Goal: Task Accomplishment & Management: Use online tool/utility

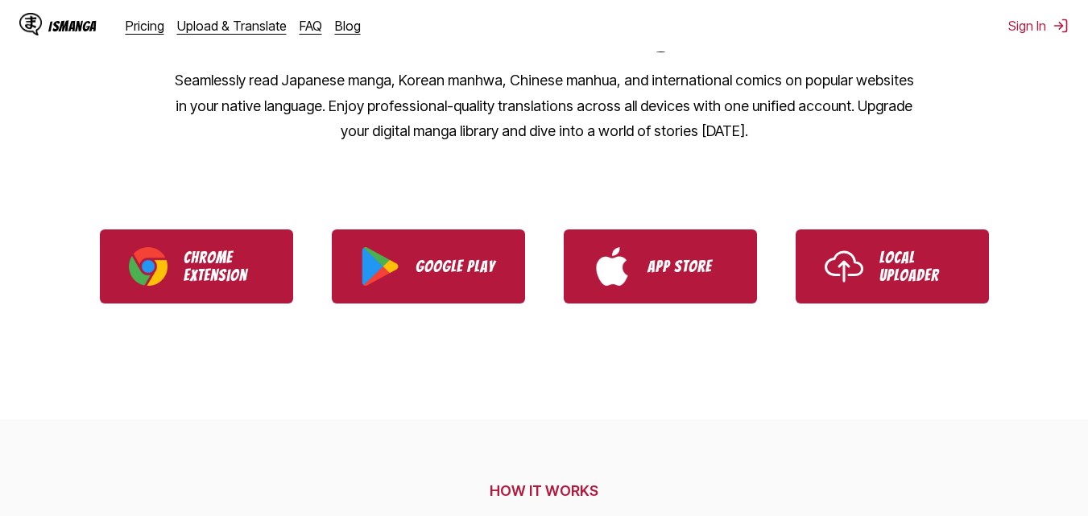
scroll to position [161, 0]
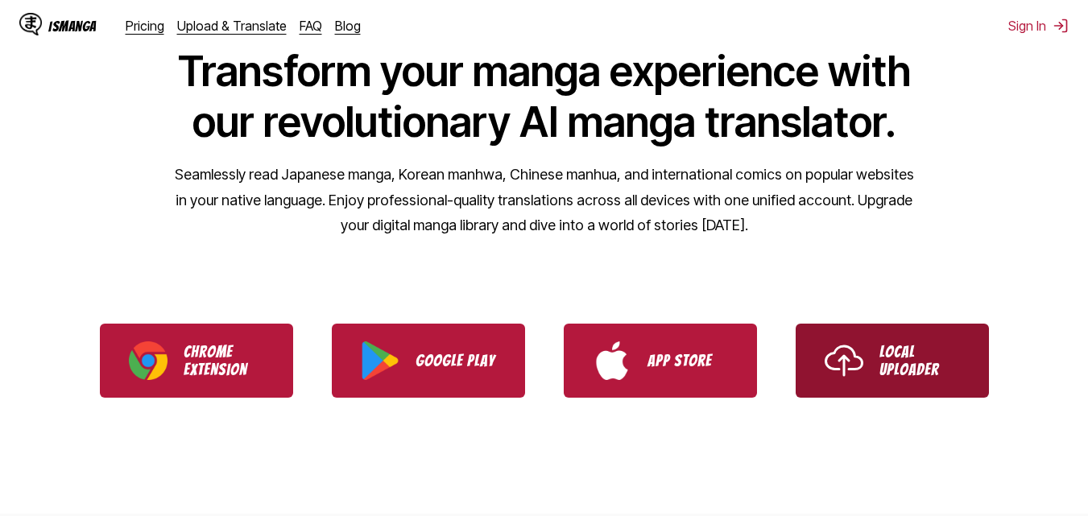
click at [855, 363] on img "Use IsManga Local Uploader" at bounding box center [844, 361] width 39 height 39
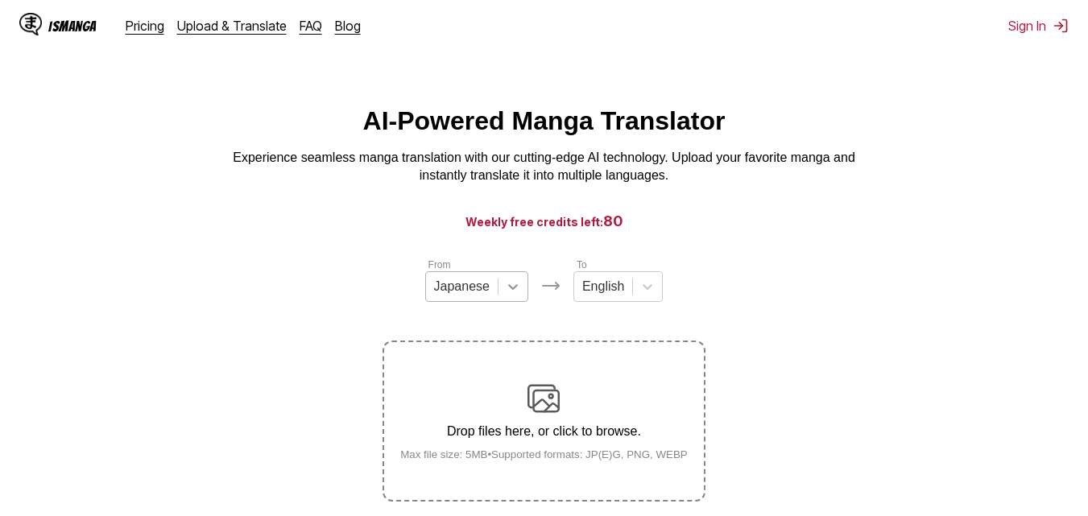
click at [520, 293] on icon at bounding box center [513, 287] width 16 height 16
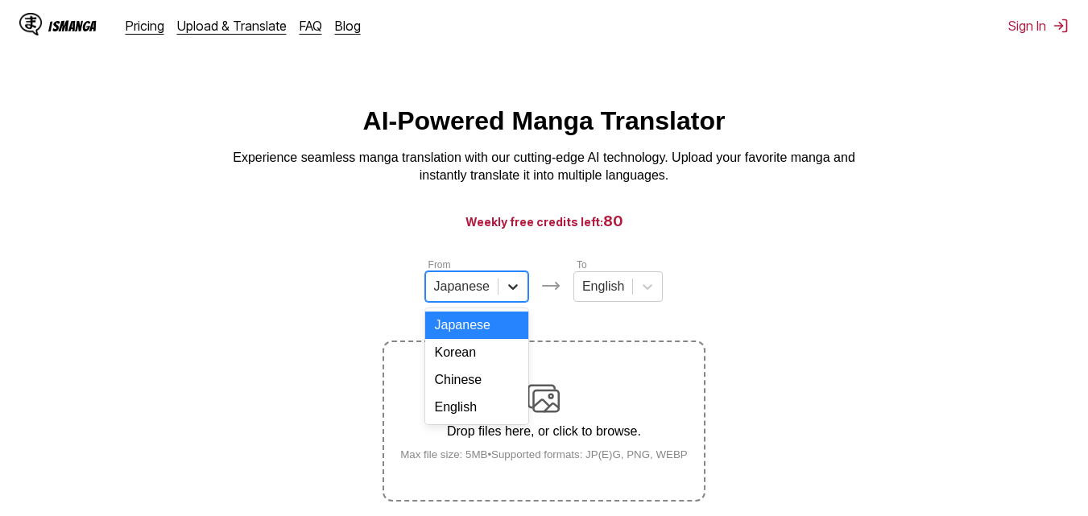
click at [520, 293] on icon at bounding box center [513, 287] width 16 height 16
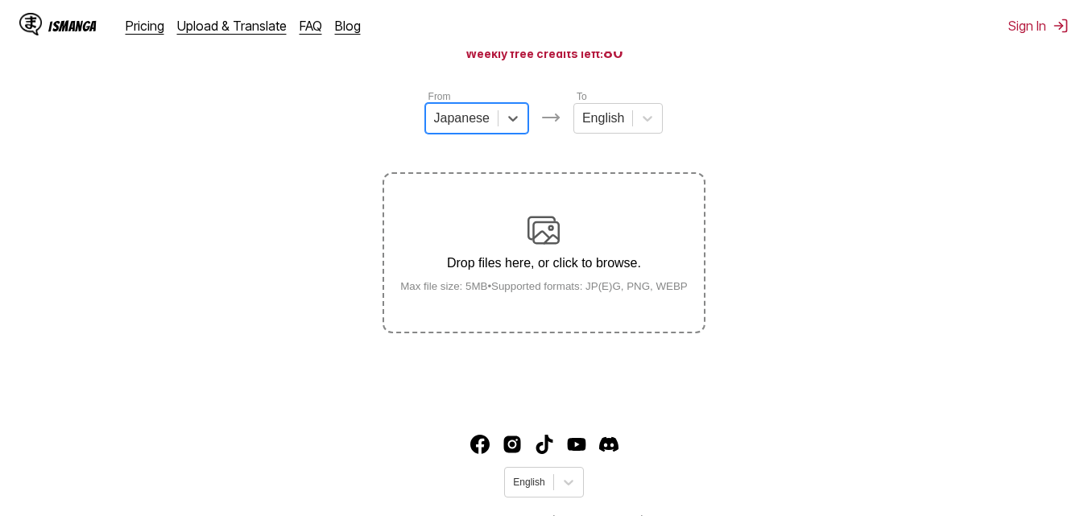
scroll to position [205, 0]
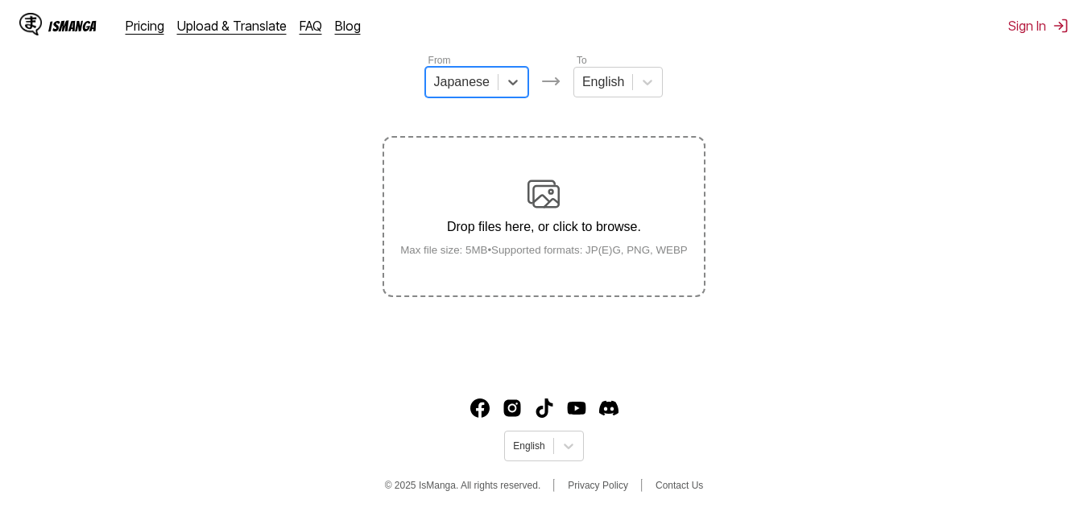
click at [531, 246] on div "Drop files here, or click to browse. Max file size: 5MB • Supported formats: JP…" at bounding box center [543, 217] width 313 height 78
click at [0, 0] on input "Drop files here, or click to browse. Max file size: 5MB • Supported formats: JP…" at bounding box center [0, 0] width 0 height 0
click at [512, 219] on div "Drop files here, or click to browse. Max file size: 5MB • Supported formats: JP…" at bounding box center [543, 217] width 313 height 78
click at [0, 0] on input "Drop files here, or click to browse. Max file size: 5MB • Supported formats: JP…" at bounding box center [0, 0] width 0 height 0
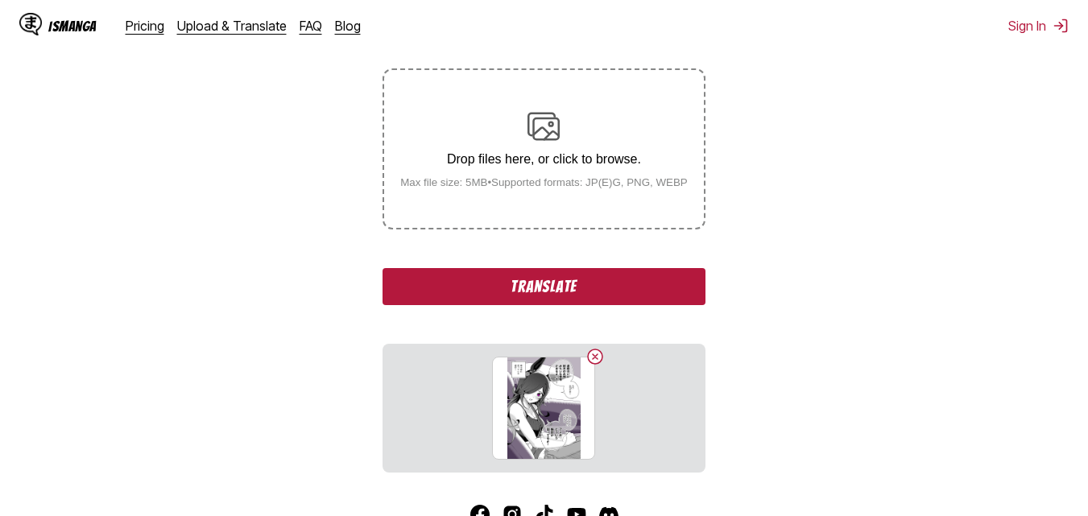
scroll to position [381, 0]
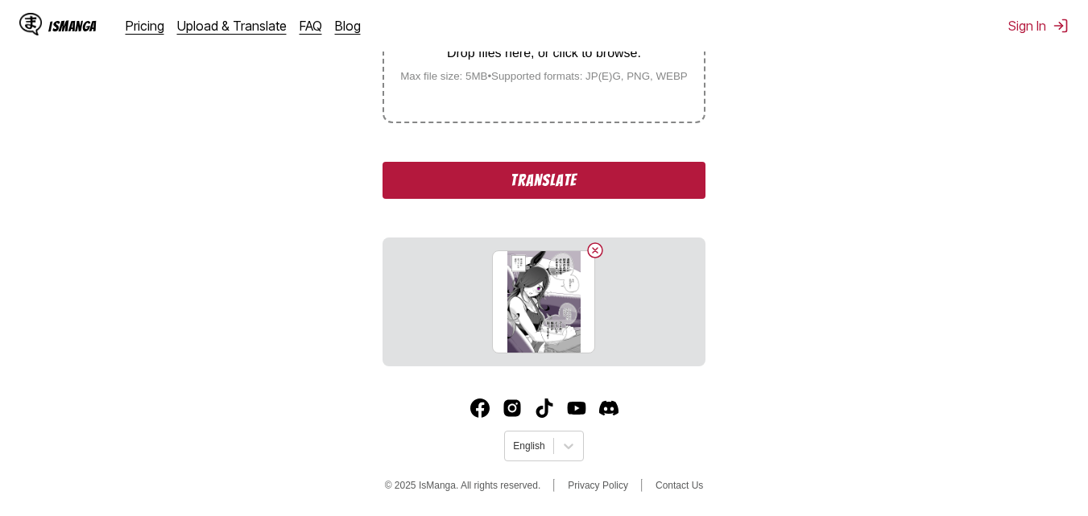
click at [611, 184] on button "Translate" at bounding box center [544, 180] width 322 height 37
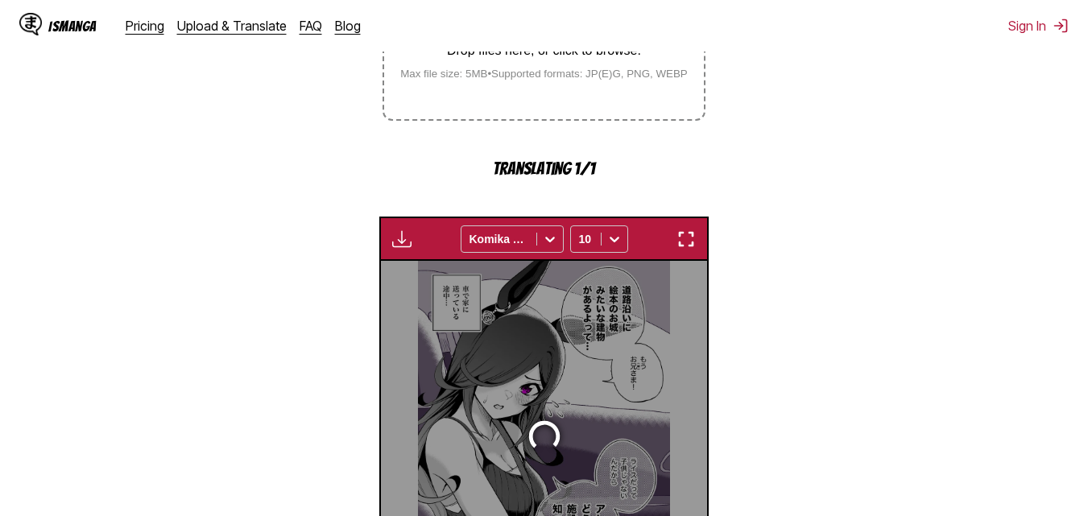
scroll to position [517, 0]
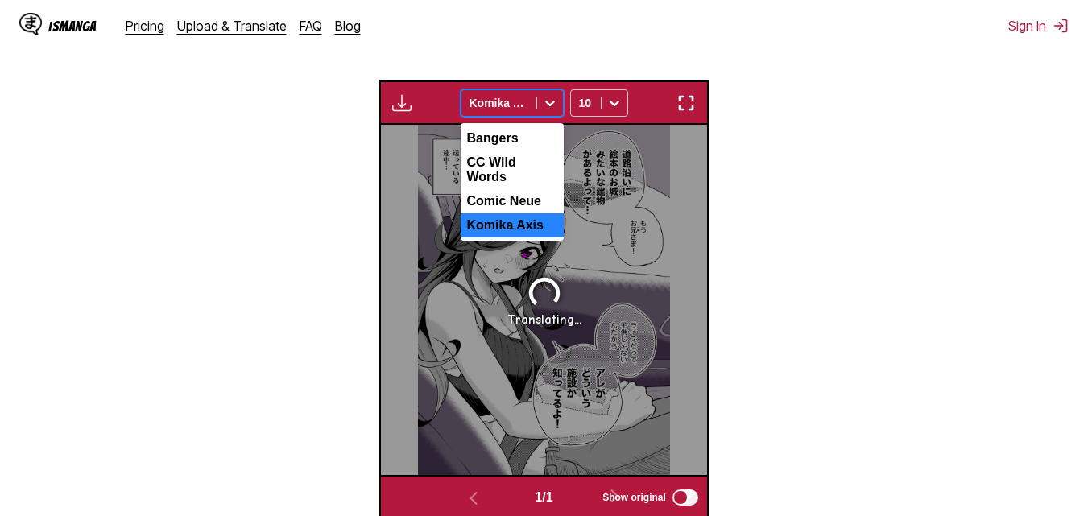
click at [557, 105] on icon at bounding box center [550, 103] width 16 height 16
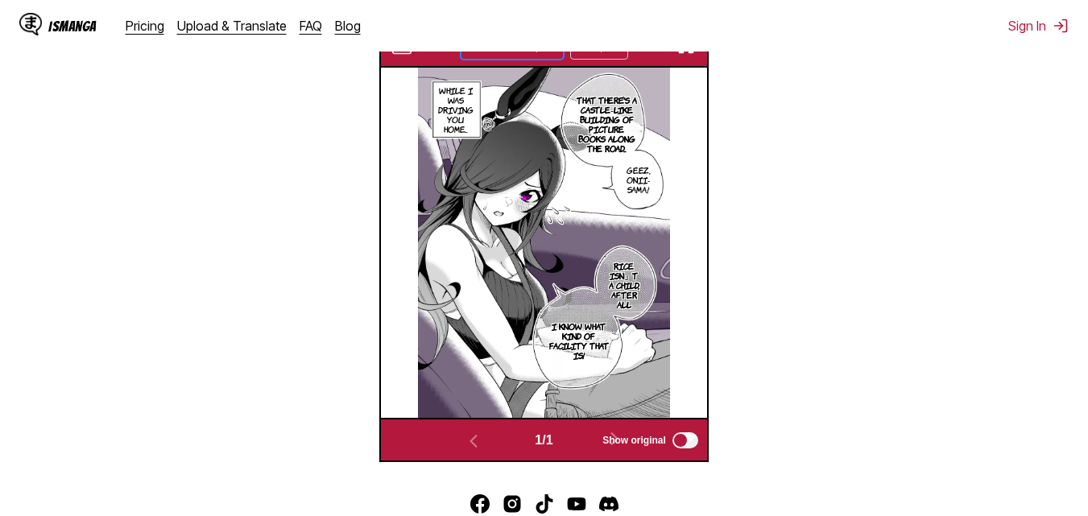
click at [557, 105] on img at bounding box center [544, 243] width 252 height 350
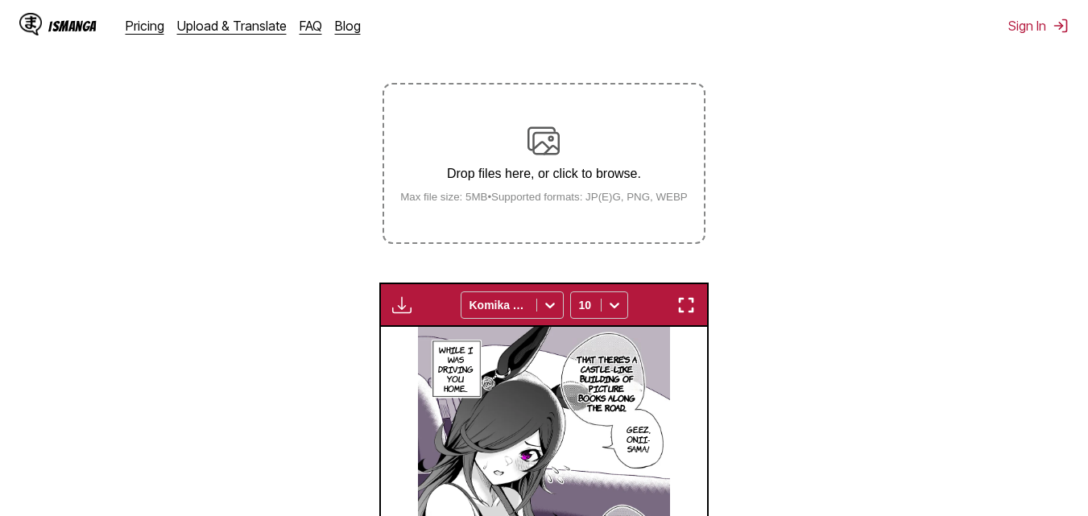
scroll to position [374, 0]
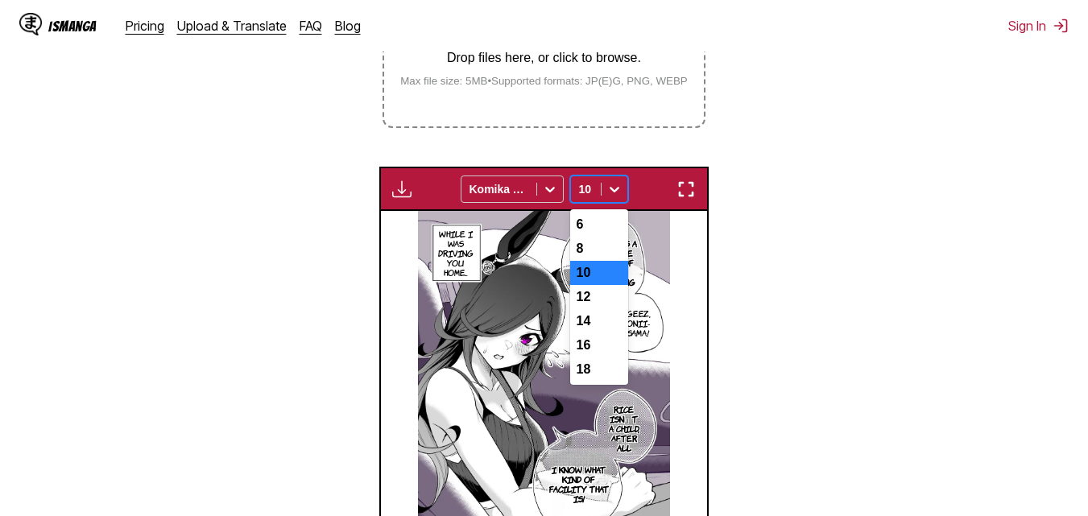
click at [609, 192] on icon at bounding box center [615, 189] width 16 height 16
click at [600, 308] on div "12" at bounding box center [599, 297] width 58 height 24
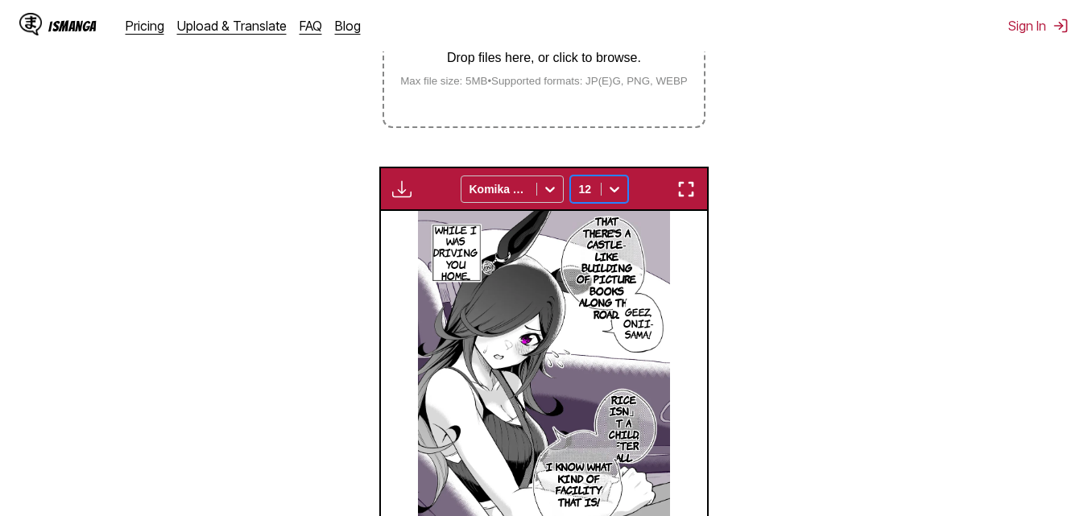
click at [611, 187] on icon at bounding box center [615, 189] width 16 height 16
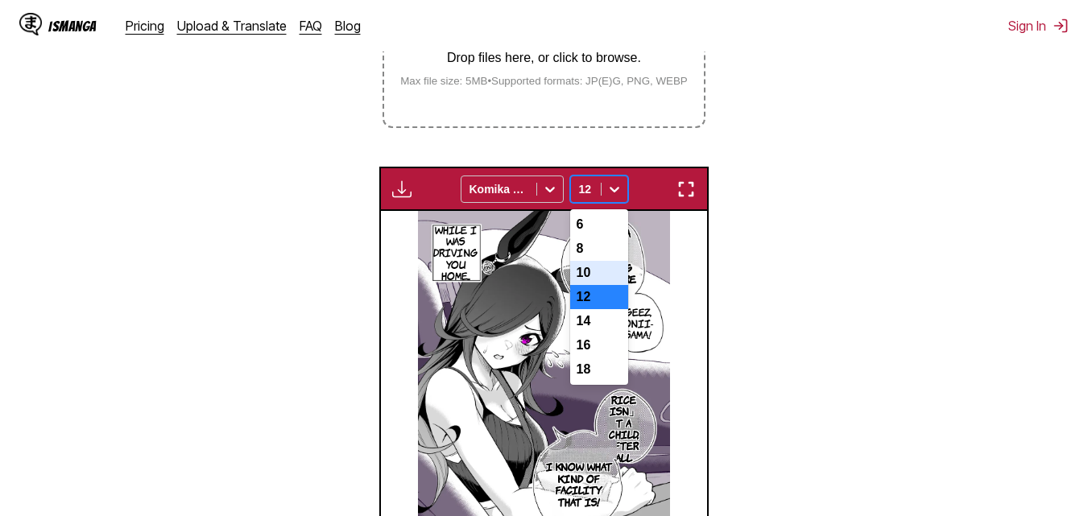
click at [594, 255] on div "8" at bounding box center [599, 249] width 58 height 24
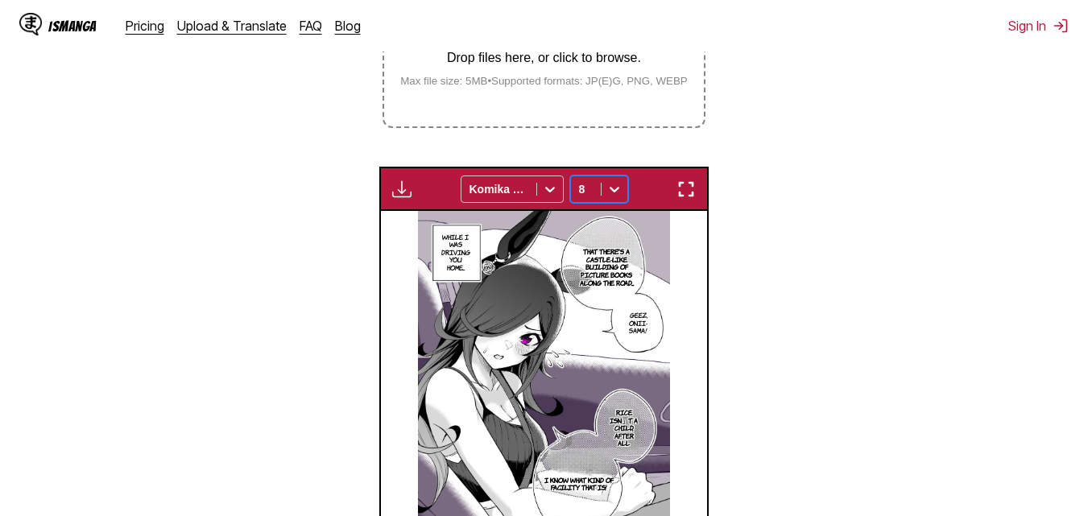
click at [609, 177] on div "8" at bounding box center [599, 189] width 58 height 27
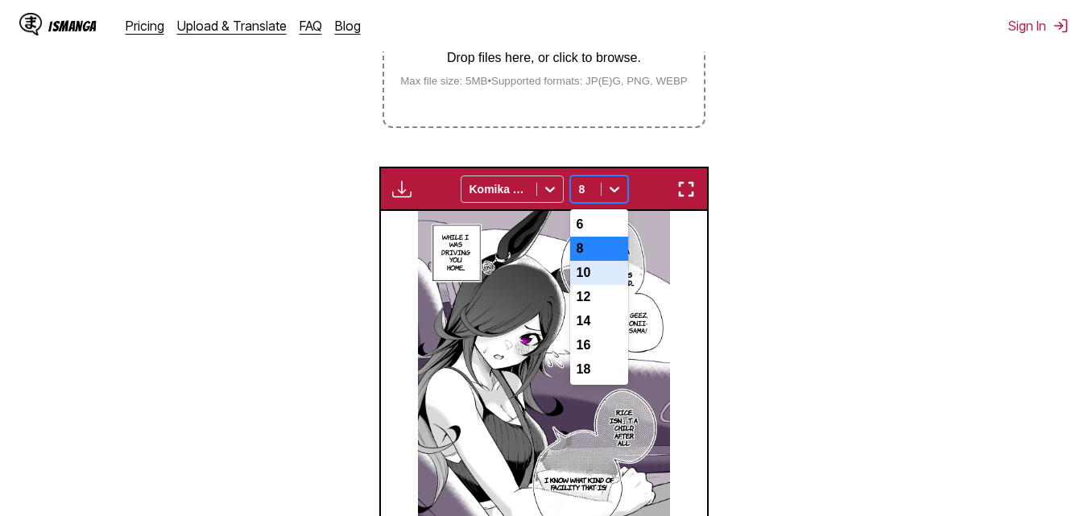
click at [599, 277] on div "10" at bounding box center [599, 273] width 58 height 24
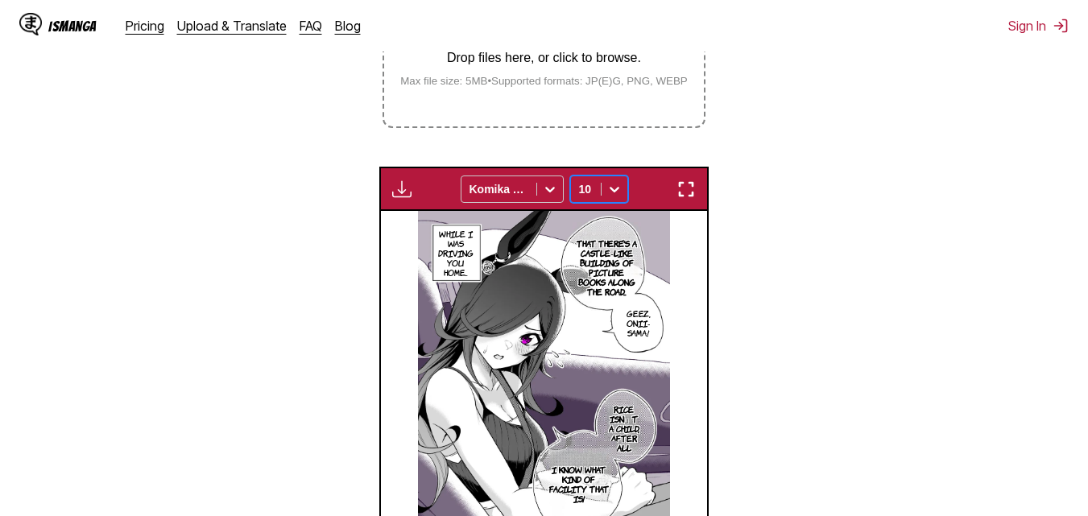
click at [397, 193] on img "button" at bounding box center [401, 189] width 19 height 19
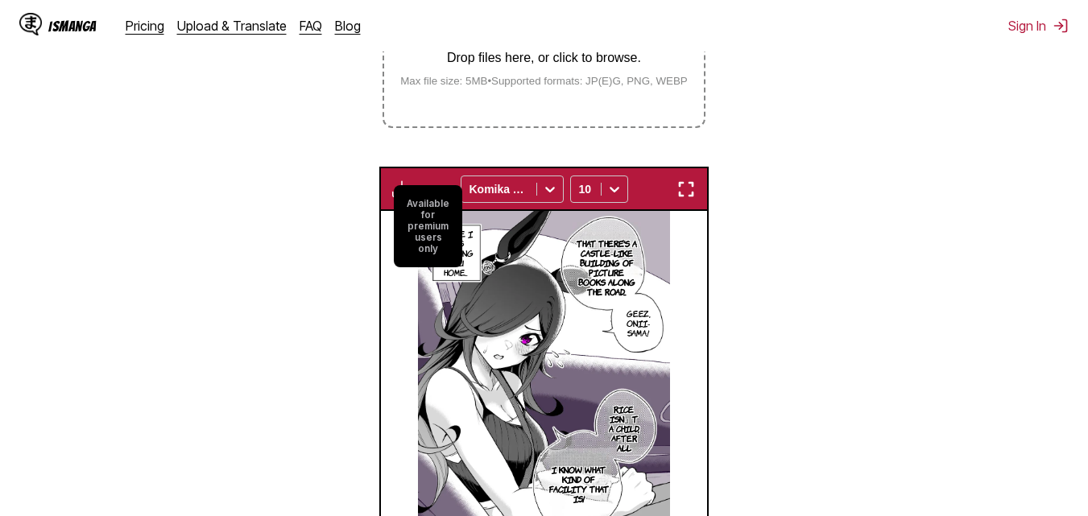
click at [689, 192] on img "button" at bounding box center [686, 189] width 19 height 19
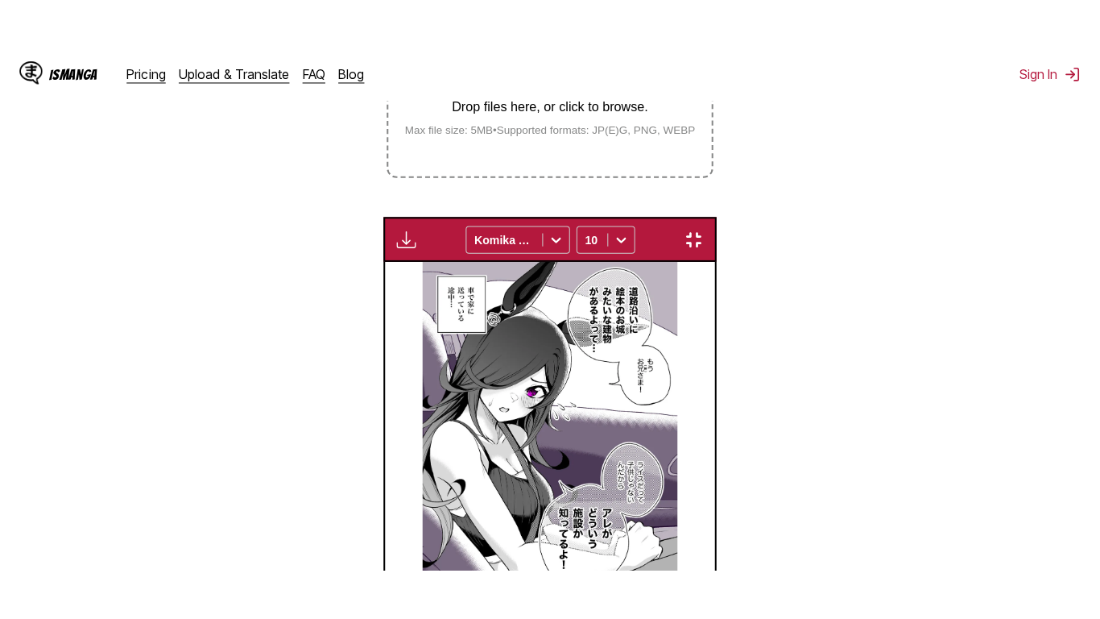
scroll to position [194, 0]
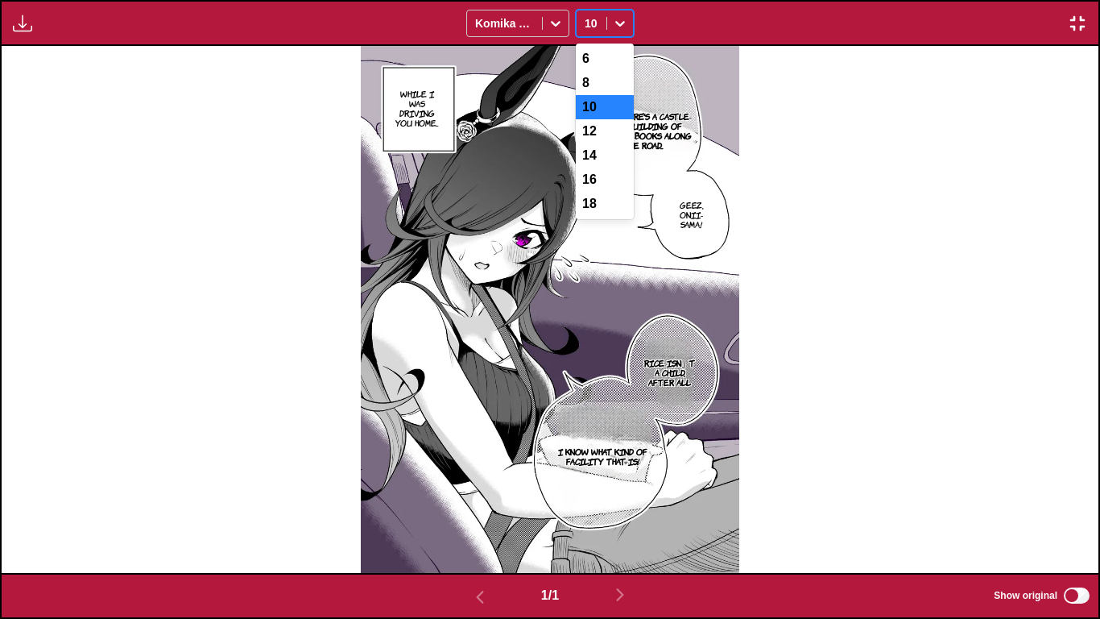
click at [598, 21] on div at bounding box center [592, 23] width 14 height 16
click at [603, 168] on div "14" at bounding box center [605, 155] width 58 height 24
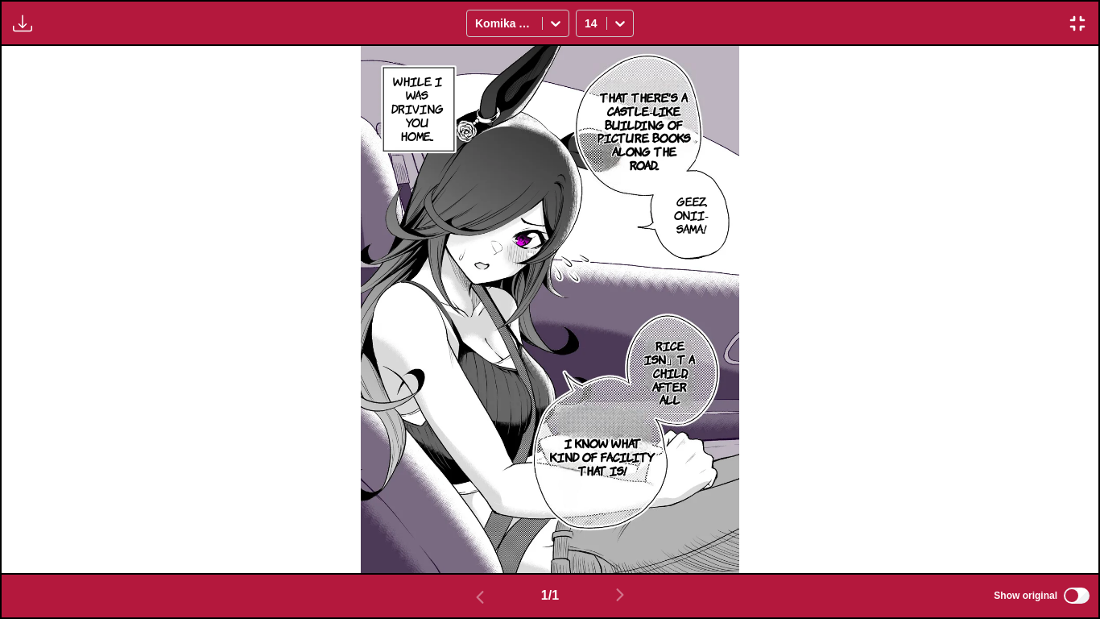
click at [21, 27] on img "button" at bounding box center [22, 23] width 19 height 19
click at [1080, 26] on img "button" at bounding box center [1077, 23] width 19 height 19
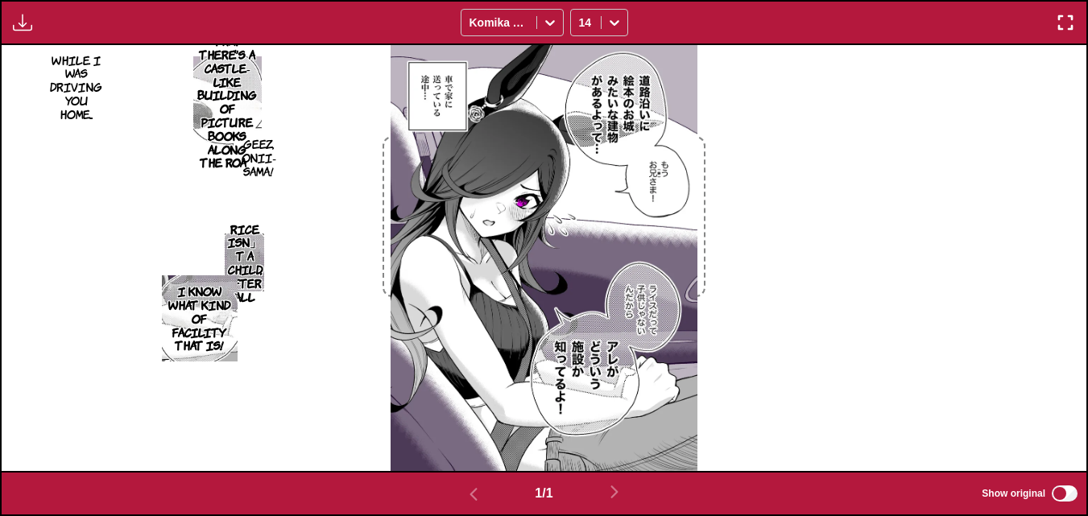
scroll to position [99, 0]
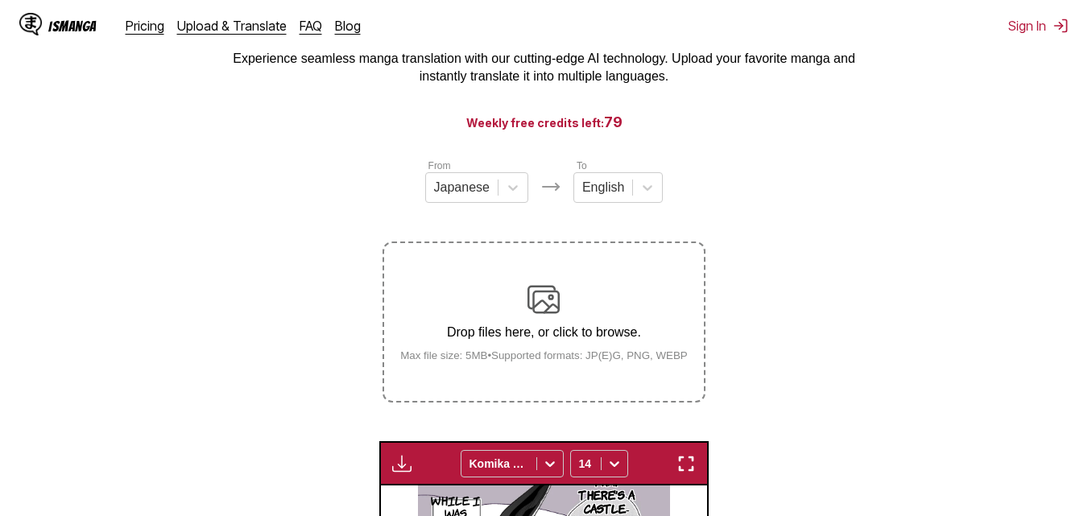
click at [541, 320] on div "Drop files here, or click to browse. Max file size: 5MB • Supported formats: JP…" at bounding box center [543, 323] width 313 height 78
click at [0, 0] on input "Drop files here, or click to browse. Max file size: 5MB • Supported formats: JP…" at bounding box center [0, 0] width 0 height 0
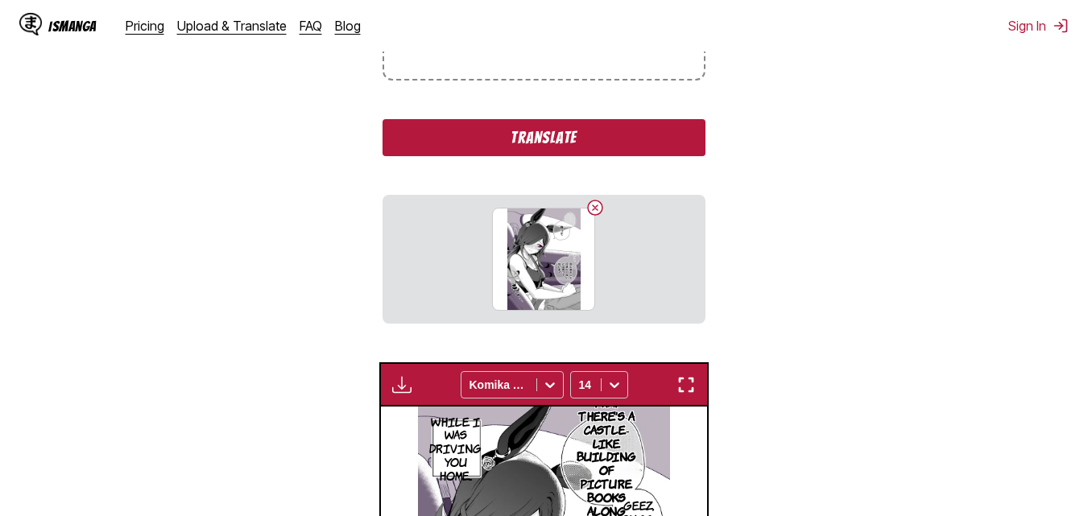
scroll to position [341, 0]
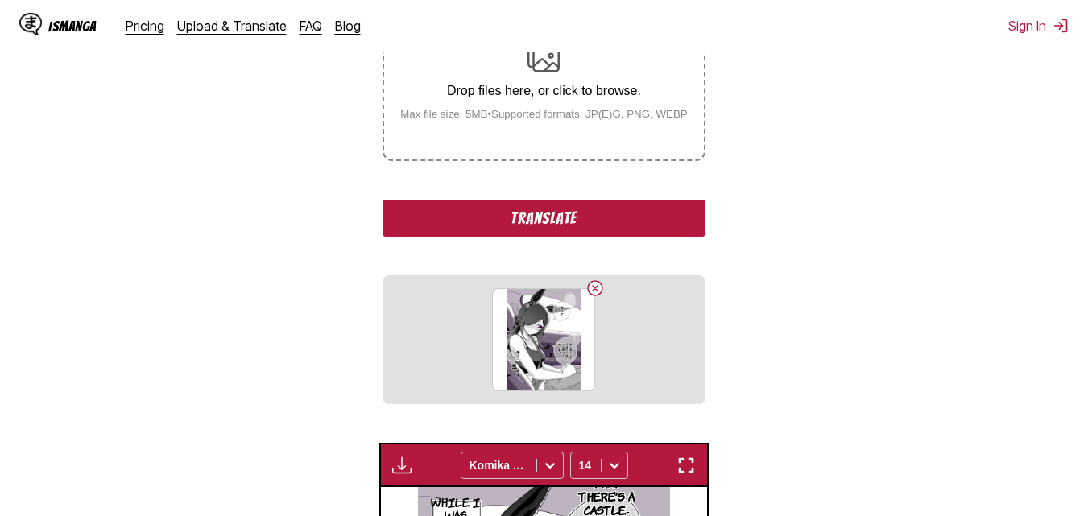
click at [595, 227] on button "Translate" at bounding box center [544, 218] width 322 height 37
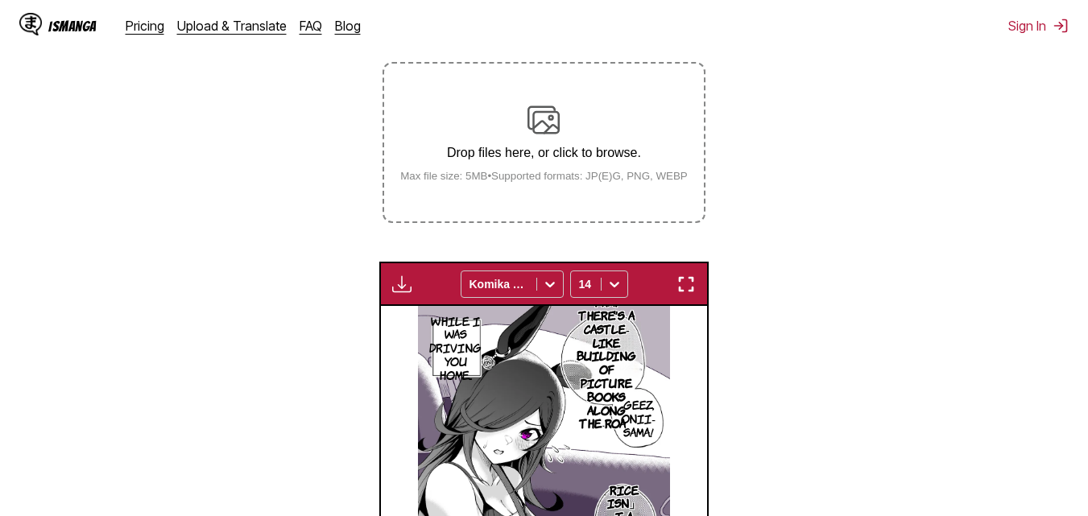
scroll to position [606, 0]
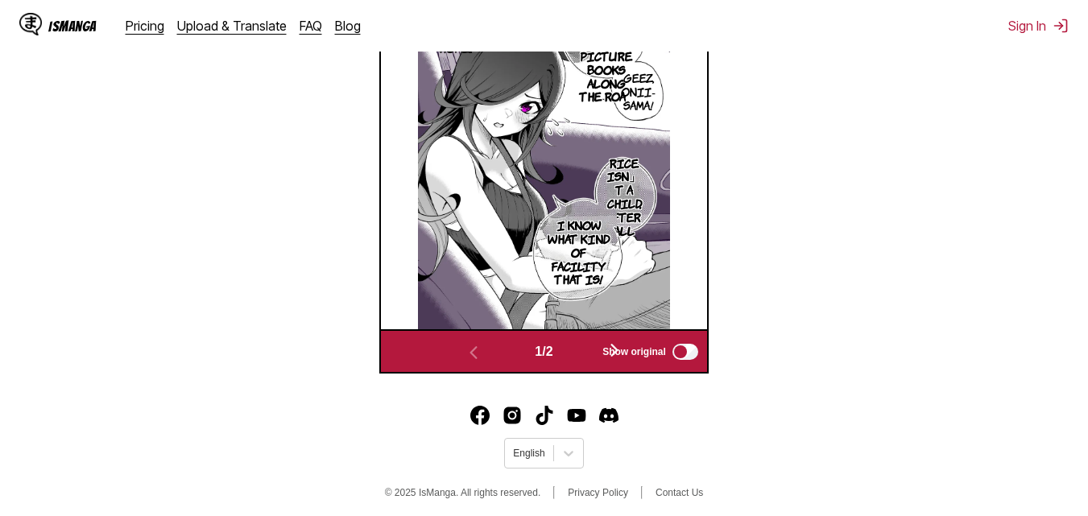
click at [624, 363] on label "Show original" at bounding box center [652, 352] width 98 height 21
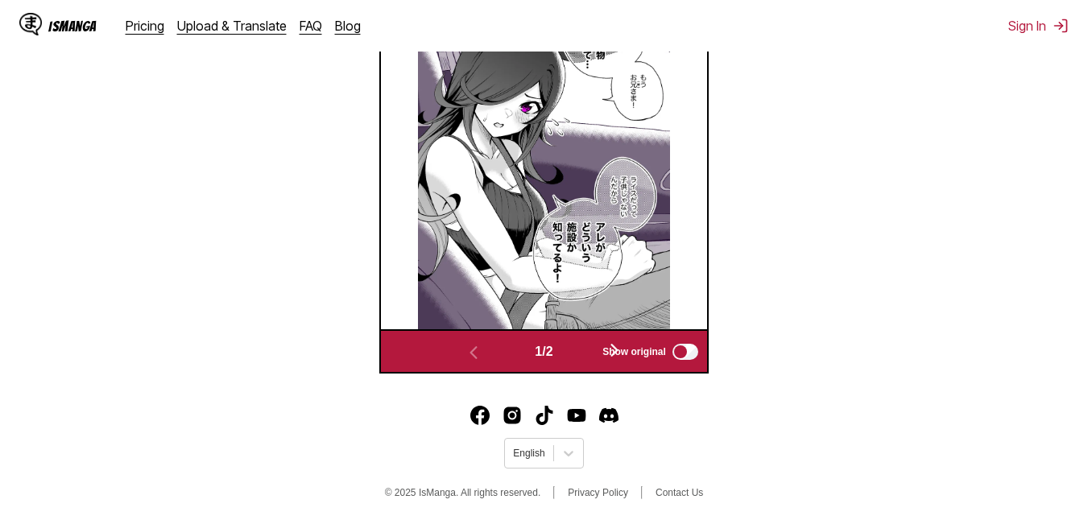
click at [621, 358] on span "Show original" at bounding box center [635, 351] width 64 height 11
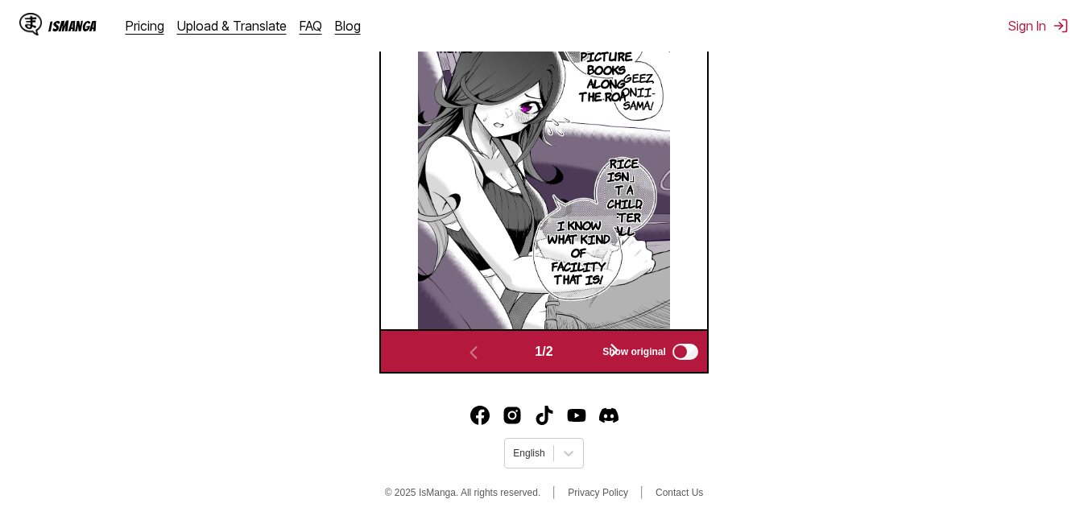
click at [615, 346] on label "Show original" at bounding box center [652, 352] width 98 height 21
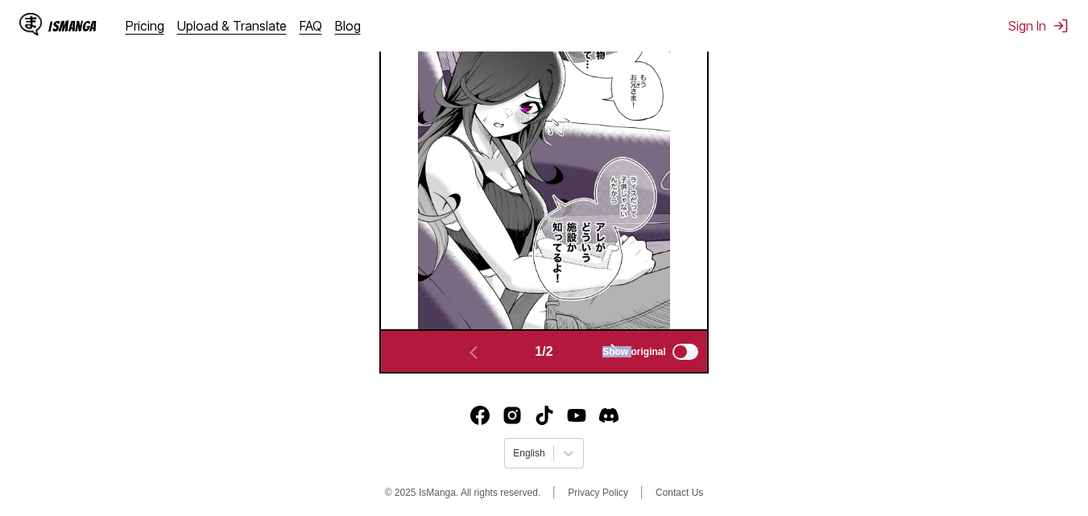
click at [615, 346] on label "Show original" at bounding box center [652, 352] width 98 height 21
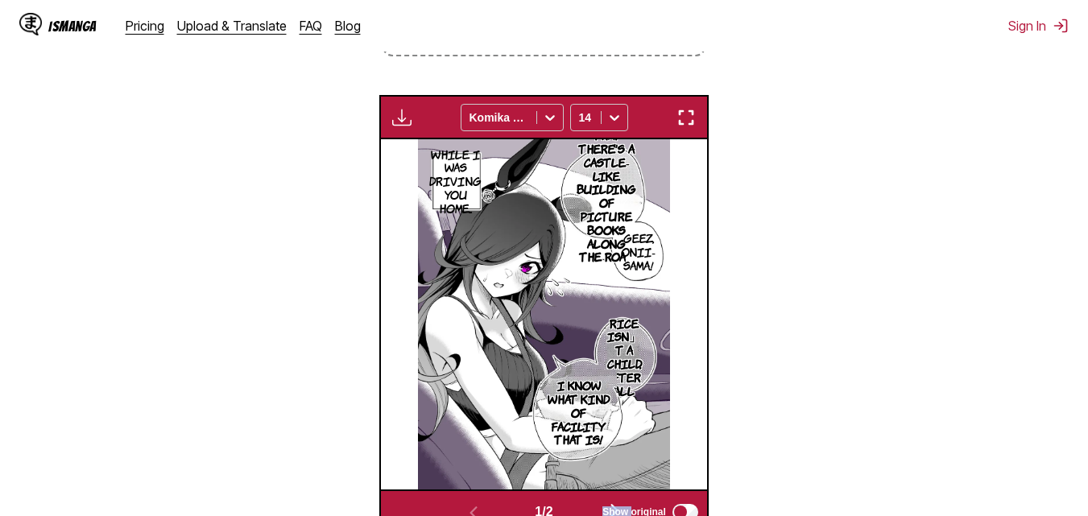
scroll to position [445, 0]
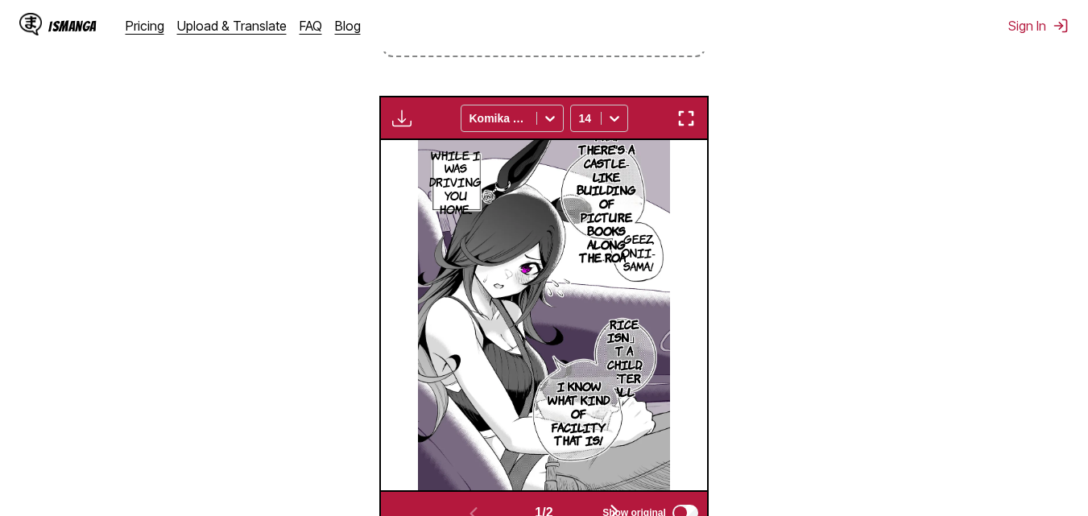
click at [608, 207] on p "That there's a castle-like building of picture books along the road..." at bounding box center [607, 197] width 68 height 142
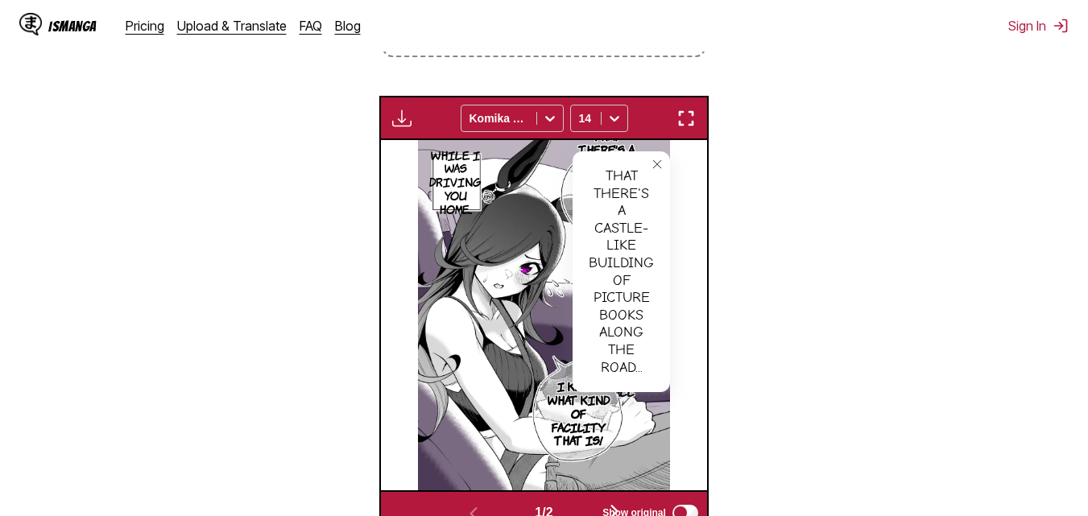
click at [654, 173] on button "close-tooltip" at bounding box center [657, 164] width 26 height 26
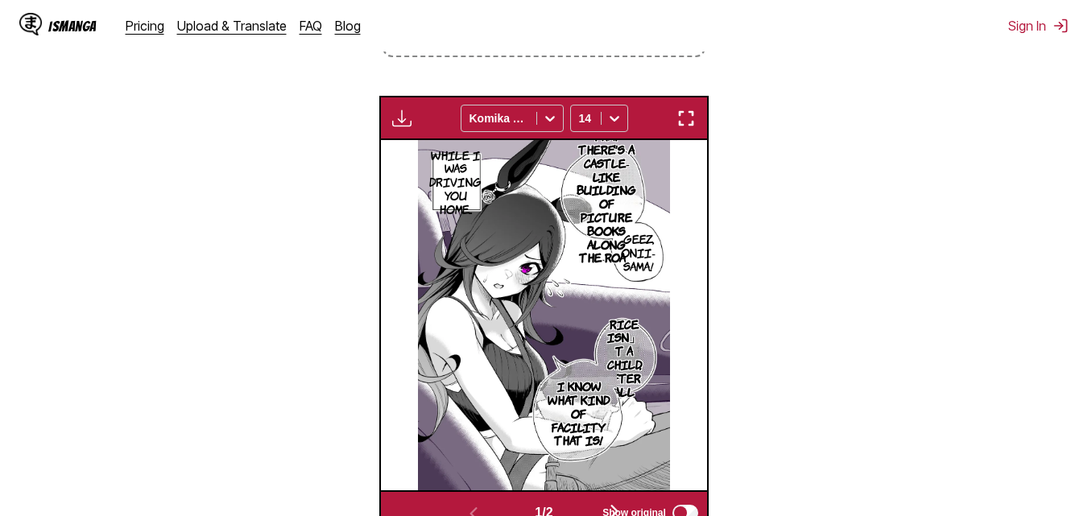
click at [686, 116] on img "button" at bounding box center [686, 118] width 19 height 19
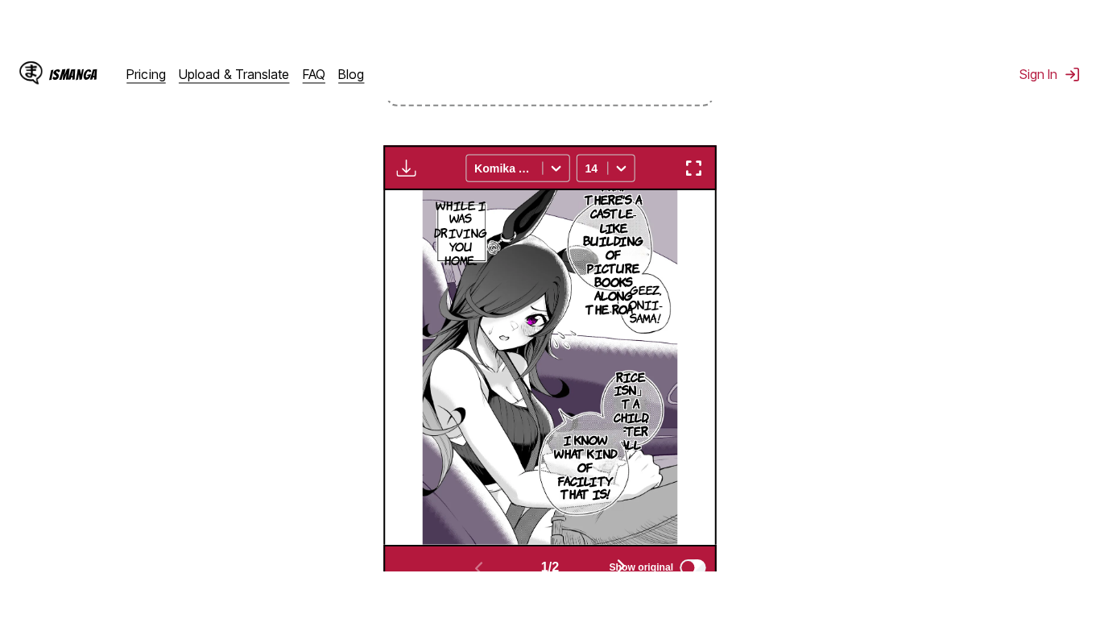
scroll to position [194, 0]
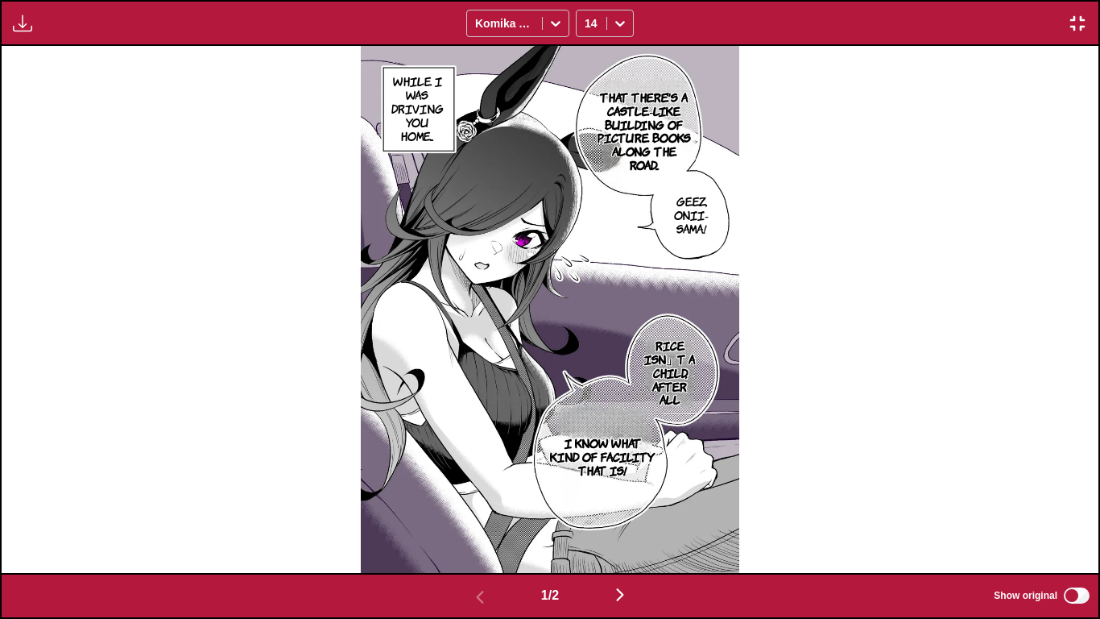
click at [628, 516] on img "button" at bounding box center [620, 594] width 19 height 19
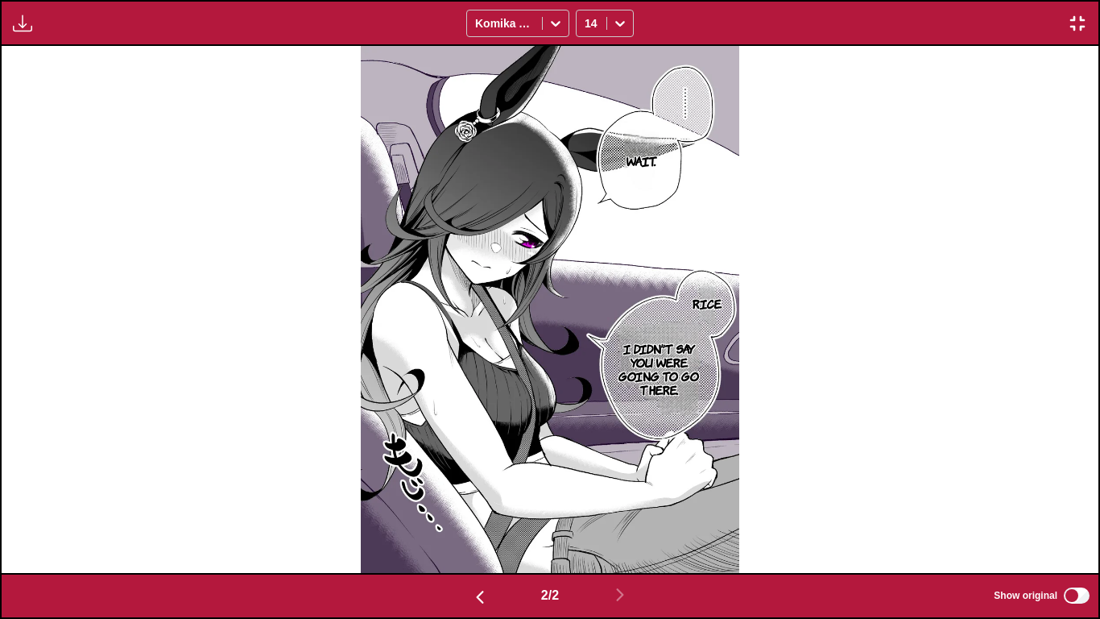
click at [1061, 516] on label "Show original" at bounding box center [1043, 595] width 98 height 21
click at [1063, 516] on label "Show original" at bounding box center [1043, 595] width 98 height 21
click at [532, 20] on div at bounding box center [504, 23] width 59 height 16
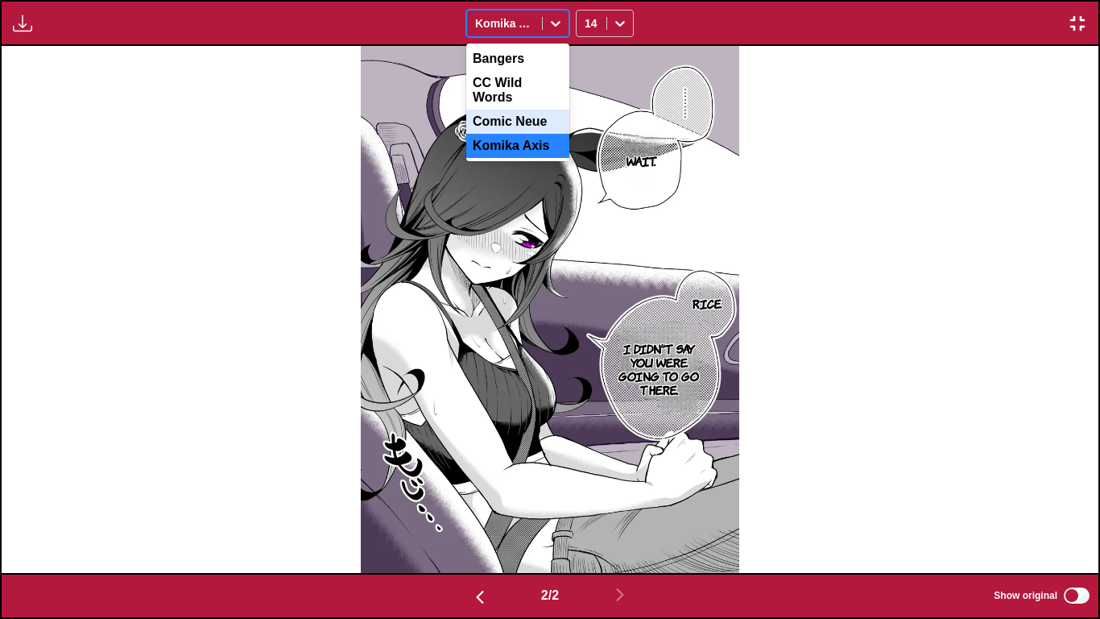
click at [507, 117] on div "Comic Neue" at bounding box center [517, 122] width 103 height 24
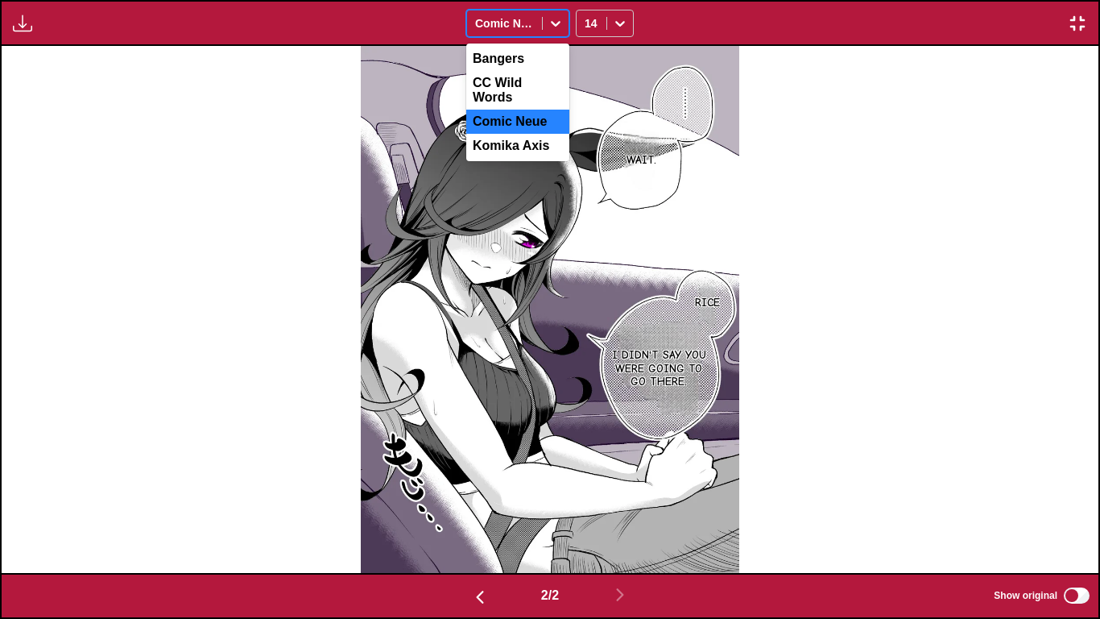
click at [541, 30] on div "Comic Neue" at bounding box center [504, 23] width 75 height 23
click at [513, 144] on div "Komika Axis" at bounding box center [517, 146] width 103 height 24
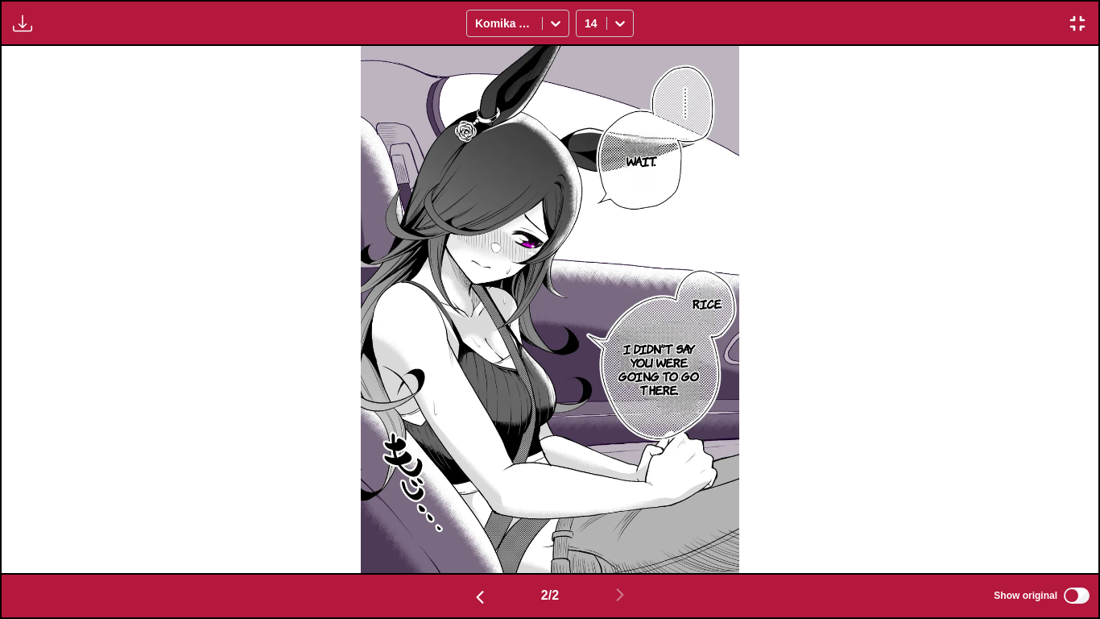
click at [1075, 24] on img "button" at bounding box center [1077, 23] width 19 height 19
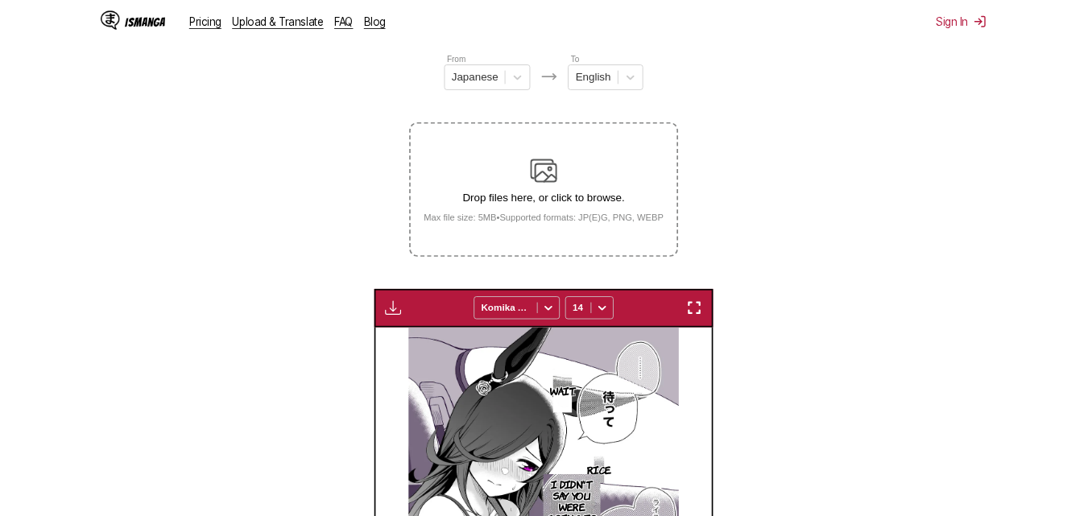
scroll to position [0, 326]
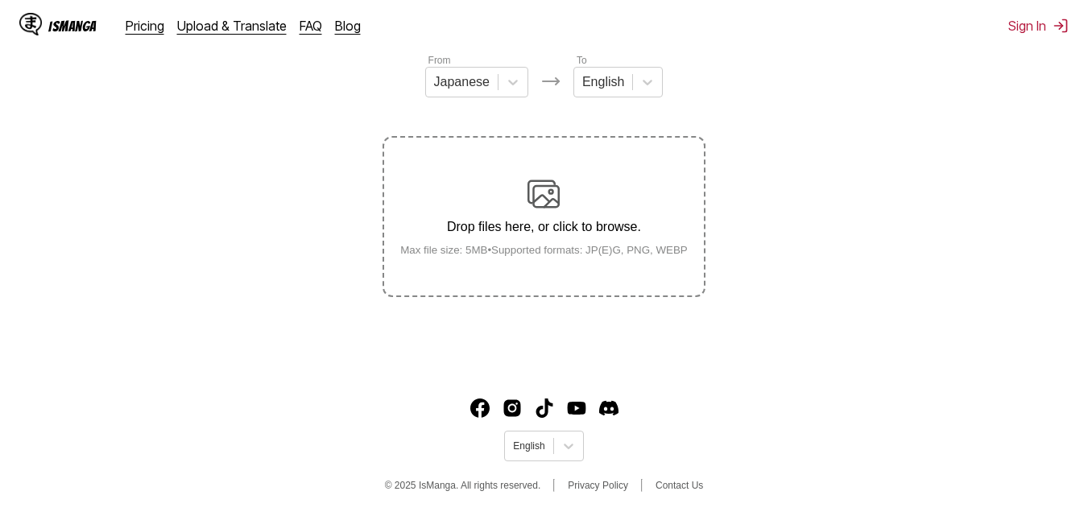
click at [545, 234] on p "Drop files here, or click to browse." at bounding box center [543, 227] width 313 height 15
click at [0, 0] on input "Drop files here, or click to browse. Max file size: 5MB • Supported formats: JP…" at bounding box center [0, 0] width 0 height 0
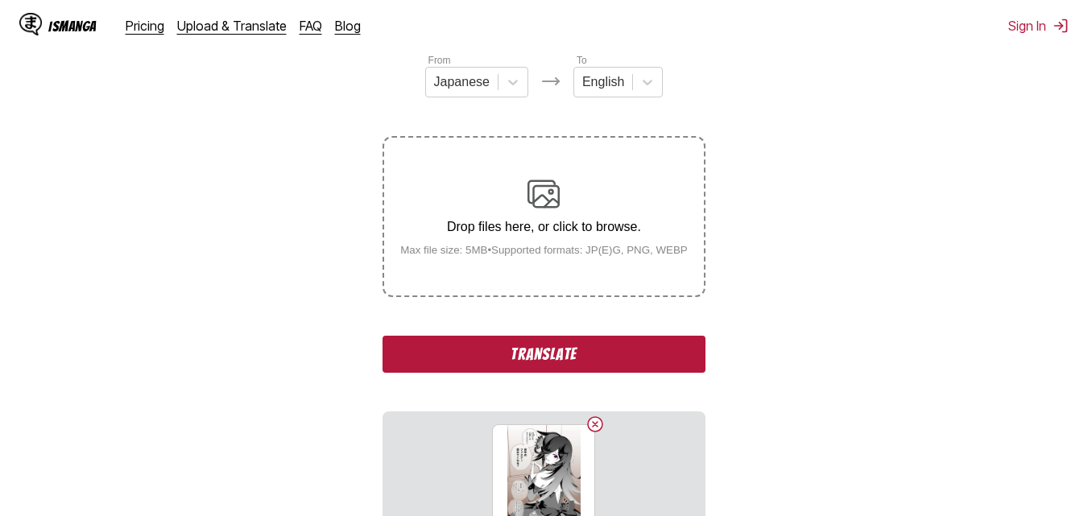
click at [531, 226] on p "Drop files here, or click to browse." at bounding box center [543, 227] width 313 height 15
click at [0, 0] on input "Drop files here, or click to browse. Max file size: 5MB • Supported formats: JP…" at bounding box center [0, 0] width 0 height 0
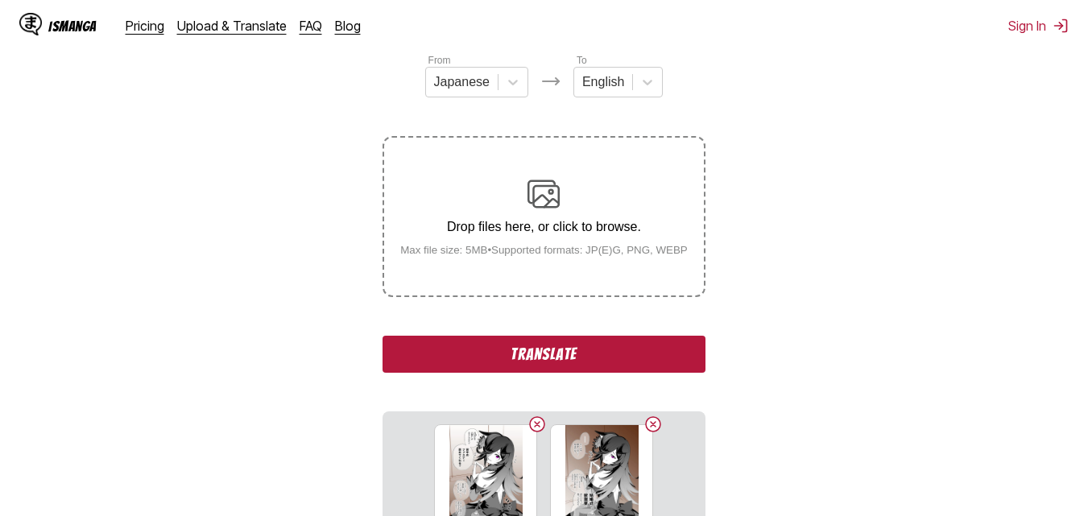
click at [516, 201] on div "Drop files here, or click to browse. Max file size: 5MB • Supported formats: JP…" at bounding box center [543, 217] width 313 height 78
click at [0, 0] on input "Drop files here, or click to browse. Max file size: 5MB • Supported formats: JP…" at bounding box center [0, 0] width 0 height 0
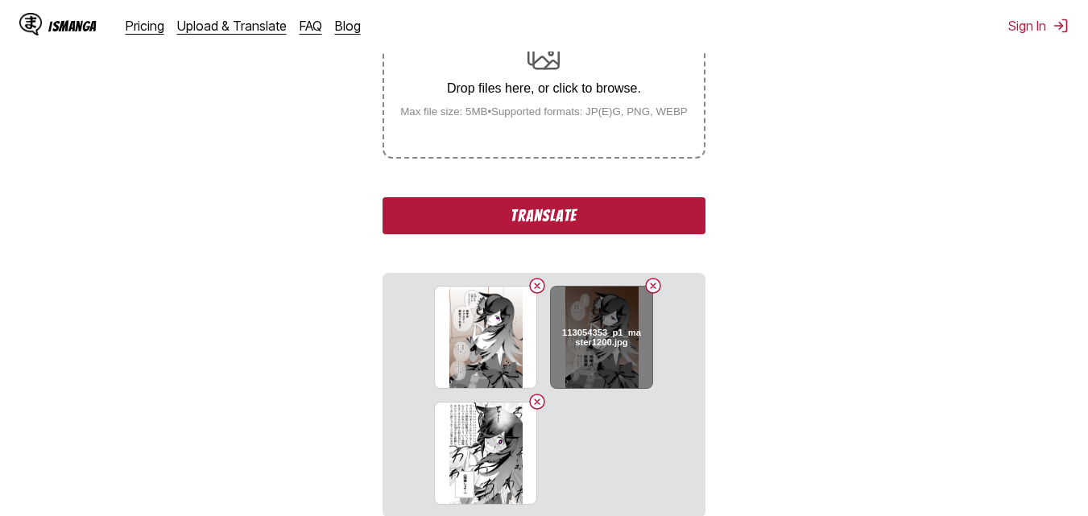
scroll to position [446, 0]
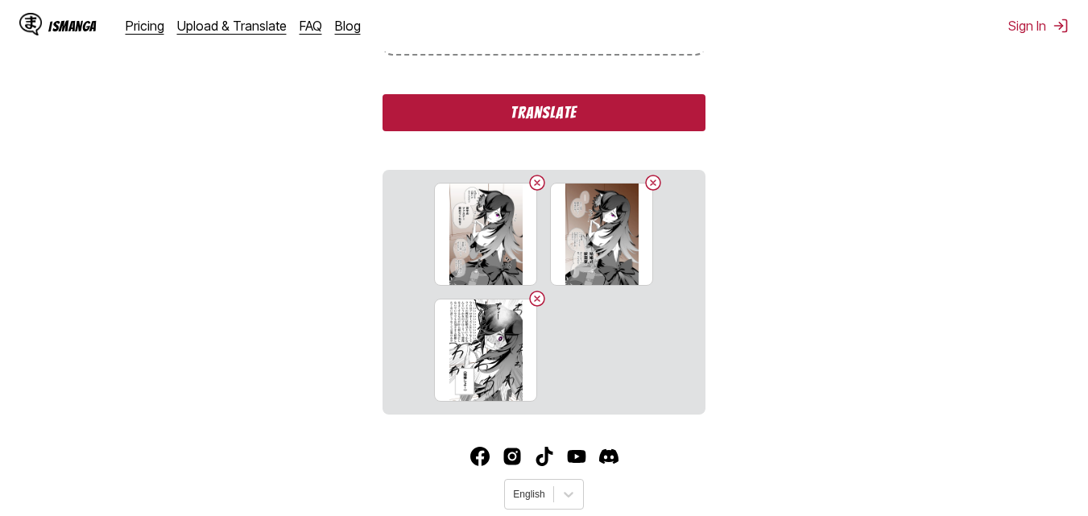
click at [597, 122] on button "Translate" at bounding box center [544, 112] width 322 height 37
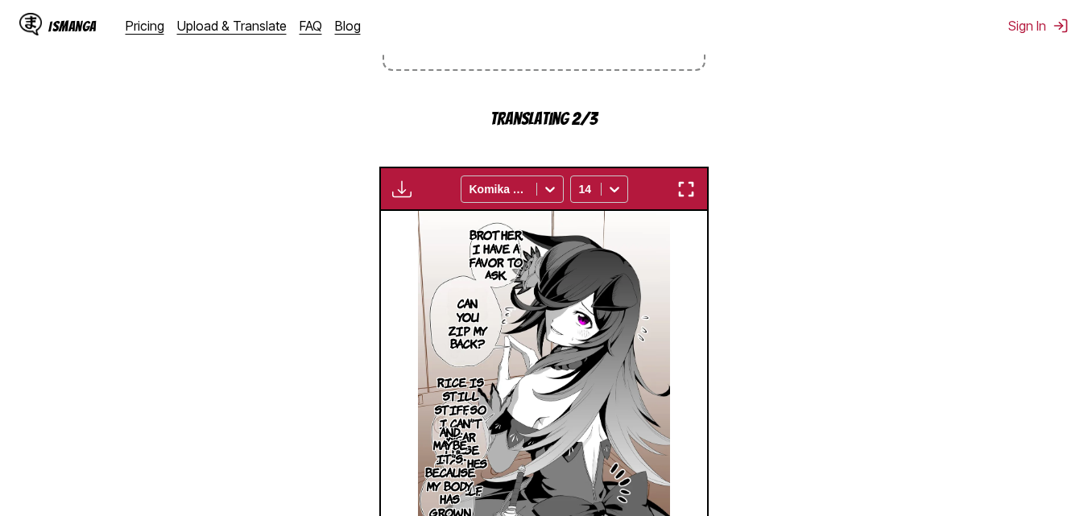
click at [690, 181] on img "button" at bounding box center [686, 189] width 19 height 19
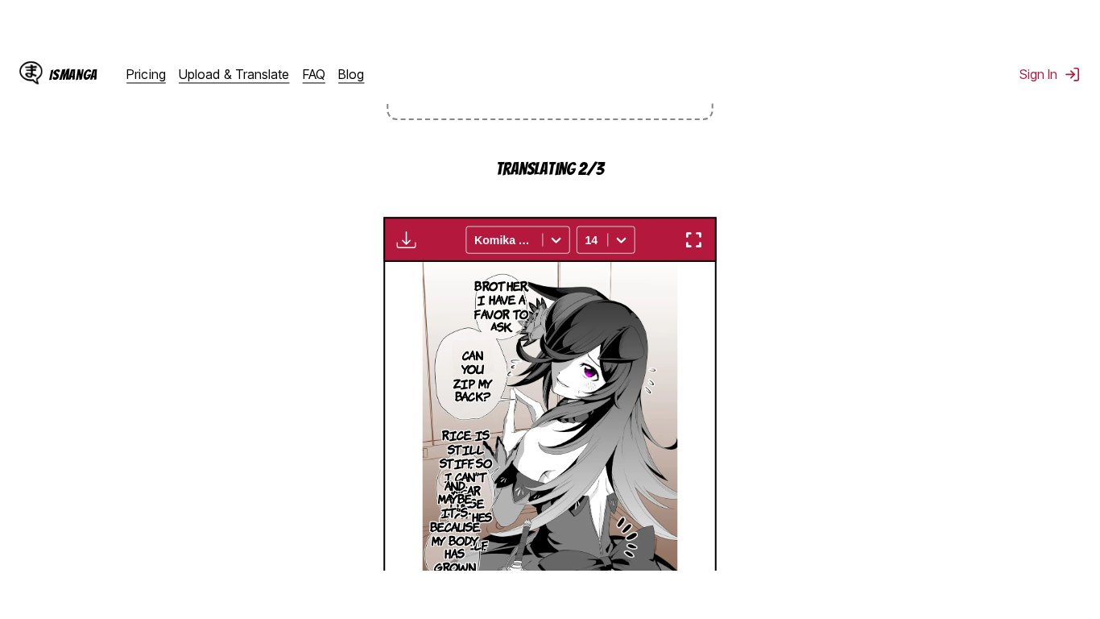
scroll to position [194, 0]
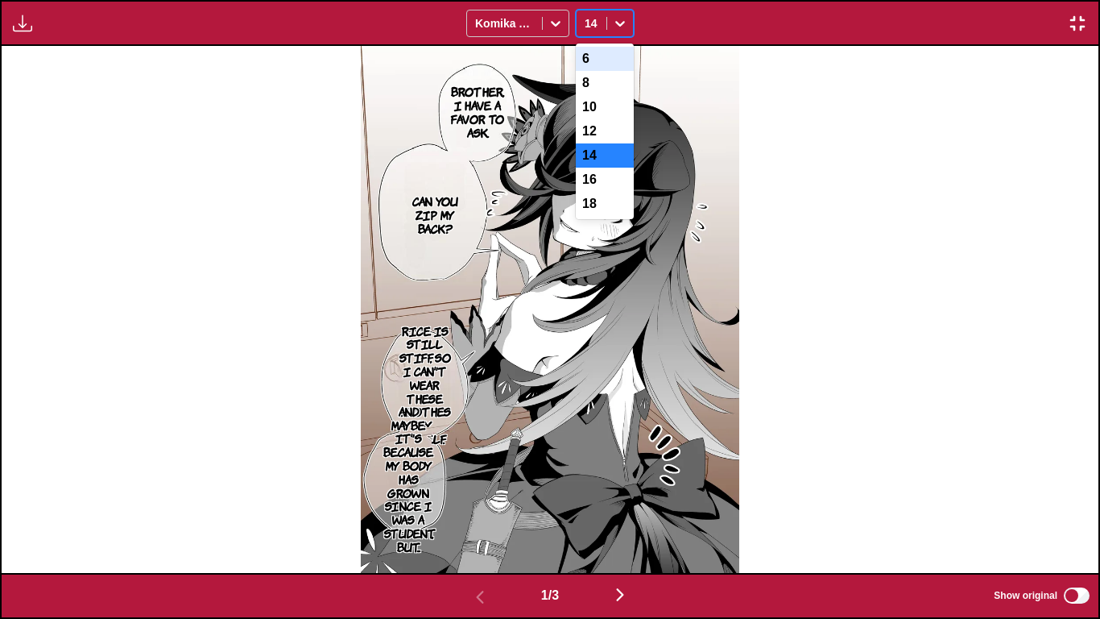
click at [620, 19] on icon at bounding box center [620, 23] width 16 height 16
click at [602, 115] on div "10" at bounding box center [605, 107] width 58 height 24
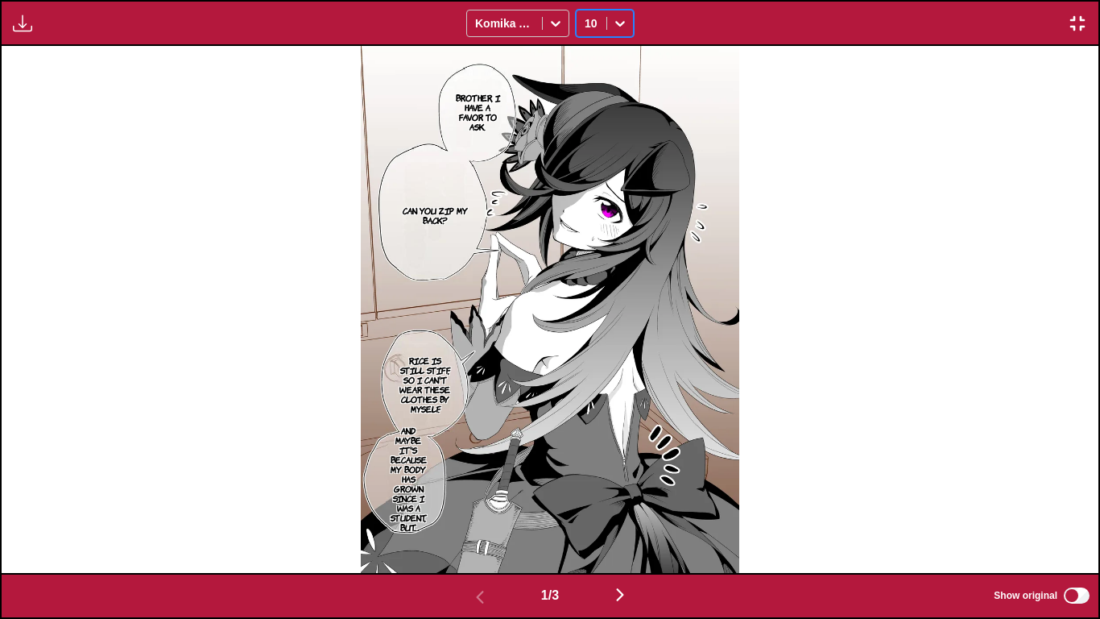
click at [611, 22] on div at bounding box center [620, 23] width 26 height 26
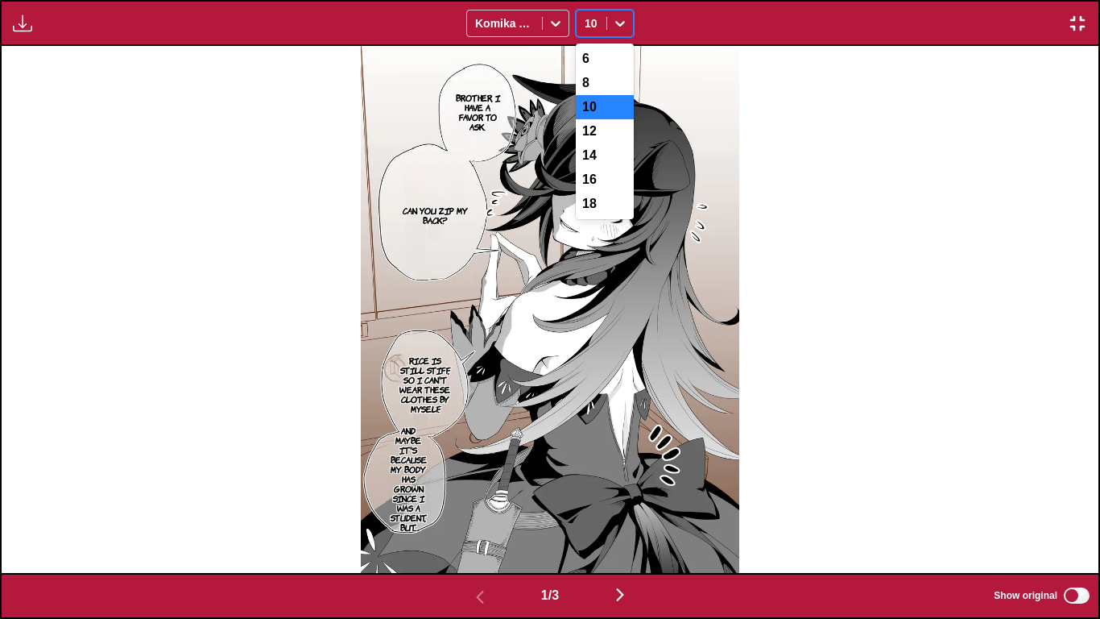
click at [598, 140] on div "12" at bounding box center [605, 131] width 58 height 24
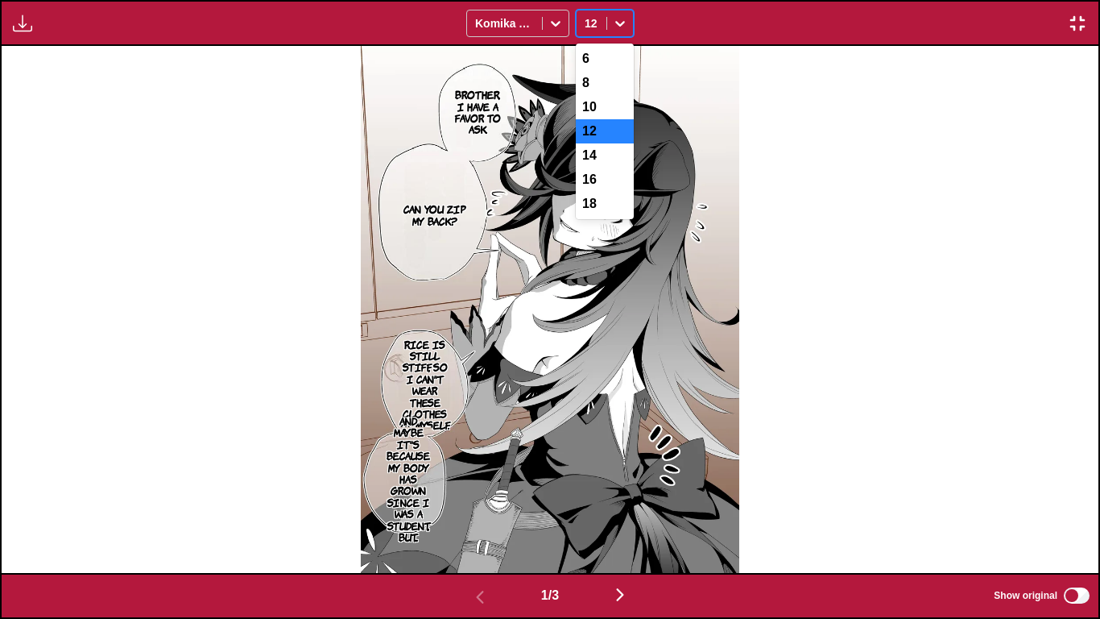
click at [607, 23] on span at bounding box center [607, 23] width 1 height 13
click at [604, 113] on div "10" at bounding box center [605, 107] width 58 height 24
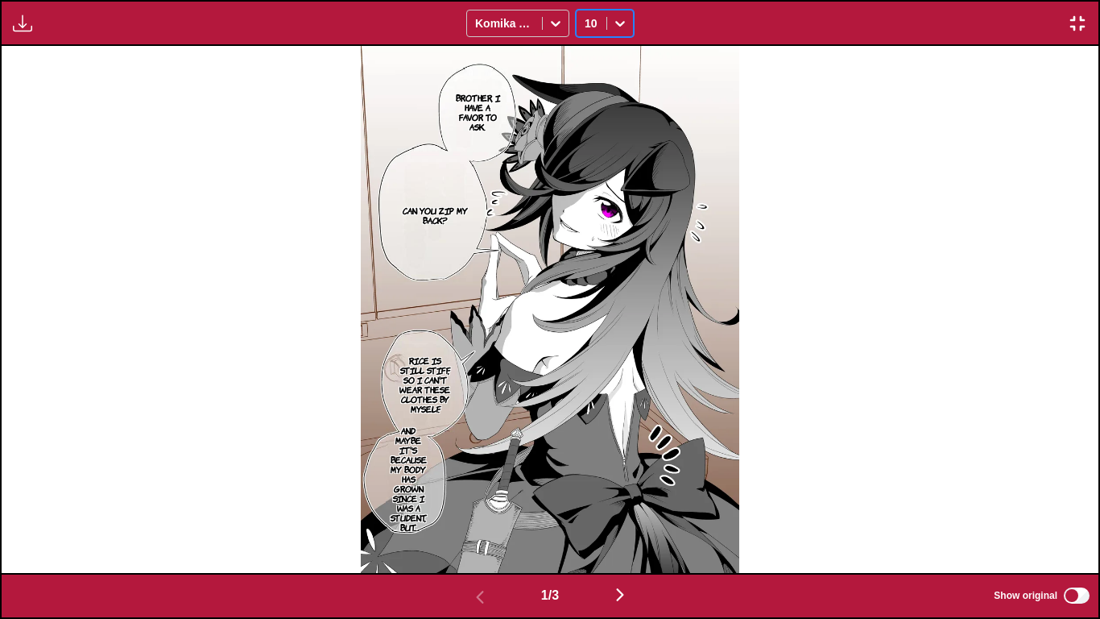
click at [622, 516] on img "button" at bounding box center [620, 594] width 19 height 19
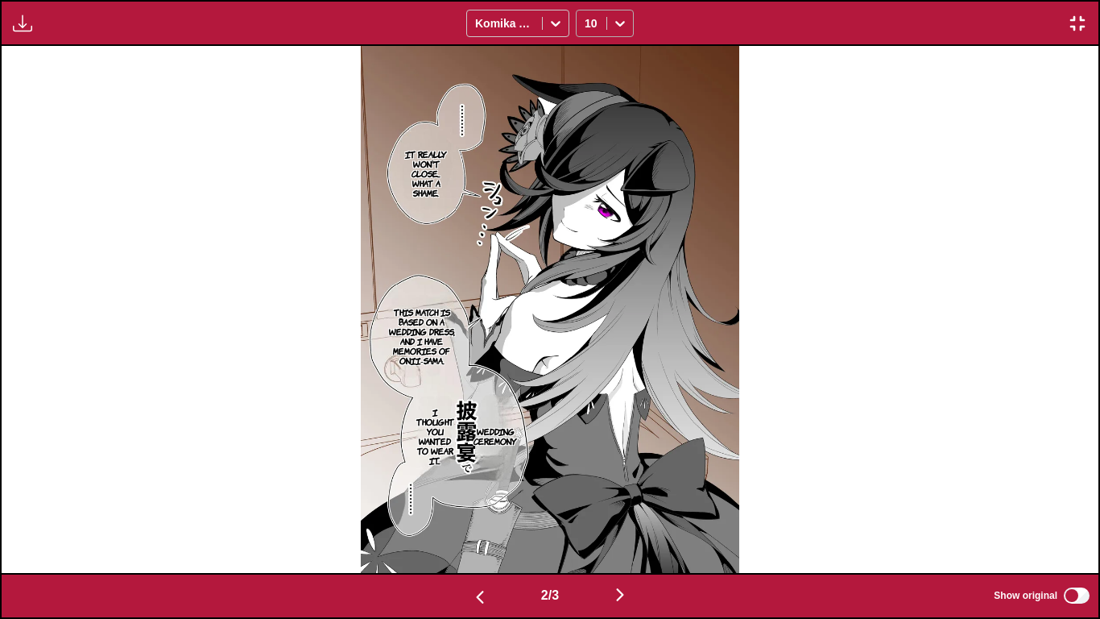
click at [601, 20] on div "10" at bounding box center [592, 23] width 30 height 23
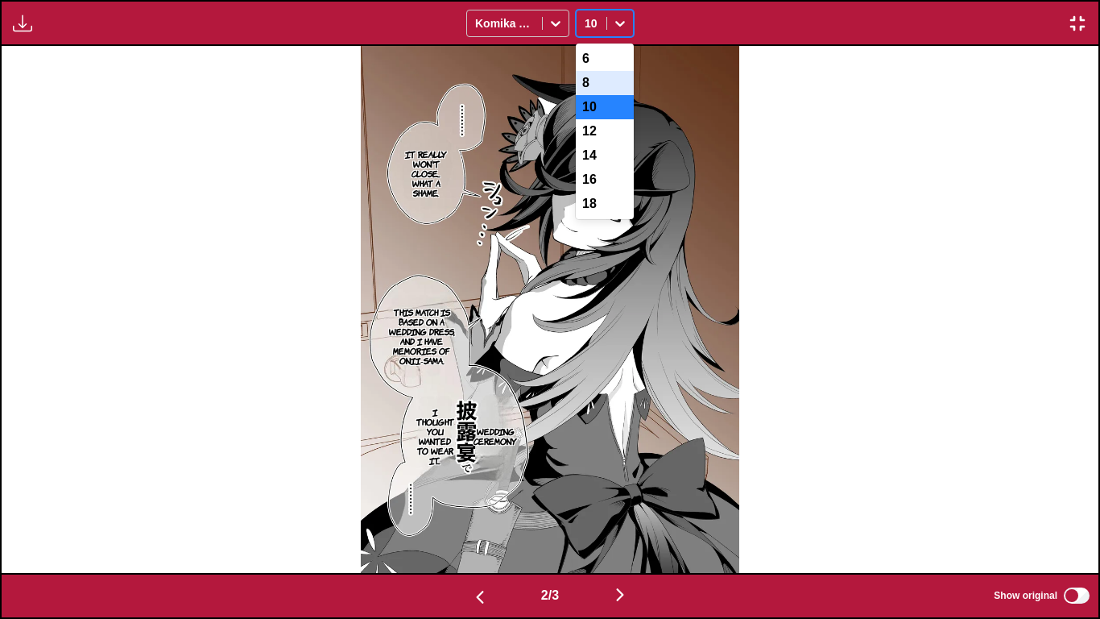
click at [610, 85] on div "8" at bounding box center [605, 83] width 58 height 24
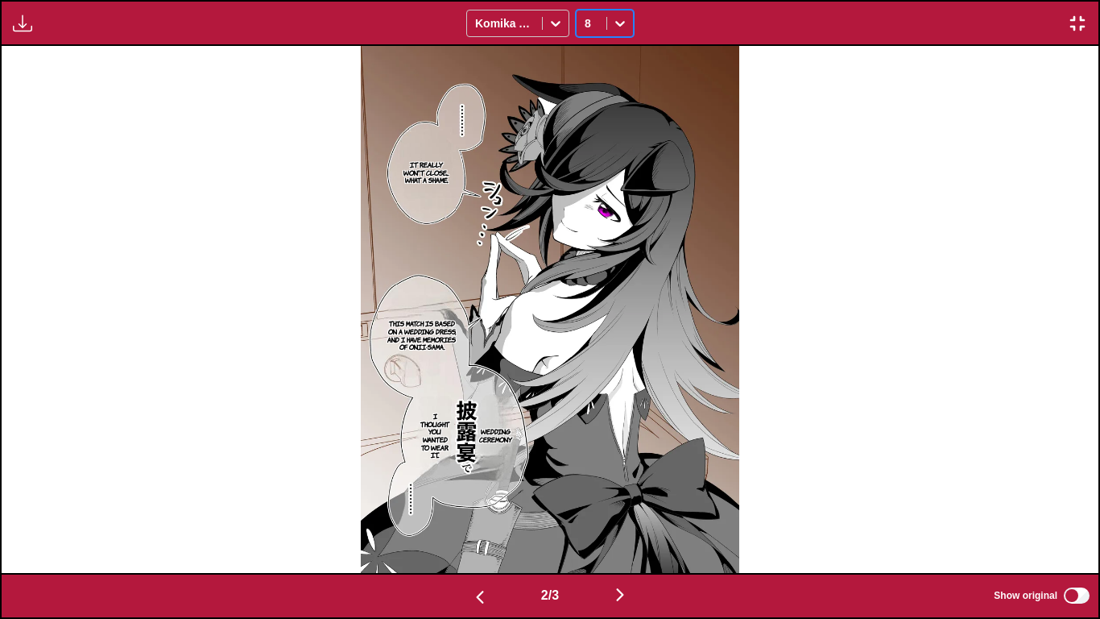
click at [599, 25] on div "8" at bounding box center [592, 23] width 30 height 23
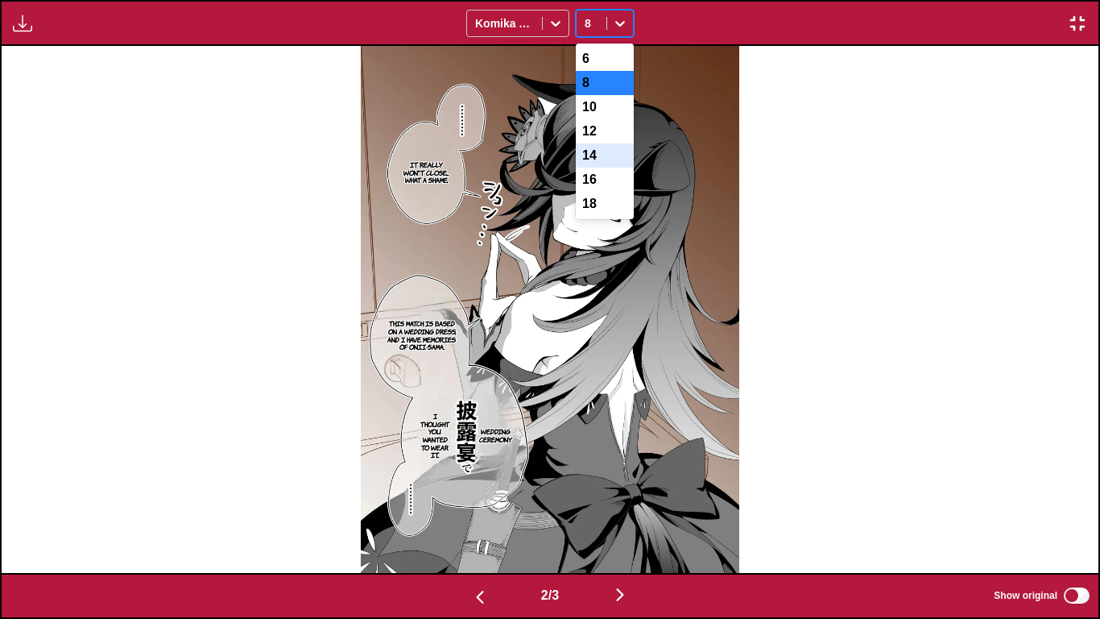
click at [595, 192] on div "16" at bounding box center [605, 180] width 58 height 24
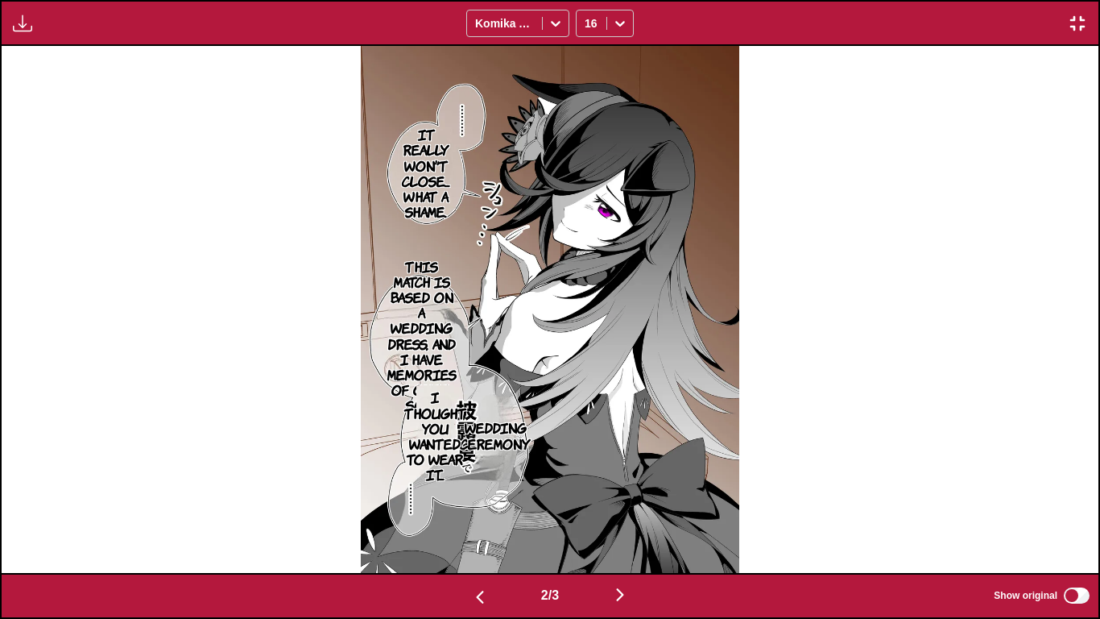
click at [630, 516] on img "button" at bounding box center [620, 594] width 19 height 19
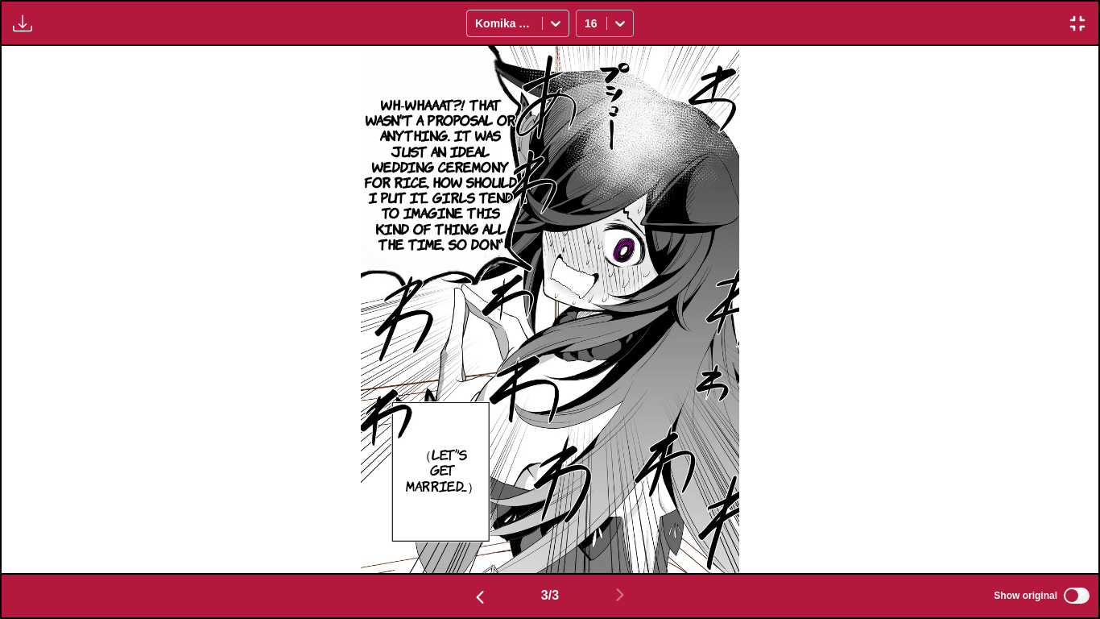
click at [605, 27] on div "16" at bounding box center [592, 23] width 30 height 23
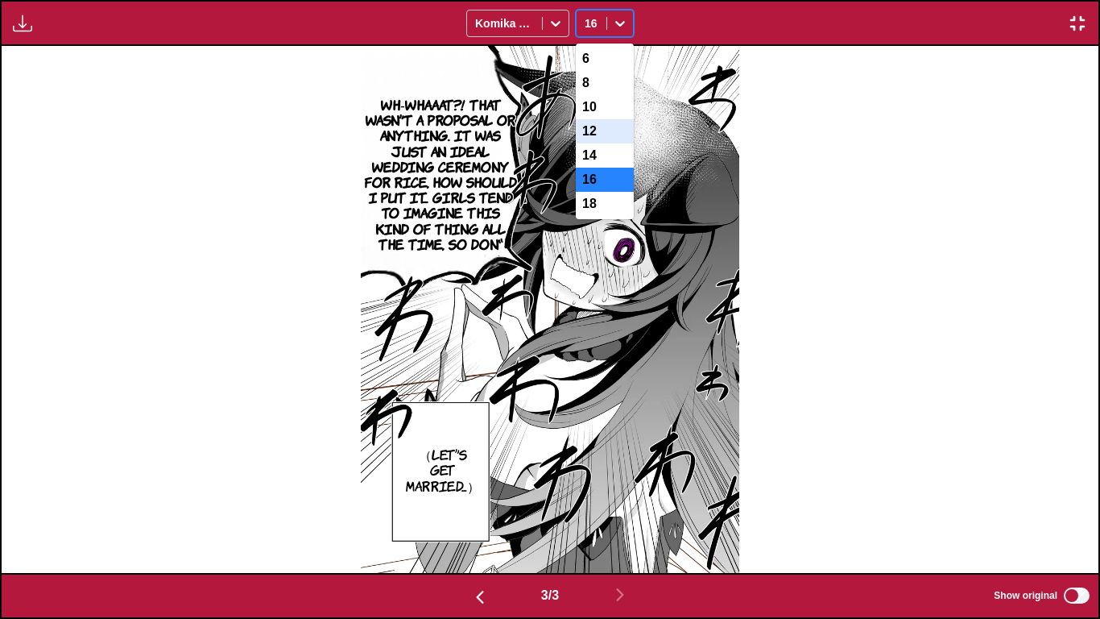
click at [603, 135] on div "12" at bounding box center [605, 131] width 58 height 24
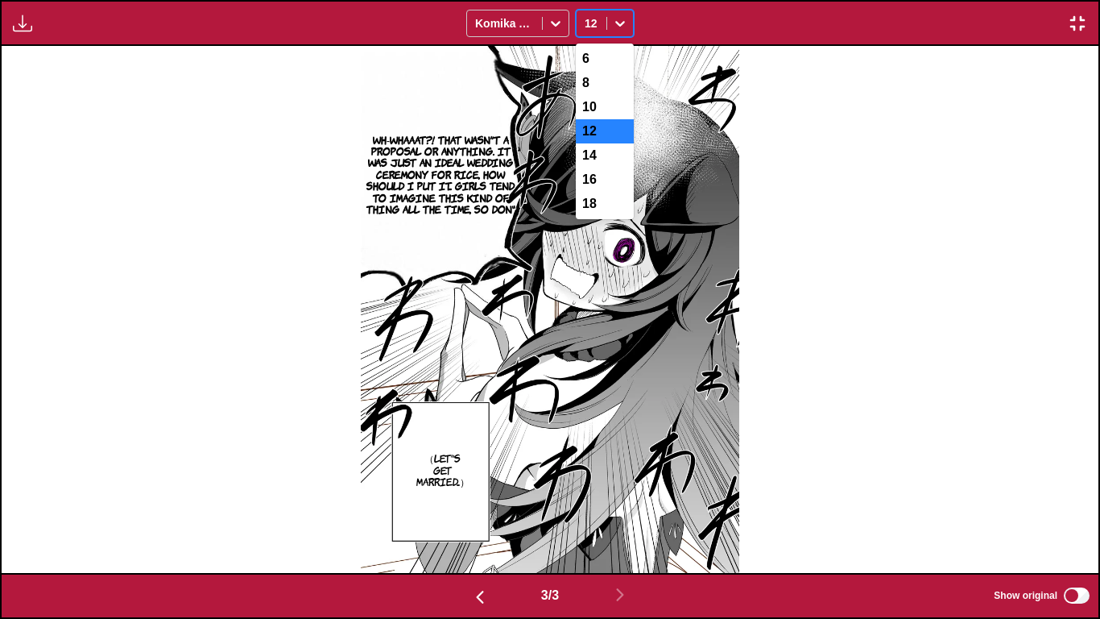
click at [611, 17] on div at bounding box center [620, 23] width 26 height 26
click at [602, 111] on div "10" at bounding box center [605, 107] width 58 height 24
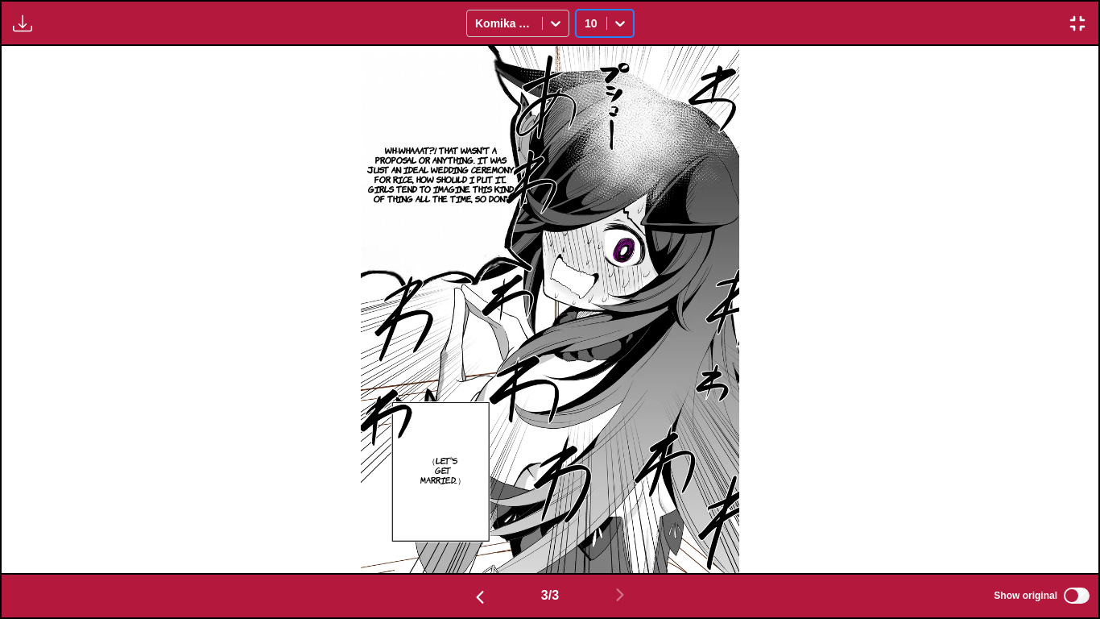
click at [602, 25] on div "10" at bounding box center [592, 23] width 30 height 23
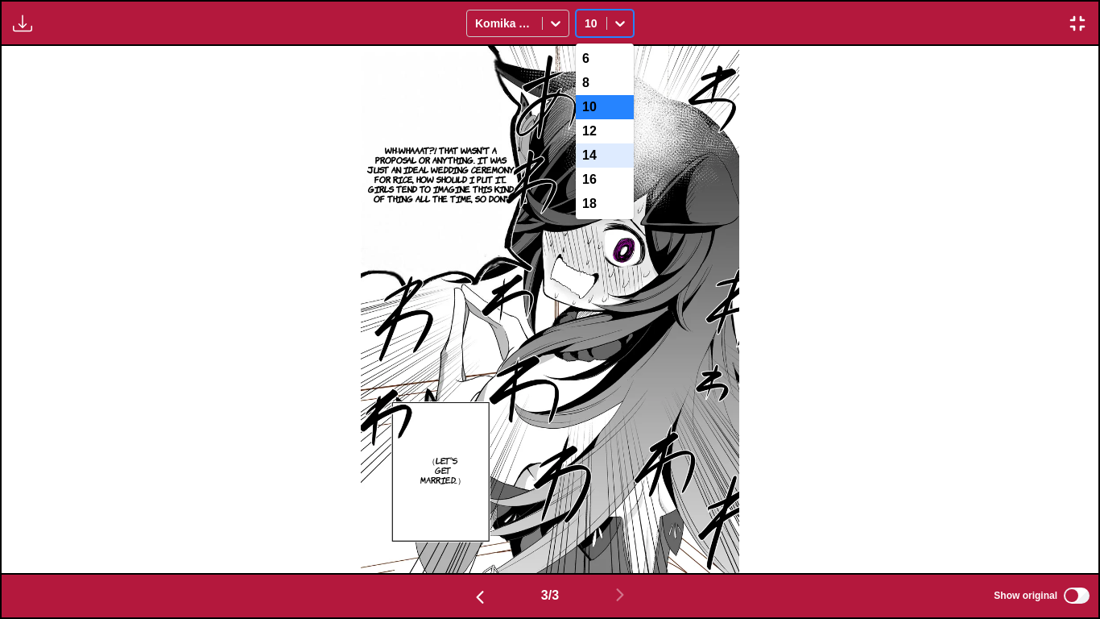
click at [602, 159] on div "14" at bounding box center [605, 155] width 58 height 24
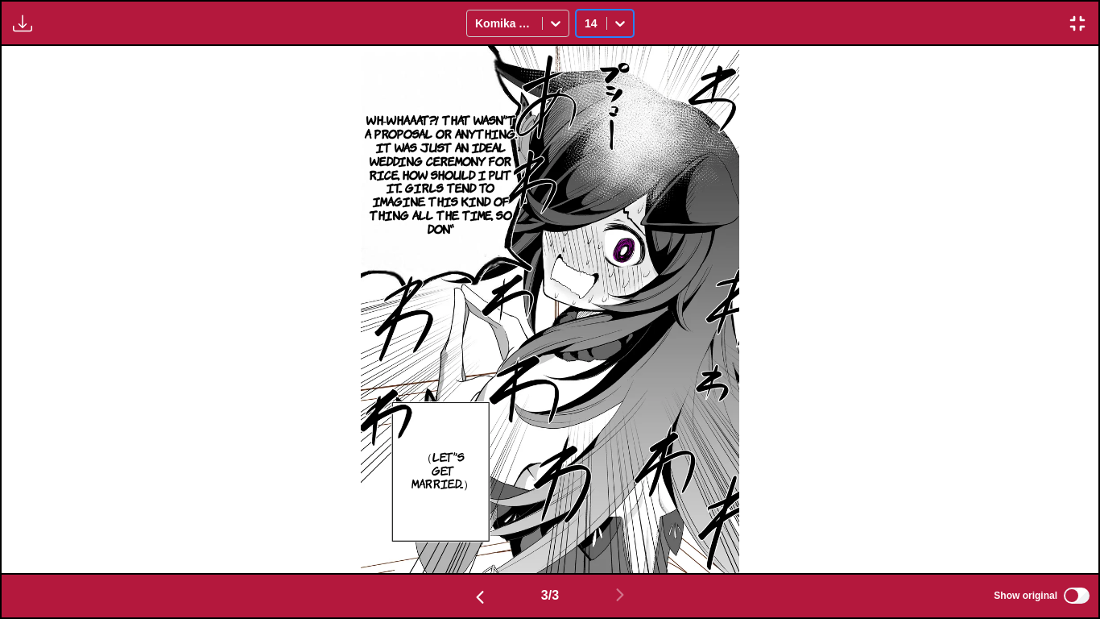
click at [476, 516] on button "button" at bounding box center [480, 595] width 97 height 23
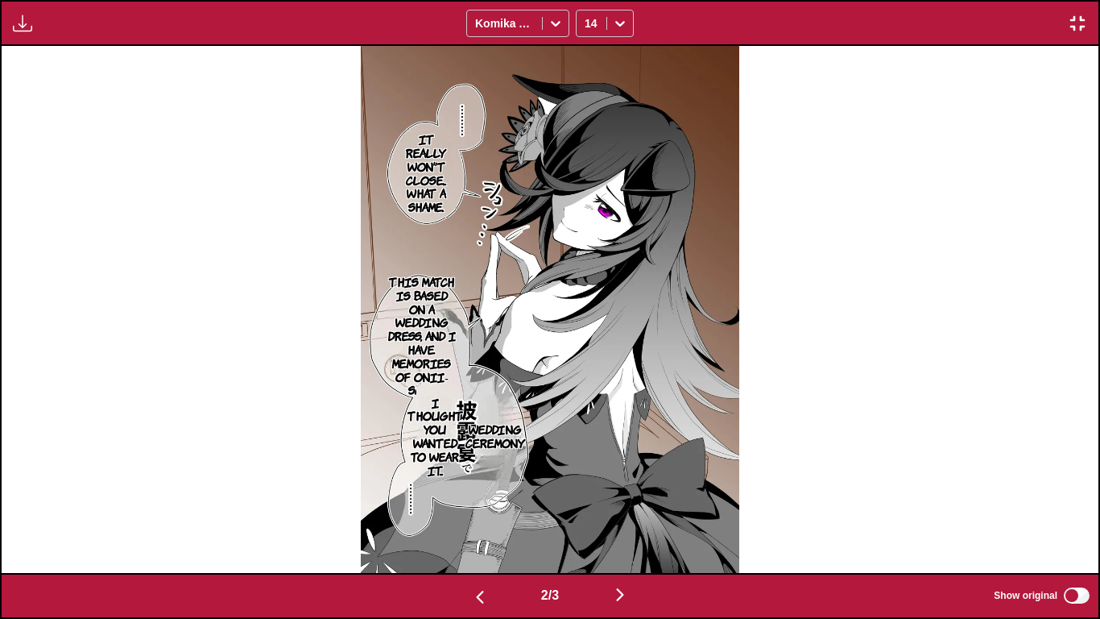
click at [474, 516] on div "2 / 3 Show original" at bounding box center [550, 596] width 1100 height 46
click at [479, 516] on img "button" at bounding box center [479, 596] width 19 height 19
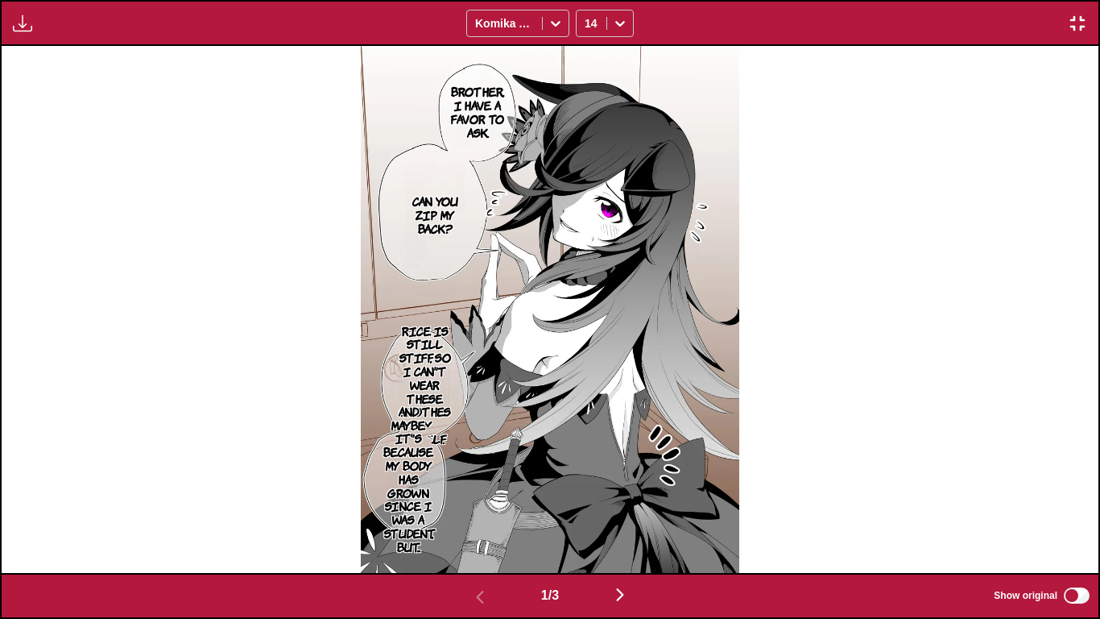
click at [598, 516] on button "button" at bounding box center [620, 595] width 97 height 23
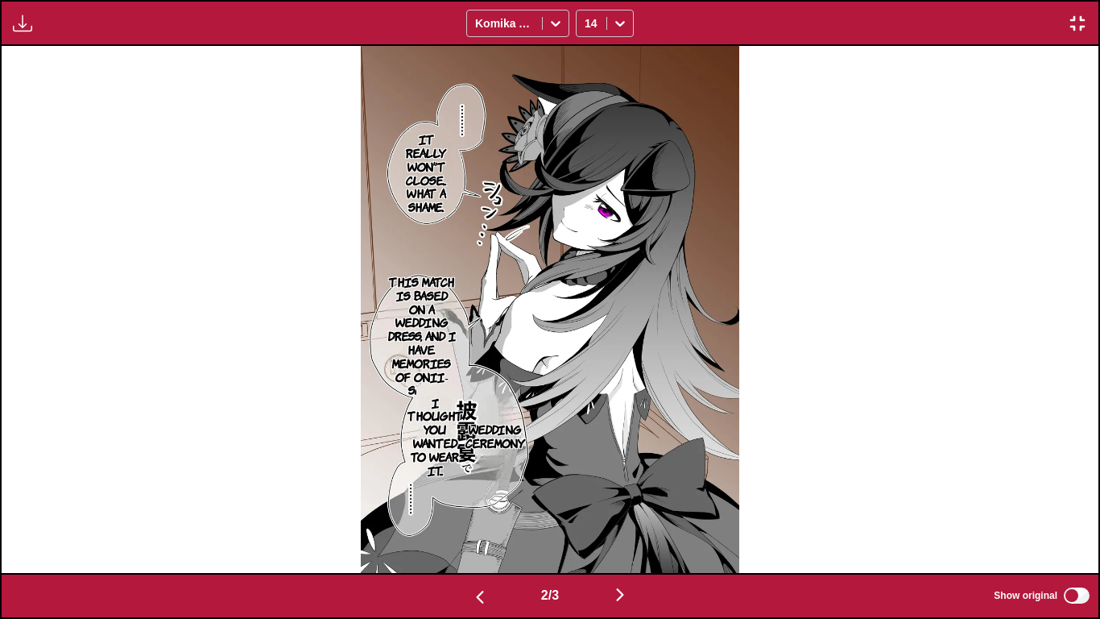
click at [630, 516] on img "button" at bounding box center [620, 594] width 19 height 19
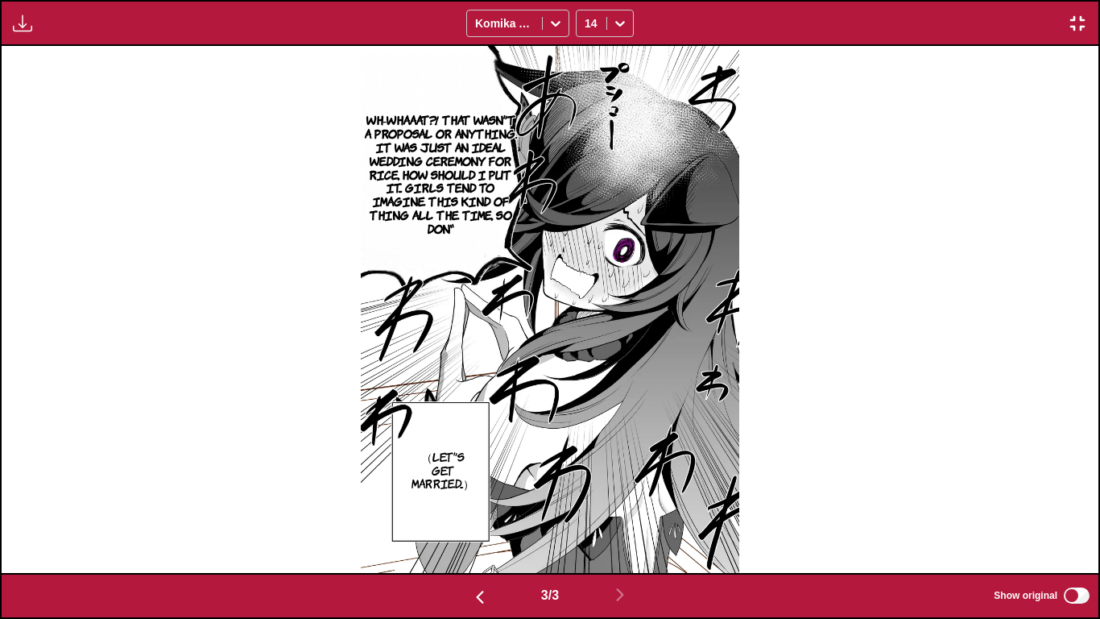
click at [470, 516] on img "button" at bounding box center [479, 596] width 19 height 19
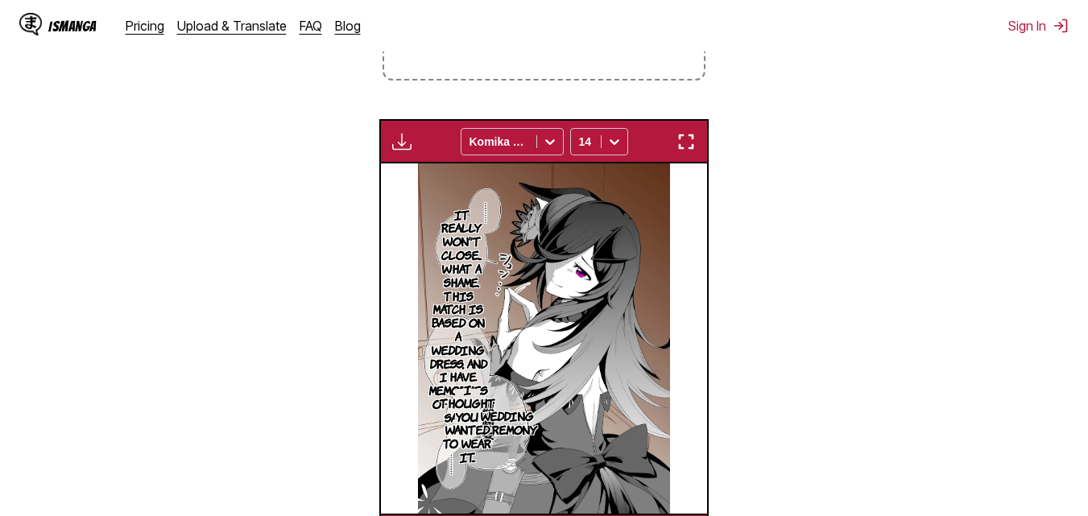
scroll to position [502, 0]
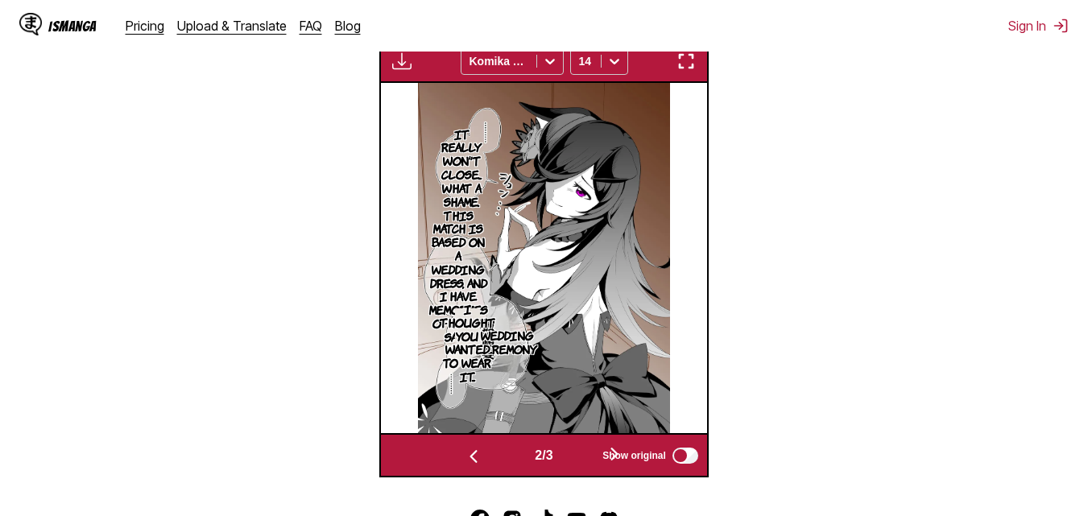
click at [691, 63] on img "button" at bounding box center [686, 61] width 19 height 19
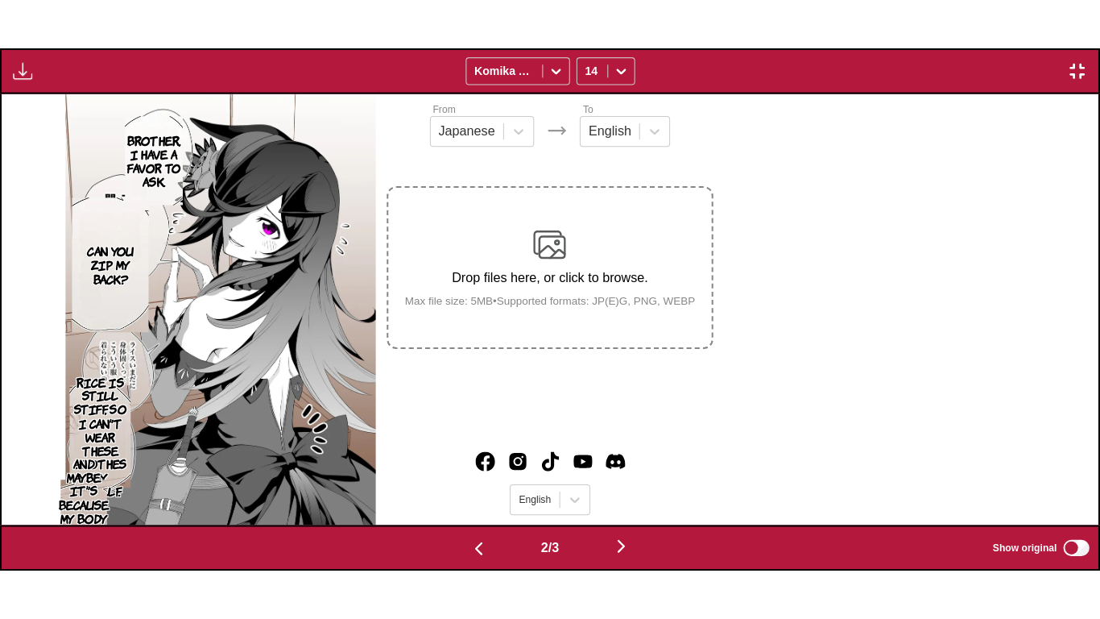
scroll to position [0, 1097]
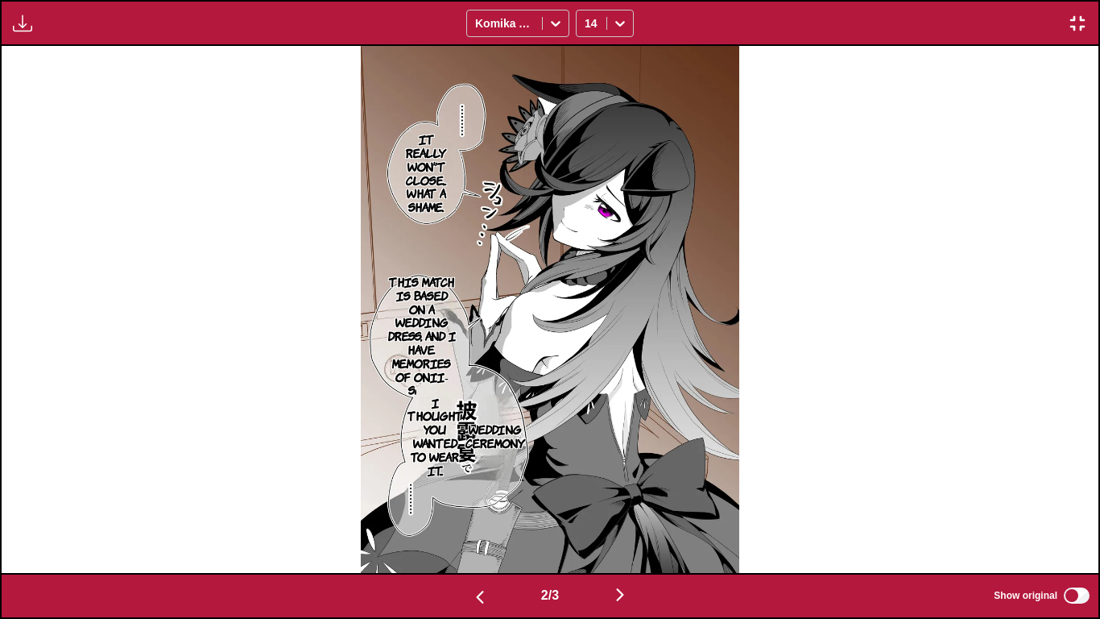
click at [1077, 16] on img "button" at bounding box center [1077, 23] width 19 height 19
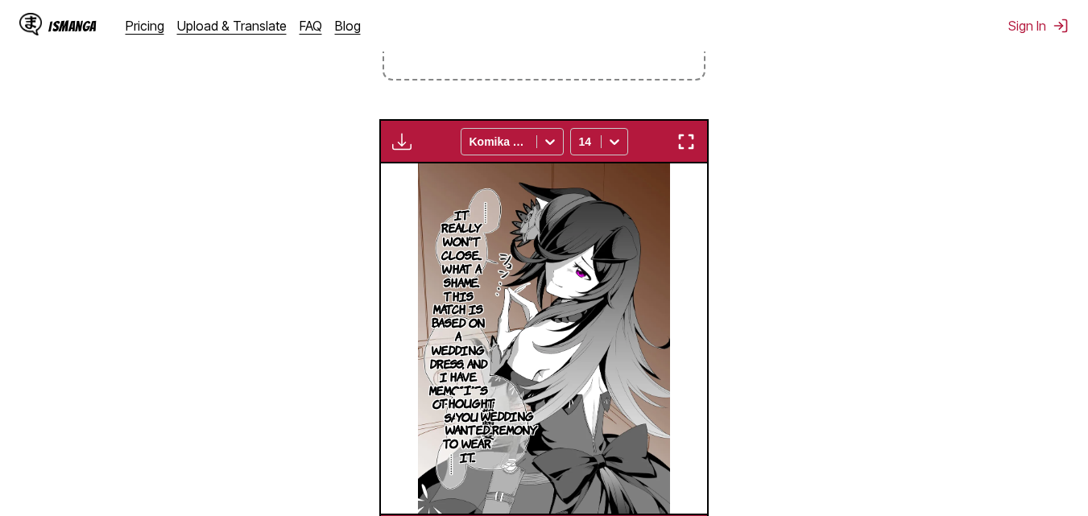
scroll to position [99, 0]
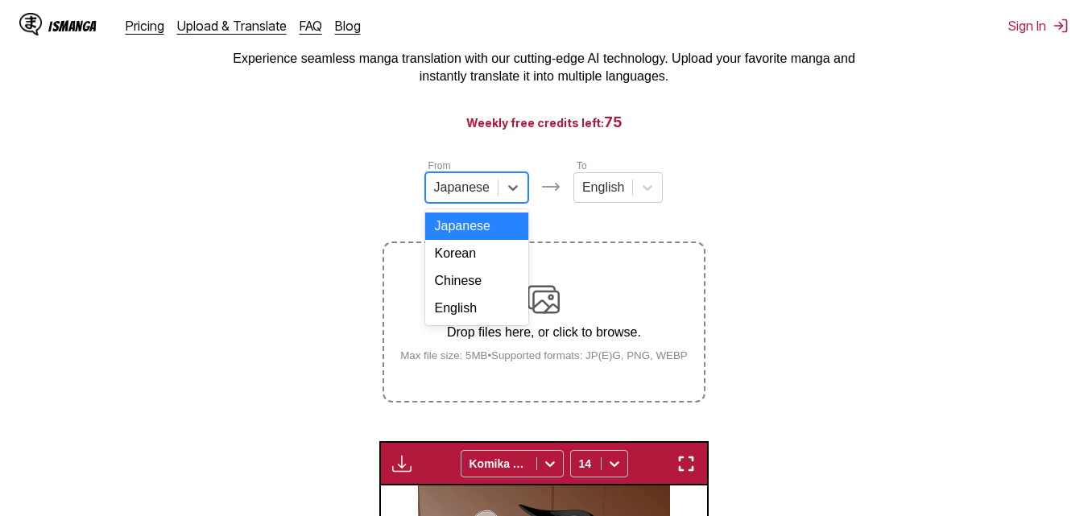
click at [480, 188] on div at bounding box center [462, 188] width 56 height 18
click at [469, 293] on div "Chinese" at bounding box center [476, 280] width 103 height 27
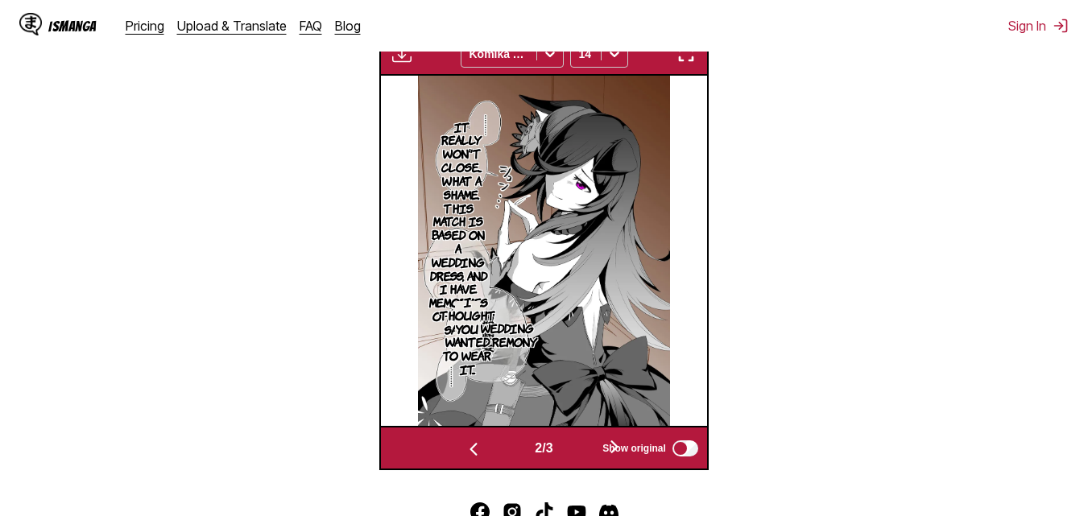
scroll to position [615, 0]
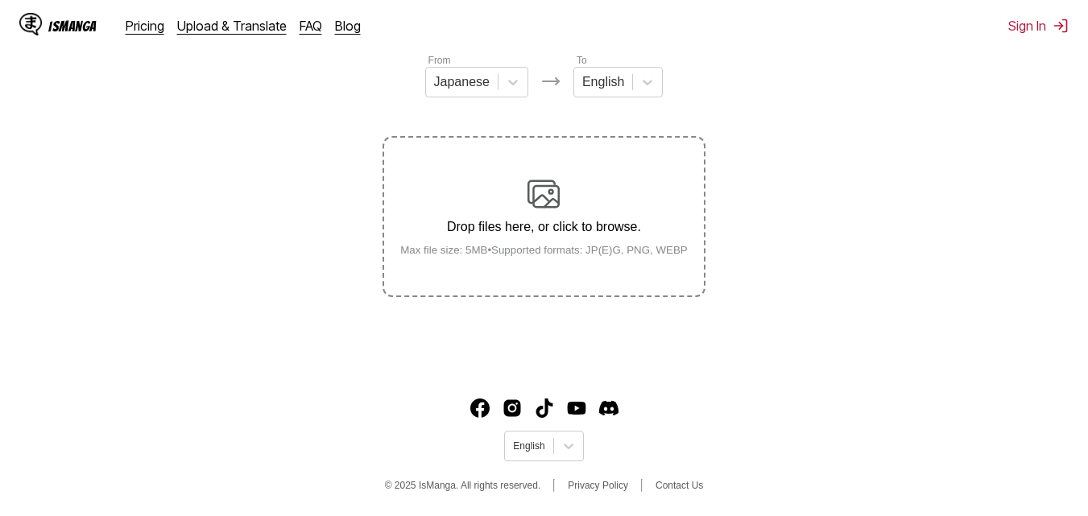
click at [596, 256] on small "Max file size: 5MB • Supported formats: JP(E)G, PNG, WEBP" at bounding box center [543, 250] width 313 height 12
click at [0, 0] on input "Drop files here, or click to browse. Max file size: 5MB • Supported formats: JP…" at bounding box center [0, 0] width 0 height 0
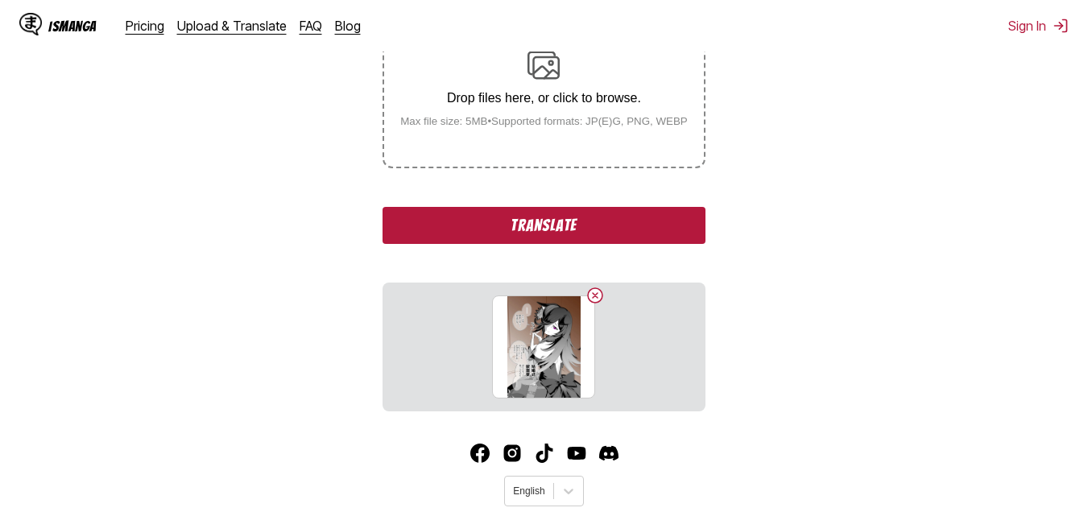
scroll to position [366, 0]
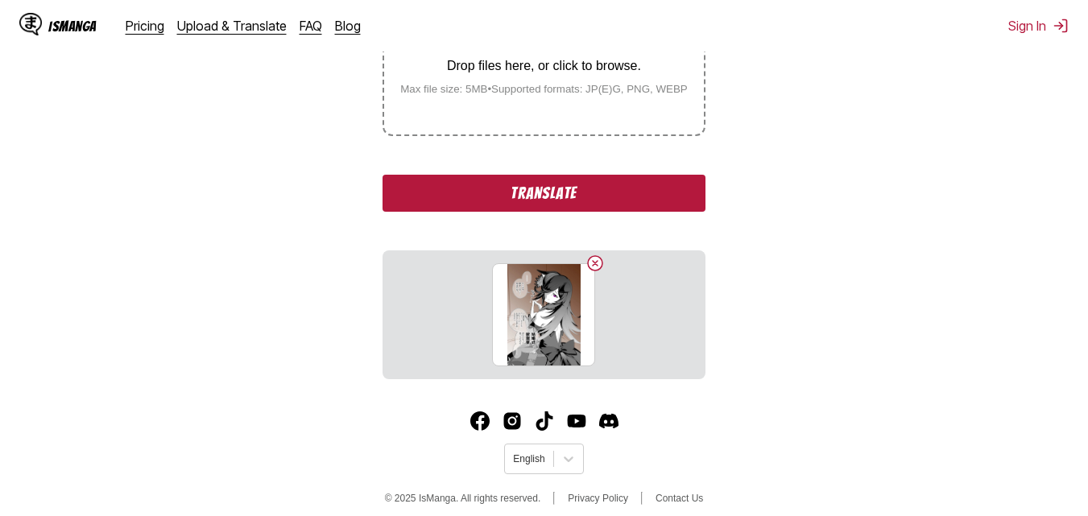
click at [608, 201] on button "Translate" at bounding box center [544, 193] width 322 height 37
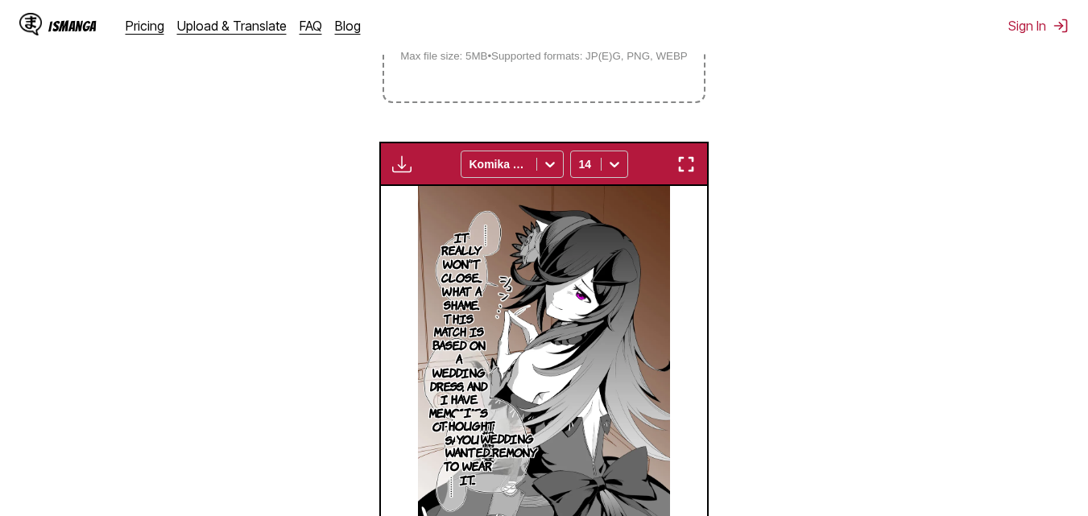
scroll to position [517, 0]
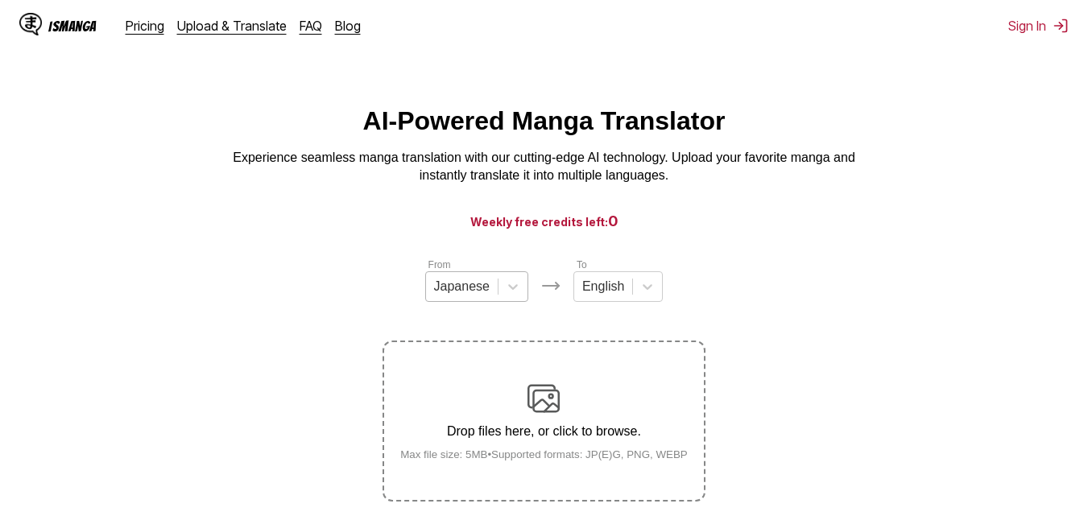
click at [480, 292] on div at bounding box center [462, 287] width 56 height 18
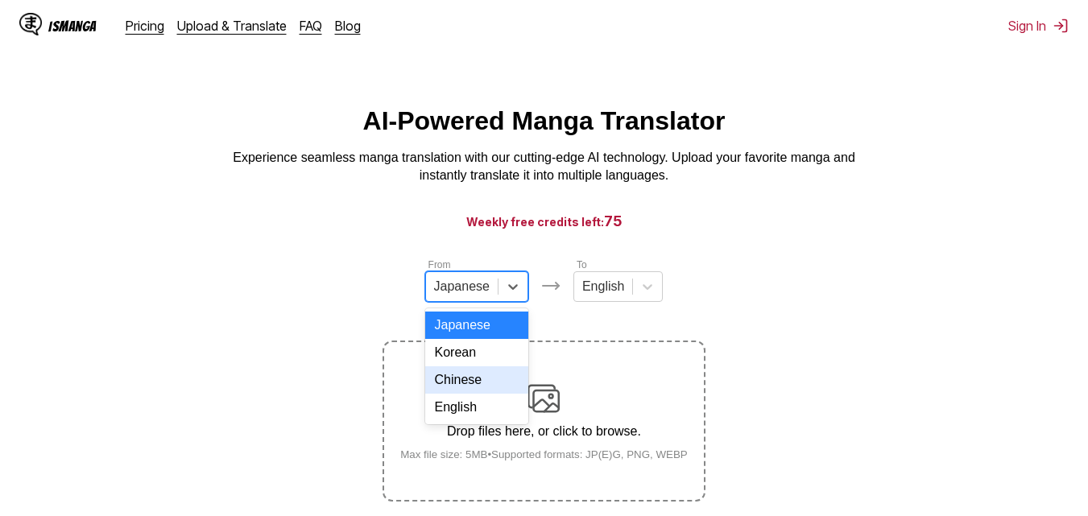
click at [471, 394] on div "Chinese" at bounding box center [476, 380] width 103 height 27
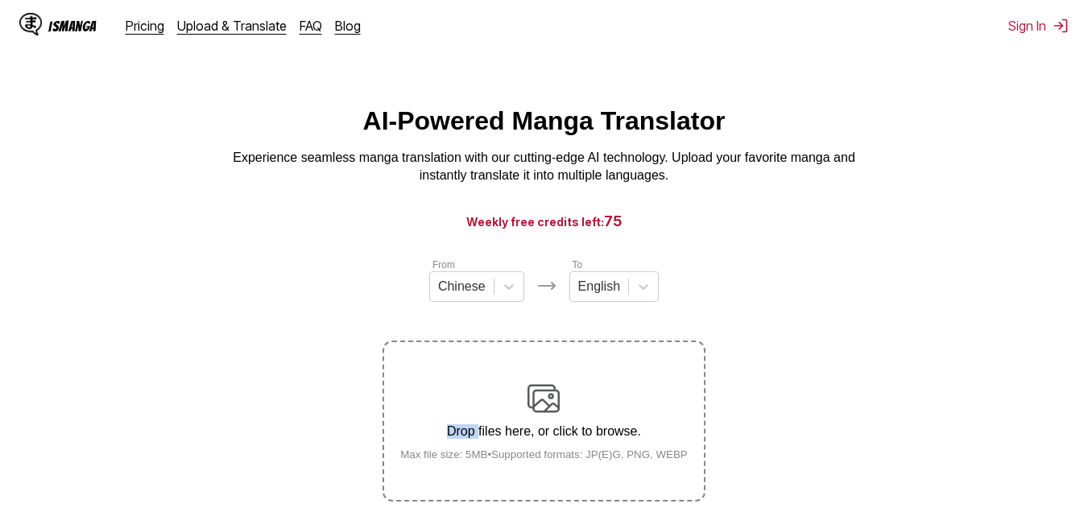
click at [471, 394] on div "Drop files here, or click to browse. Max file size: 5MB • Supported formats: JP…" at bounding box center [543, 422] width 313 height 78
click at [0, 0] on input "Drop files here, or click to browse. Max file size: 5MB • Supported formats: JP…" at bounding box center [0, 0] width 0 height 0
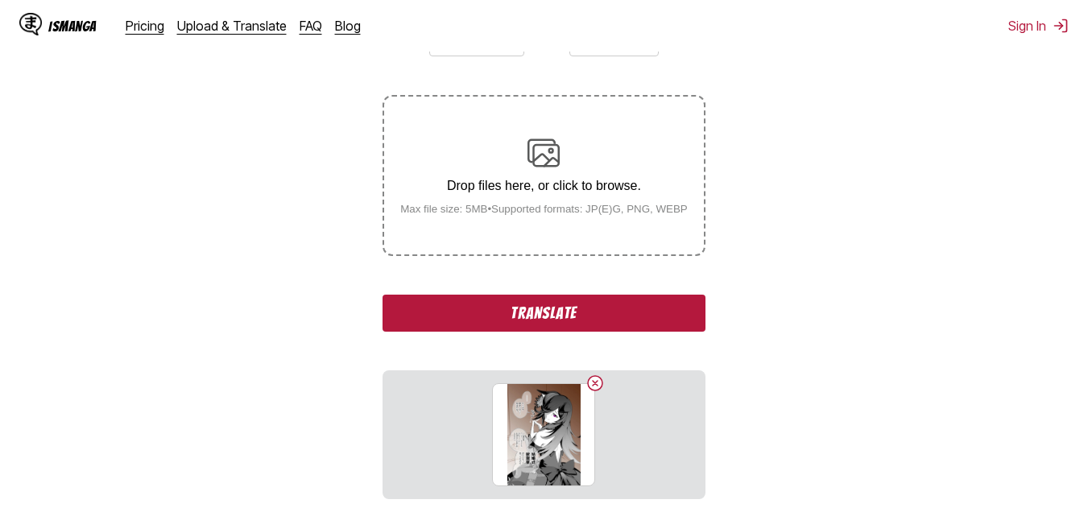
scroll to position [381, 0]
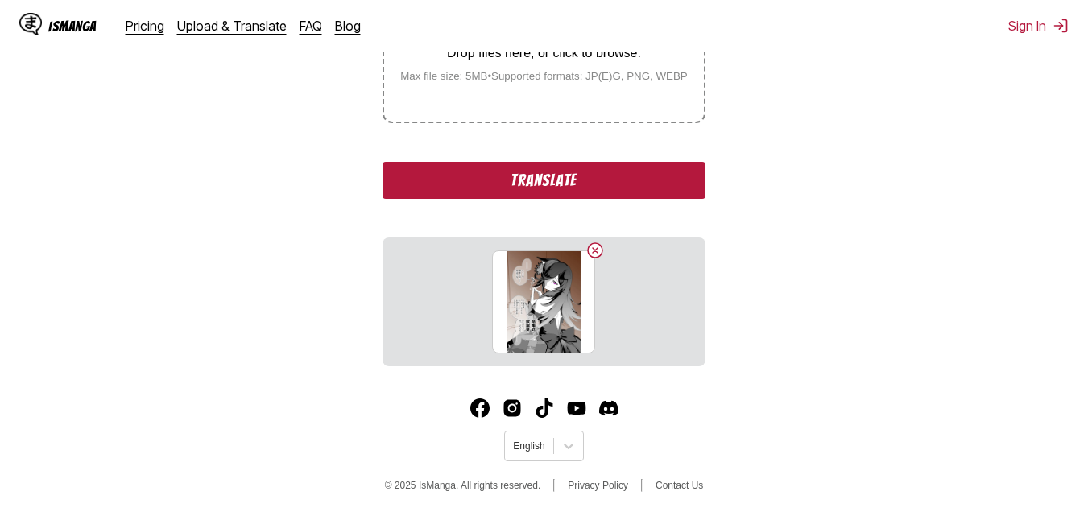
click at [557, 180] on button "Translate" at bounding box center [544, 180] width 322 height 37
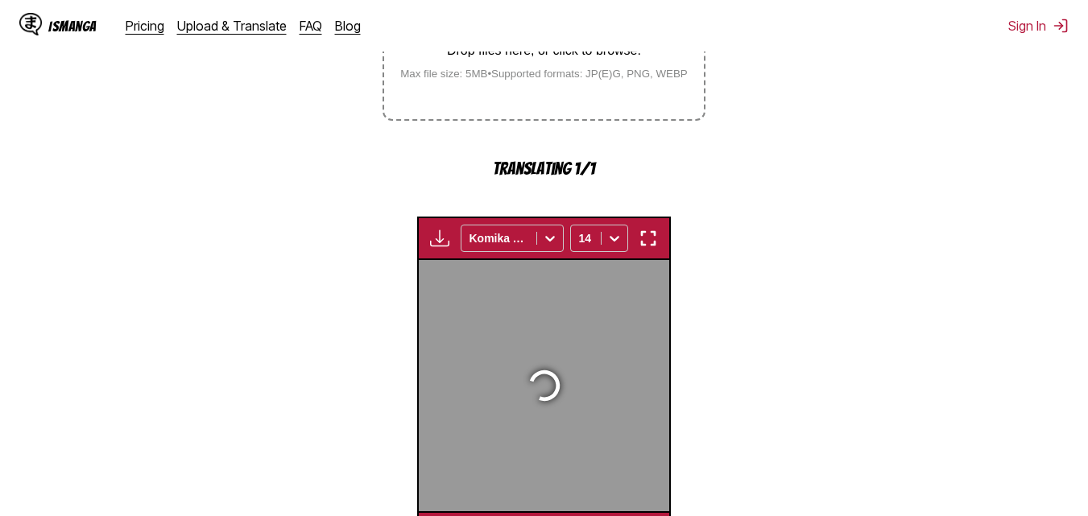
scroll to position [517, 0]
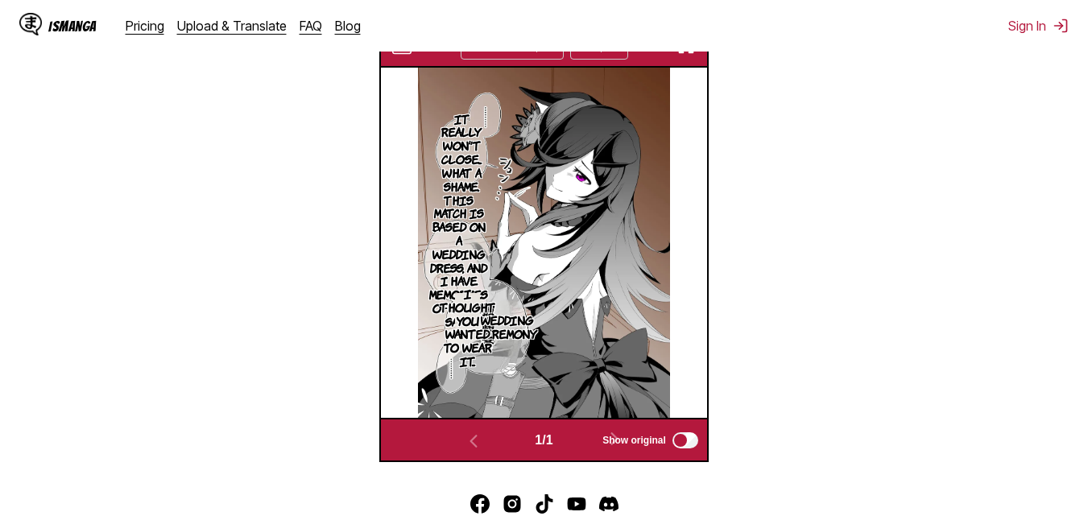
click at [690, 50] on div "IsManga Pricing Upload & Translate FAQ Blog Sign In Pricing Upload & Translate …" at bounding box center [544, 26] width 1088 height 52
click at [690, 55] on img "button" at bounding box center [686, 45] width 19 height 19
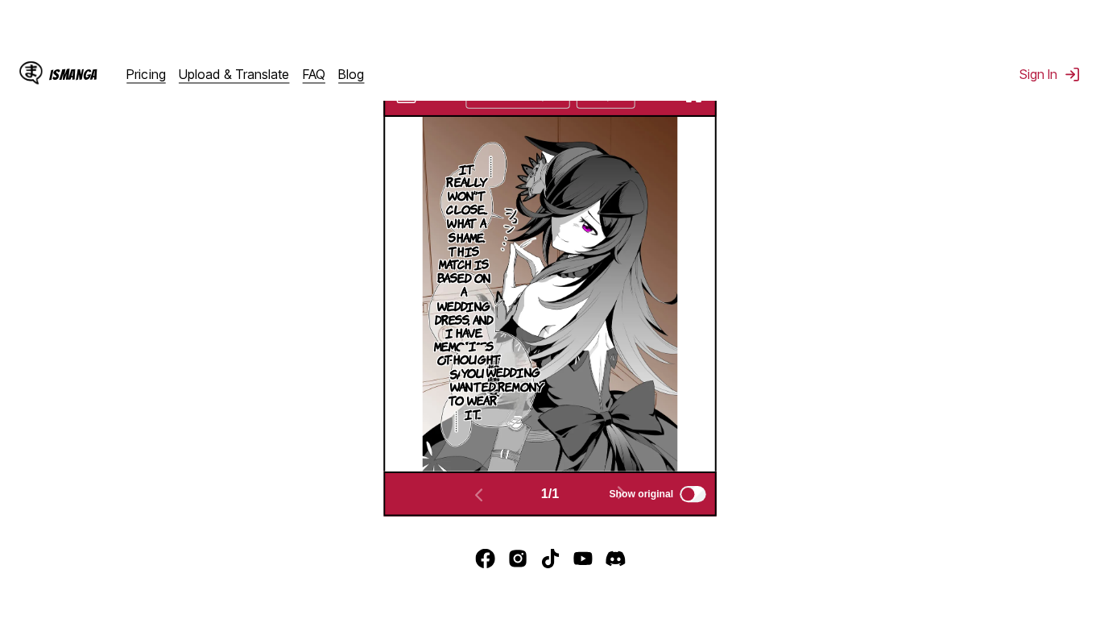
scroll to position [194, 0]
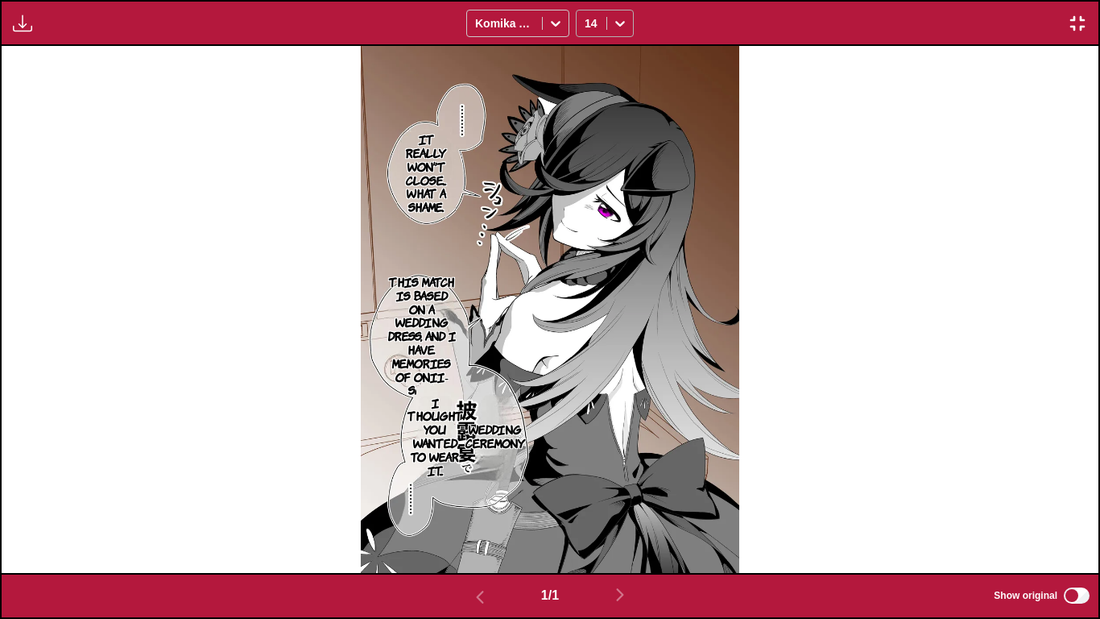
click at [618, 23] on icon at bounding box center [620, 24] width 10 height 6
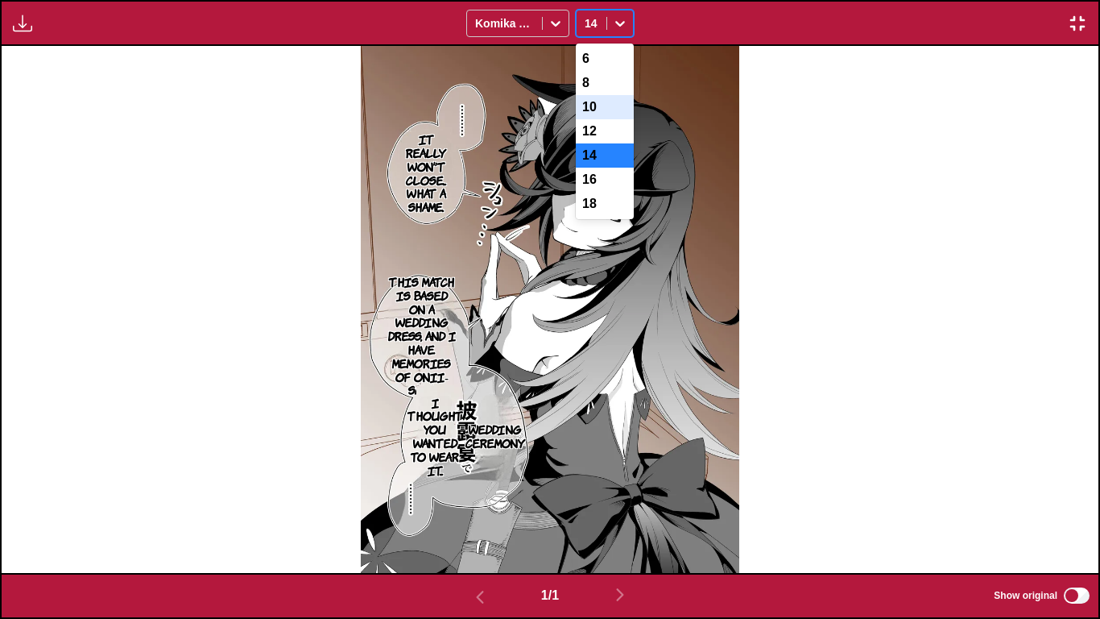
click at [604, 139] on div "12" at bounding box center [605, 131] width 58 height 24
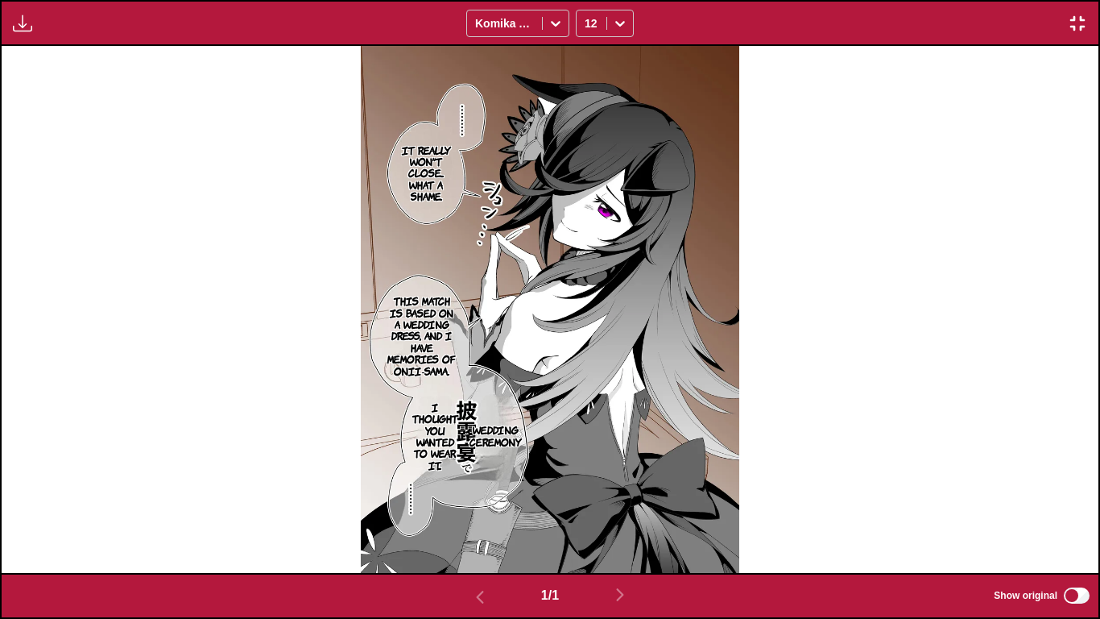
click at [1070, 18] on img "button" at bounding box center [1077, 23] width 19 height 19
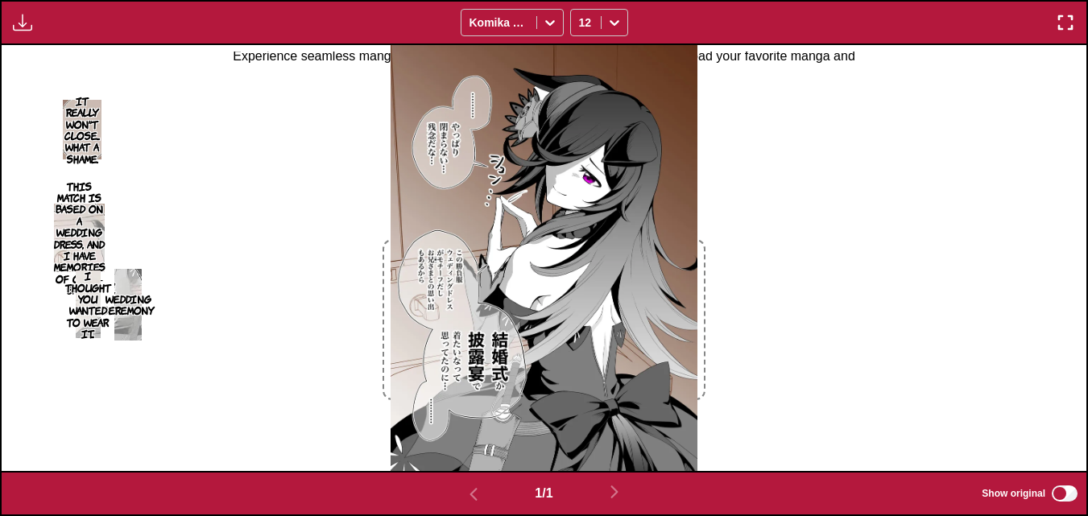
scroll to position [99, 0]
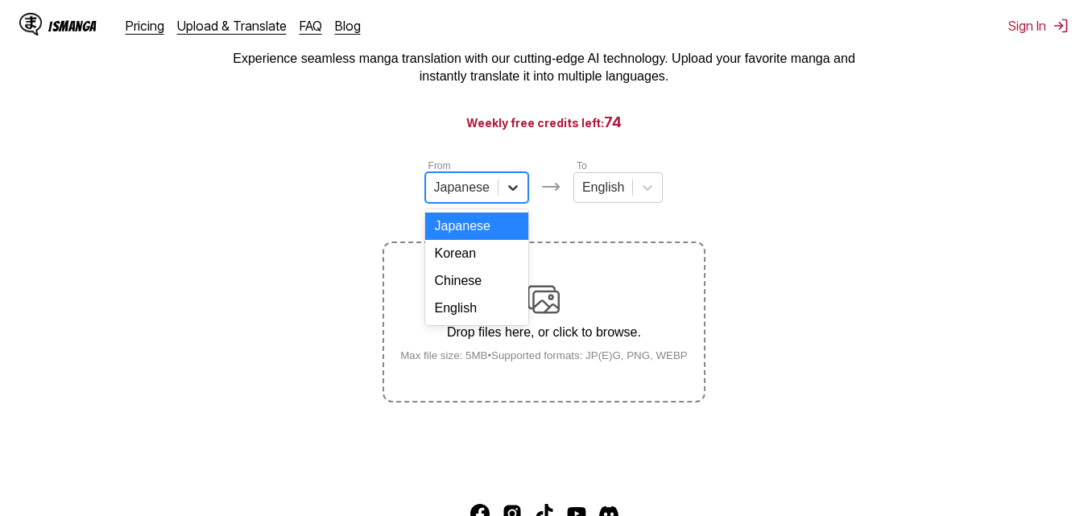
click at [502, 189] on div at bounding box center [513, 187] width 29 height 29
click at [472, 295] on div "Chinese" at bounding box center [476, 280] width 103 height 27
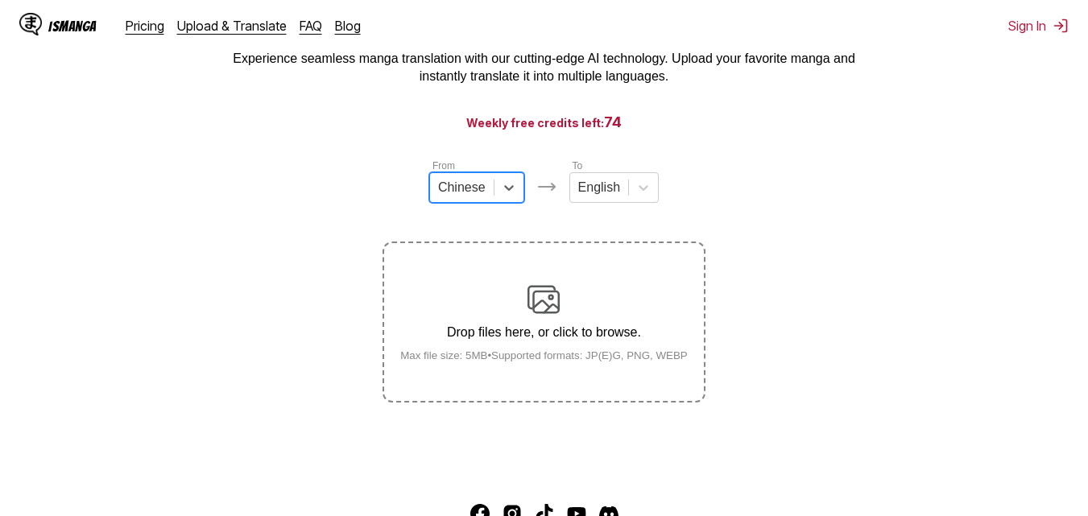
click at [475, 323] on div "Drop files here, or click to browse. Max file size: 5MB • Supported formats: JP…" at bounding box center [543, 323] width 313 height 78
click at [0, 0] on input "Drop files here, or click to browse. Max file size: 5MB • Supported formats: JP…" at bounding box center [0, 0] width 0 height 0
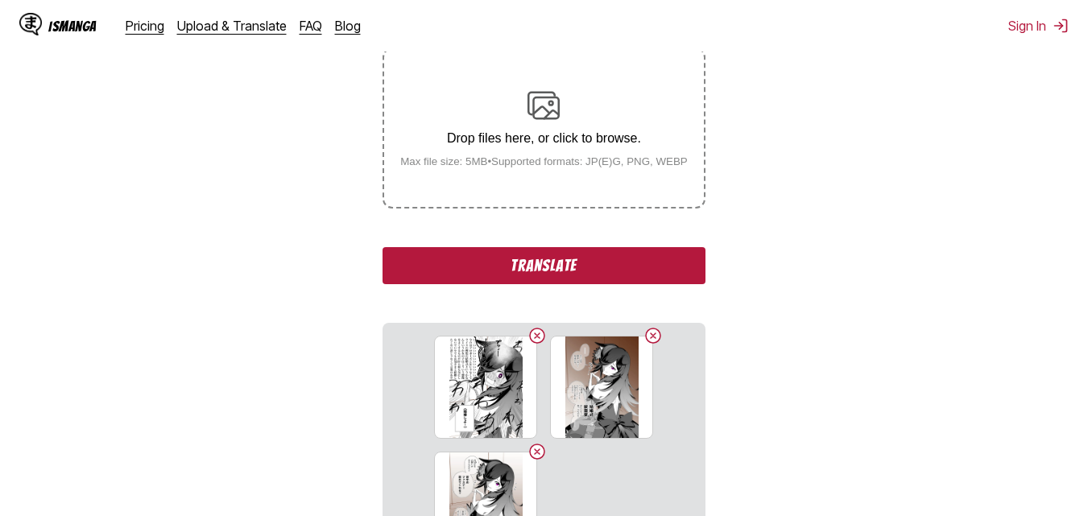
scroll to position [446, 0]
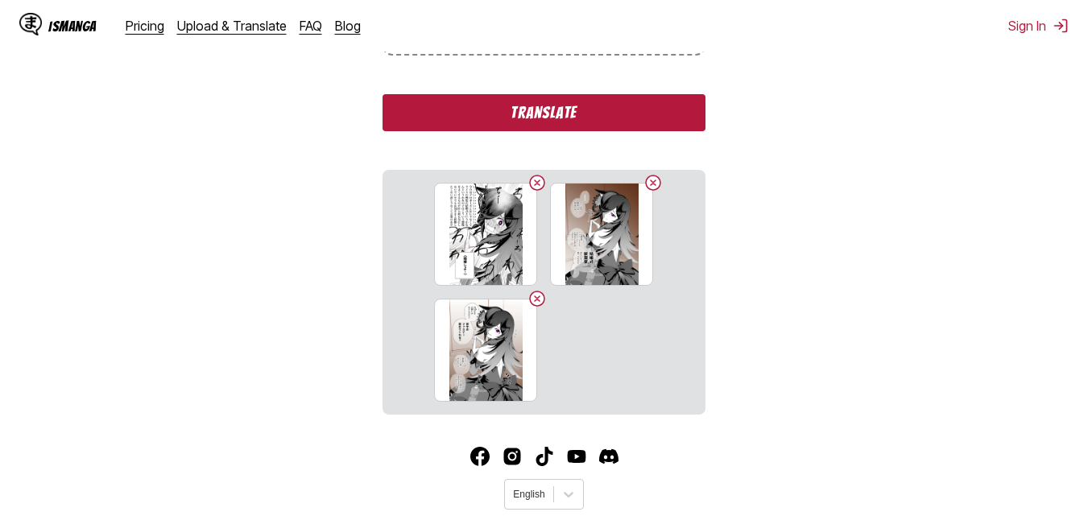
click at [620, 119] on button "Translate" at bounding box center [544, 112] width 322 height 37
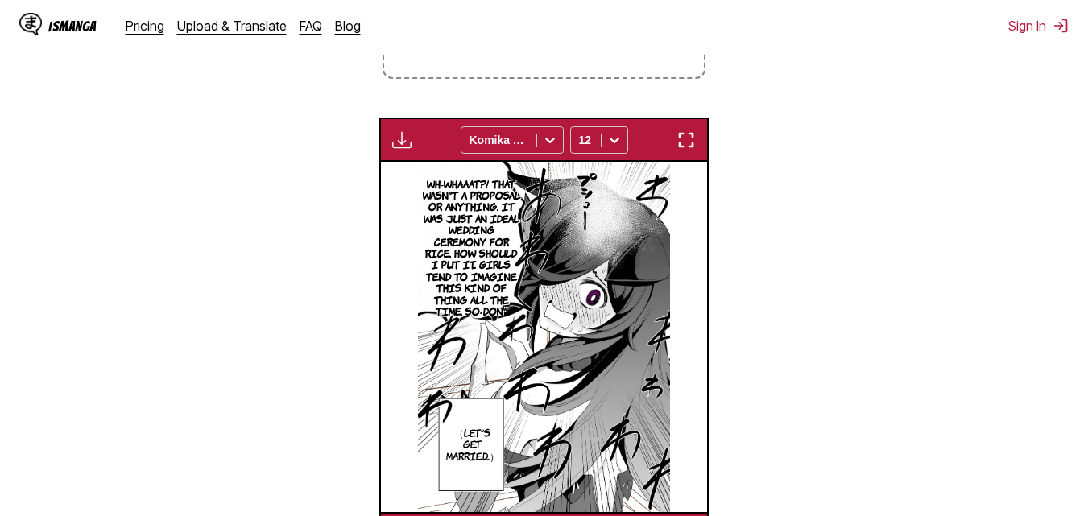
scroll to position [356, 0]
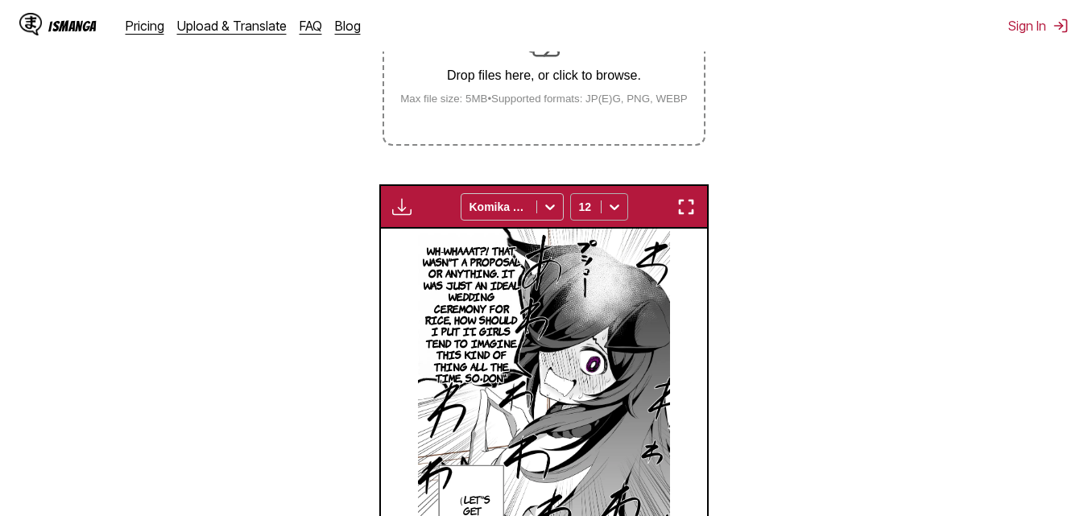
click at [597, 209] on div "12" at bounding box center [586, 207] width 30 height 23
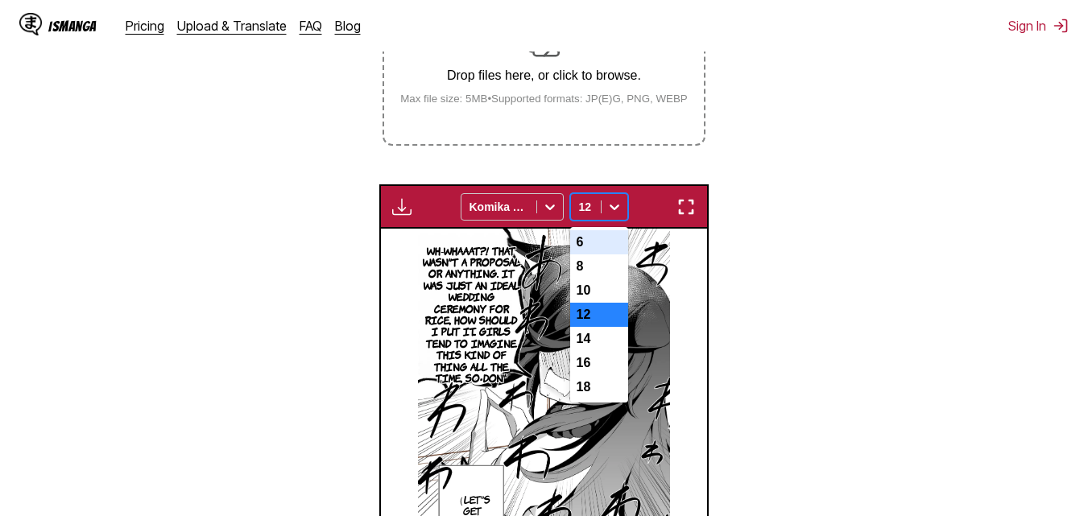
click at [682, 206] on img "button" at bounding box center [686, 206] width 19 height 19
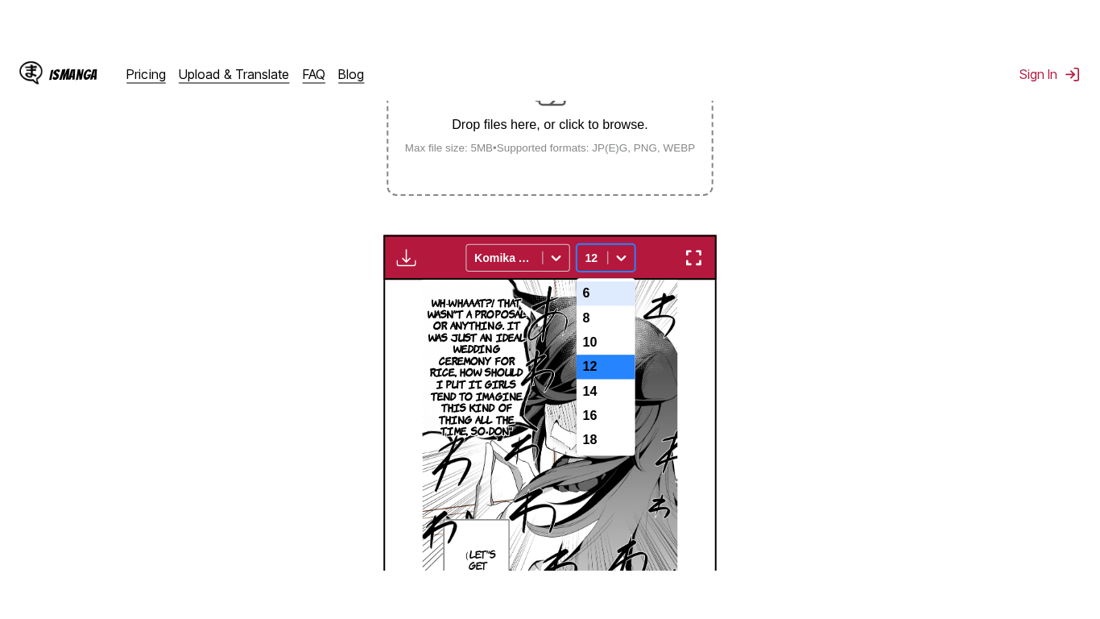
scroll to position [194, 0]
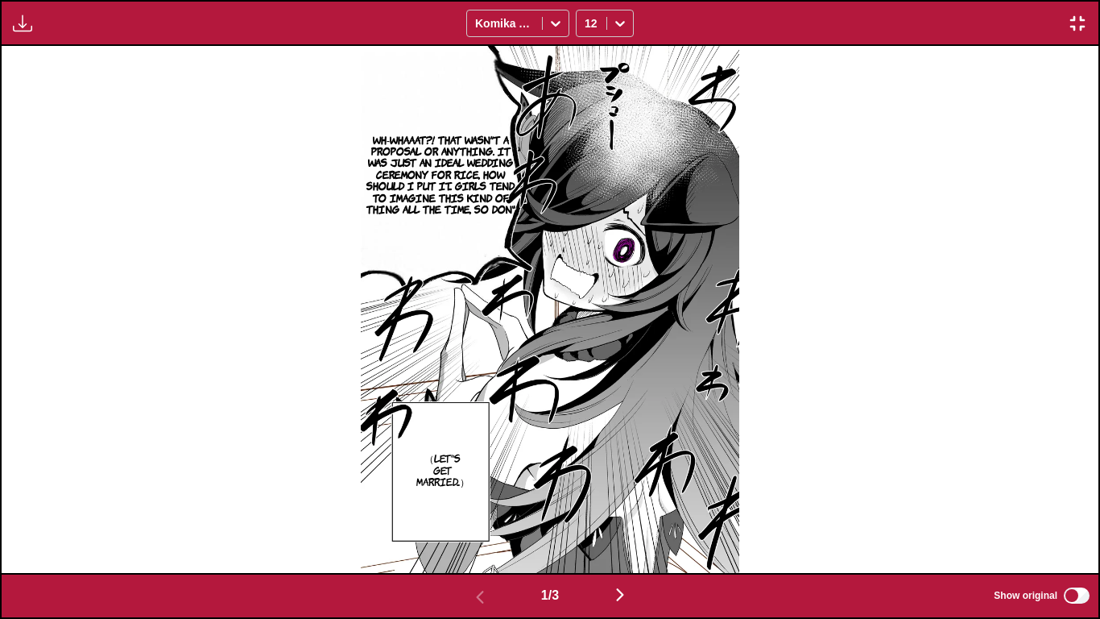
click at [616, 516] on img "button" at bounding box center [620, 594] width 19 height 19
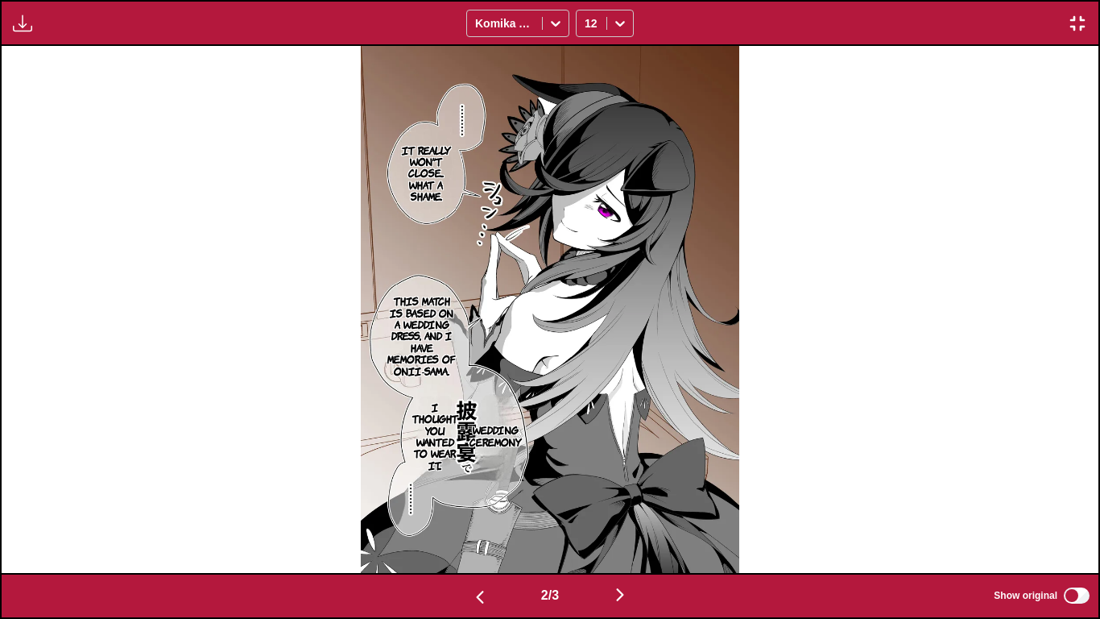
click at [616, 516] on img "button" at bounding box center [620, 594] width 19 height 19
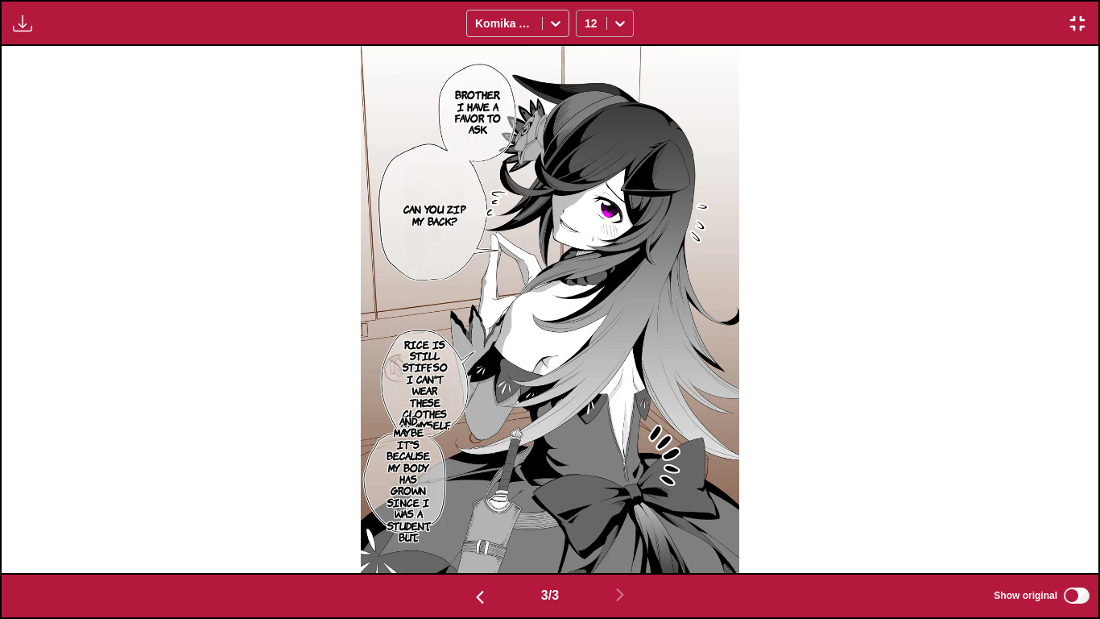
click at [598, 29] on div at bounding box center [592, 23] width 14 height 16
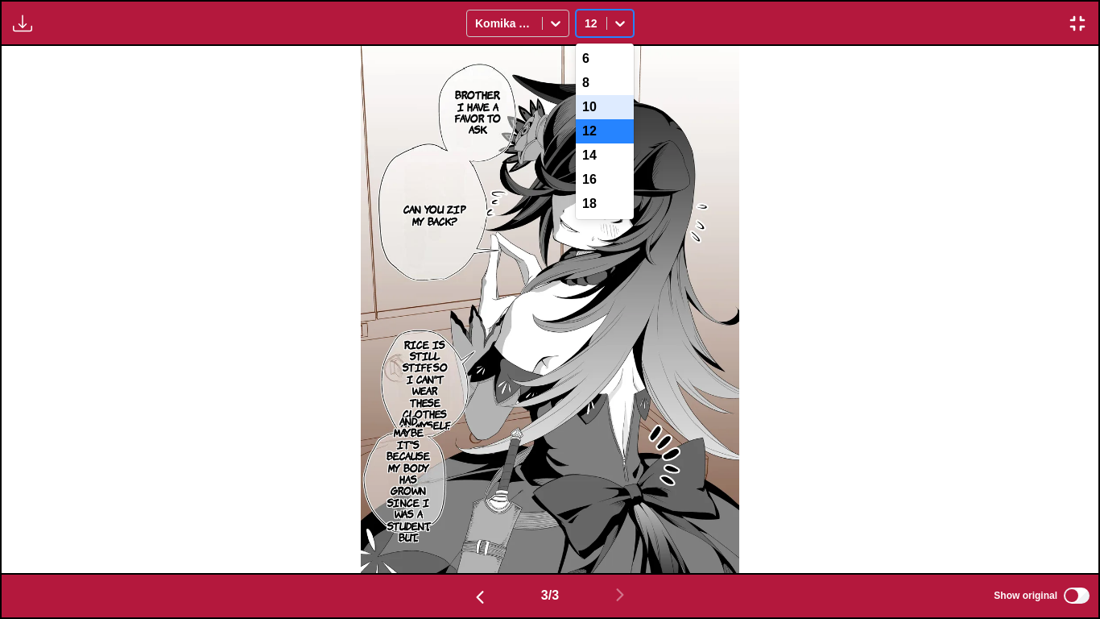
click at [611, 119] on div "10" at bounding box center [605, 107] width 58 height 24
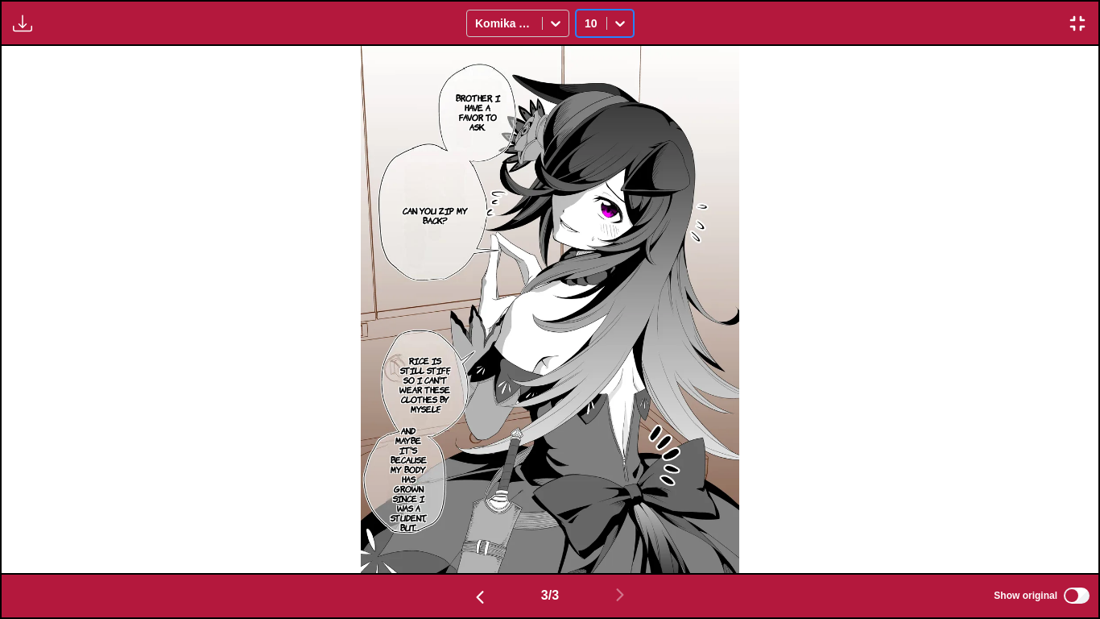
click at [586, 23] on input "text" at bounding box center [586, 23] width 3 height 13
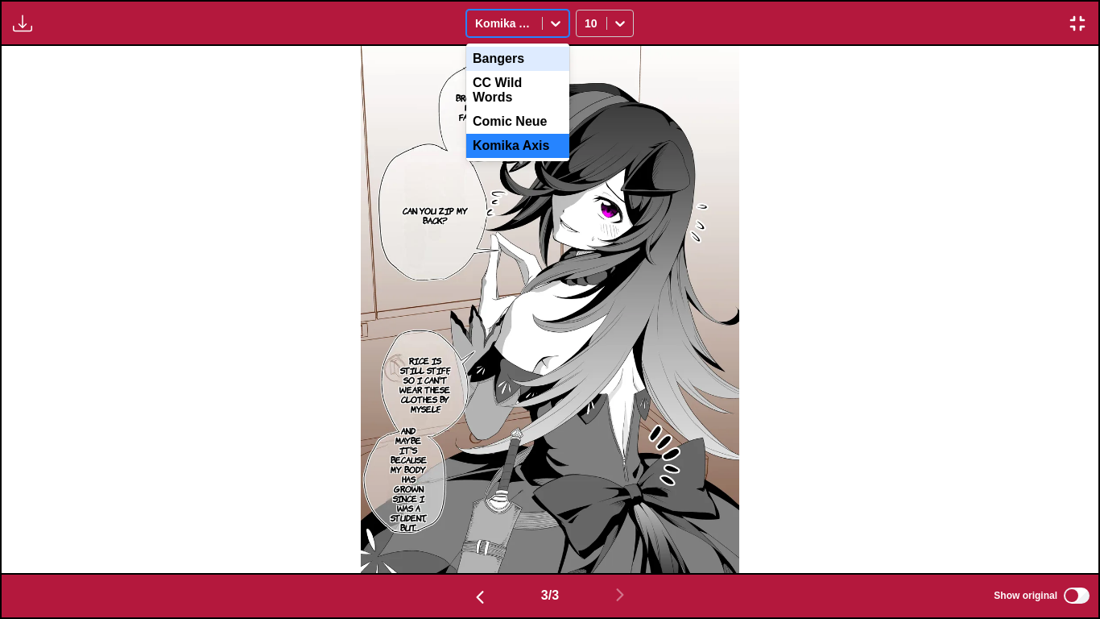
click at [559, 27] on icon at bounding box center [556, 23] width 16 height 16
click at [545, 110] on div "Comic Neue" at bounding box center [517, 122] width 103 height 24
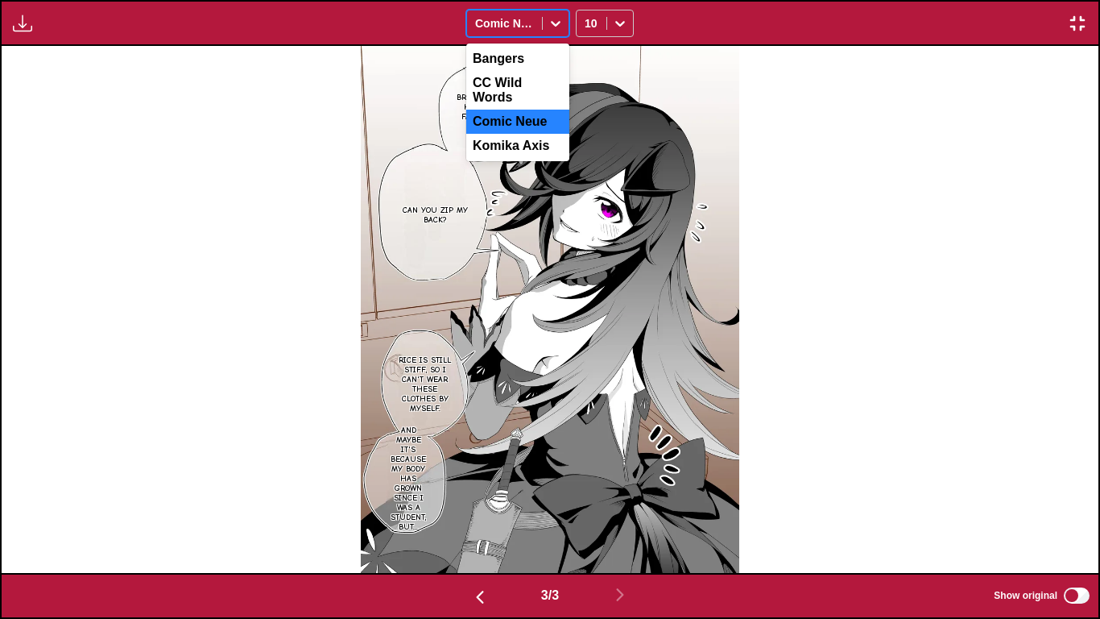
click at [559, 24] on icon at bounding box center [556, 23] width 16 height 16
click at [533, 78] on div "CC Wild Words" at bounding box center [517, 90] width 103 height 39
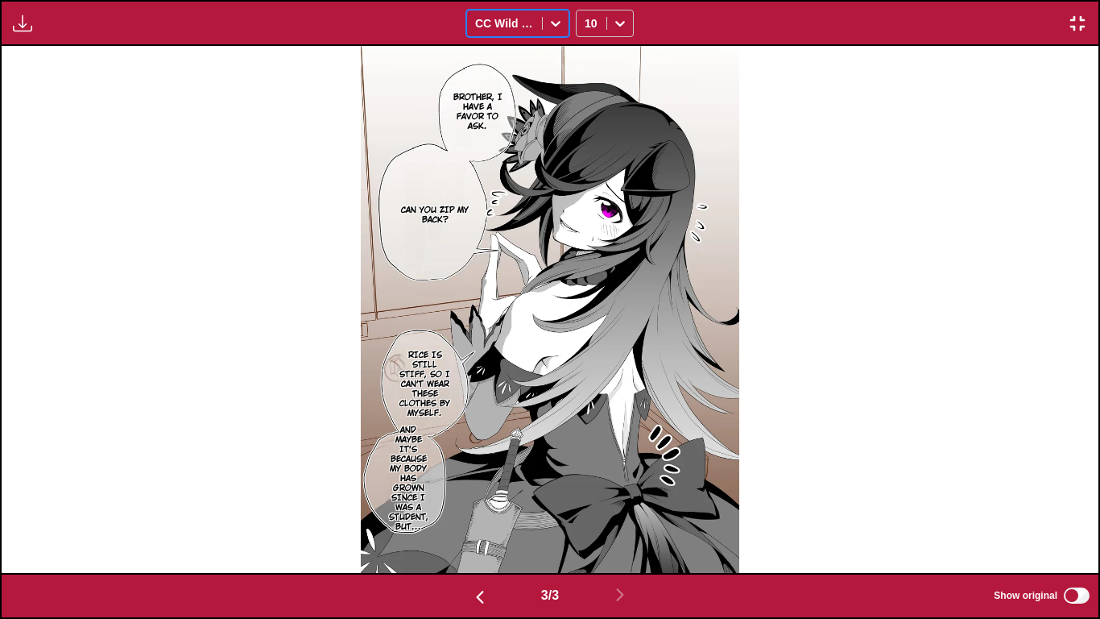
click at [528, 19] on div at bounding box center [504, 23] width 59 height 16
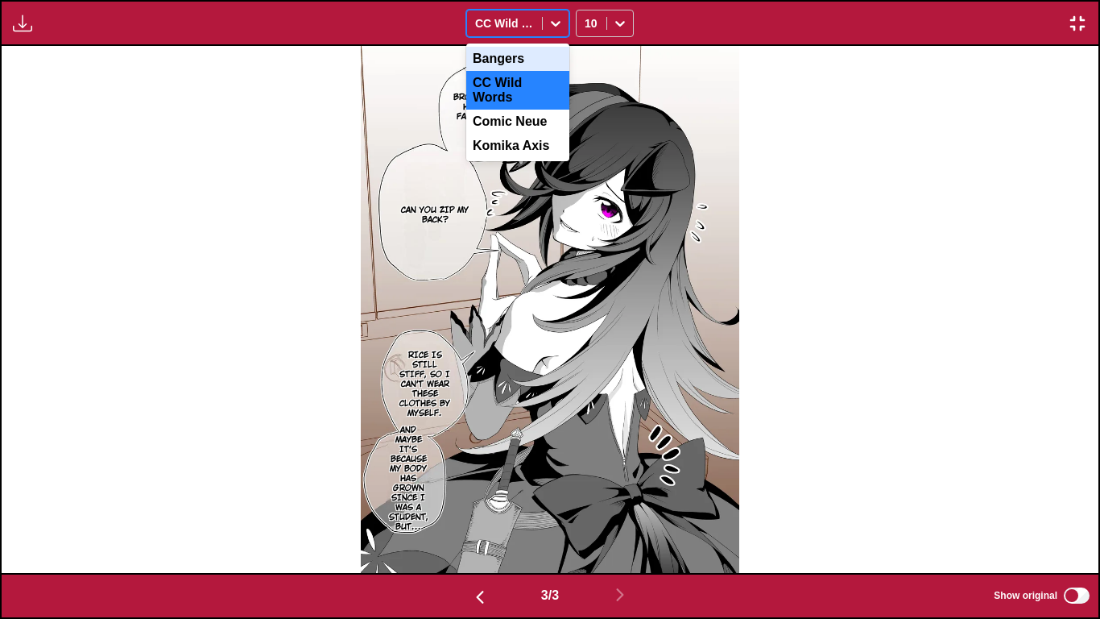
click at [528, 63] on div "Bangers" at bounding box center [517, 59] width 103 height 24
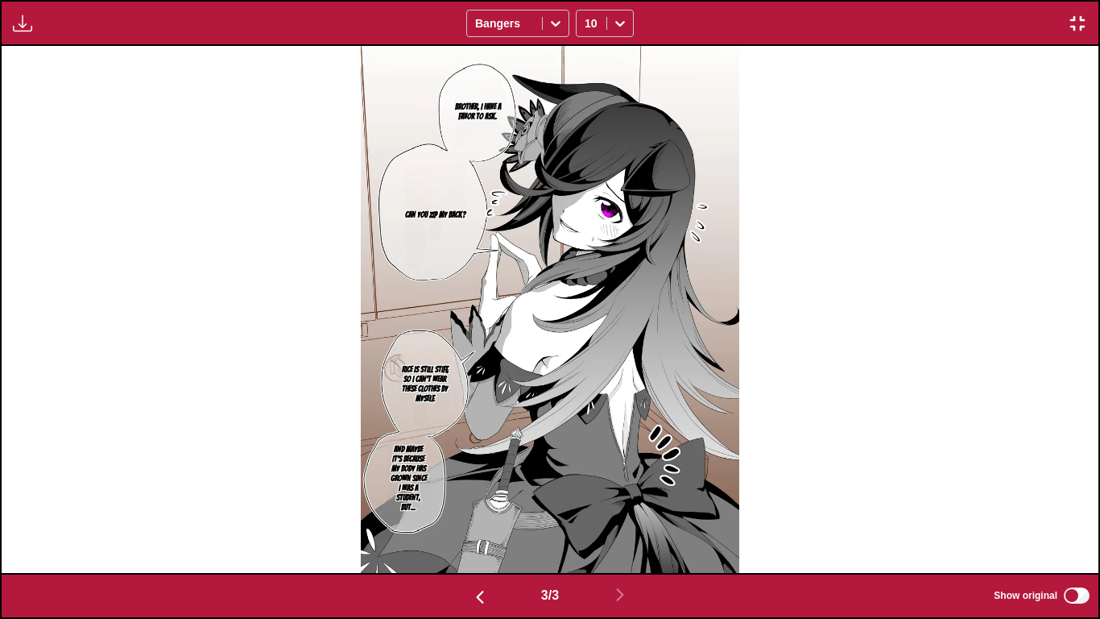
click at [528, 7] on div "Available for premium users only Bangers 10" at bounding box center [550, 23] width 1100 height 46
click at [532, 16] on div at bounding box center [504, 23] width 59 height 16
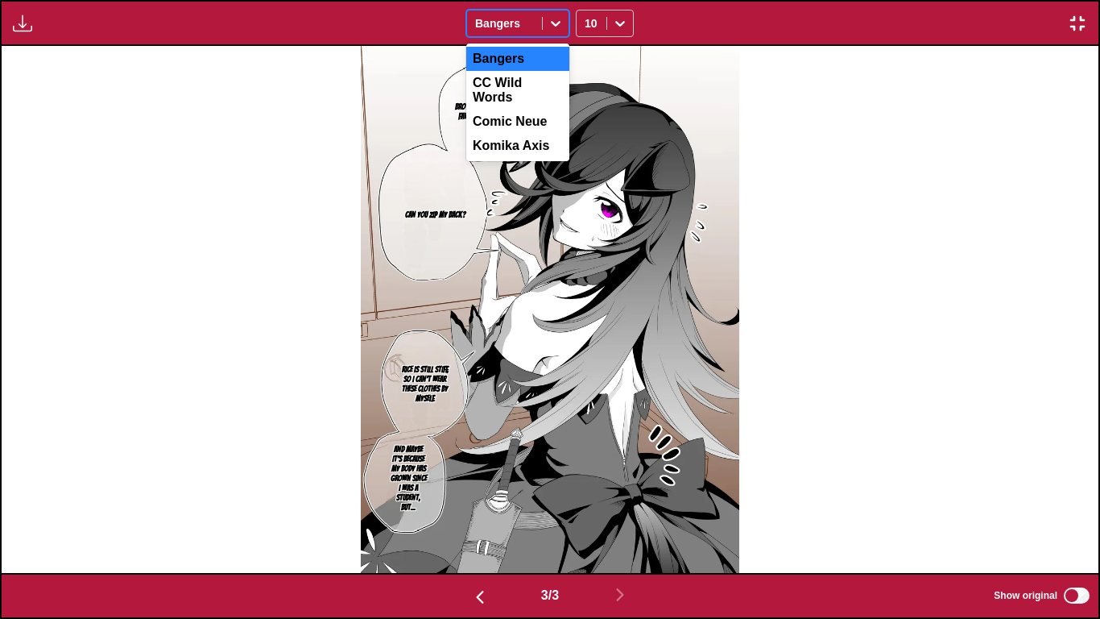
click at [512, 77] on div "CC Wild Words" at bounding box center [517, 90] width 103 height 39
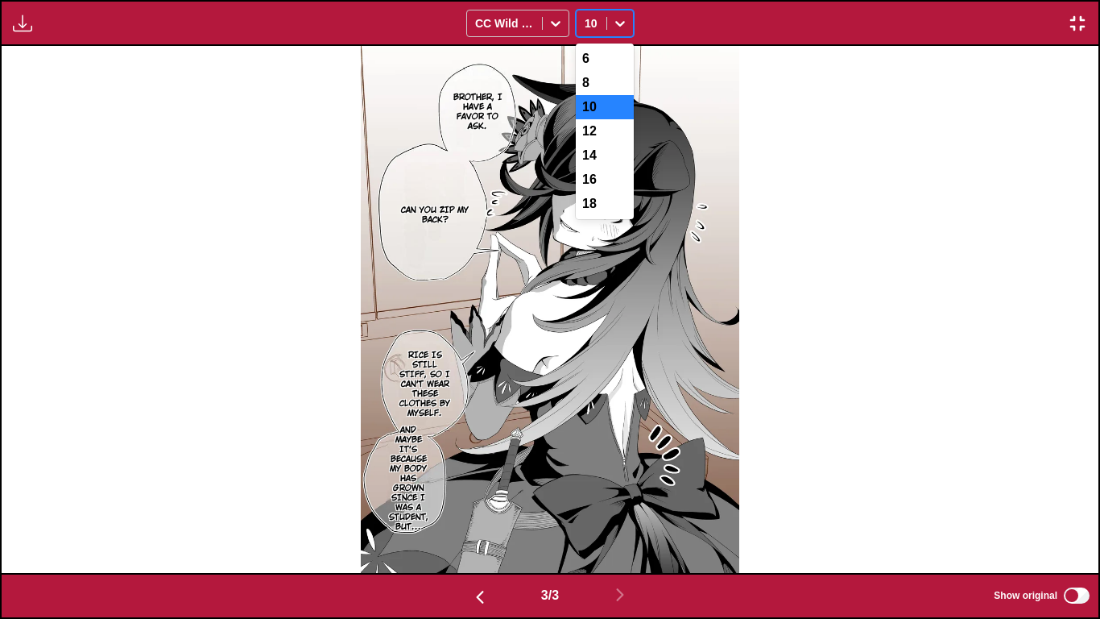
click at [594, 23] on div at bounding box center [592, 23] width 14 height 16
click at [589, 136] on div "12" at bounding box center [605, 131] width 58 height 24
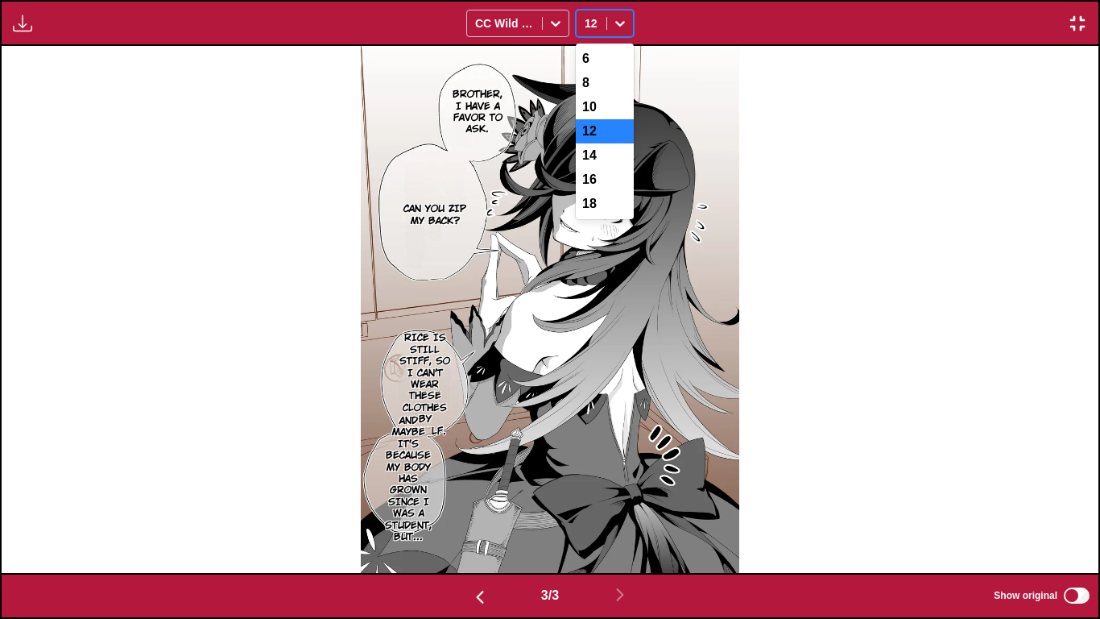
click at [609, 28] on div at bounding box center [620, 23] width 26 height 26
click at [594, 113] on div "10" at bounding box center [605, 107] width 58 height 24
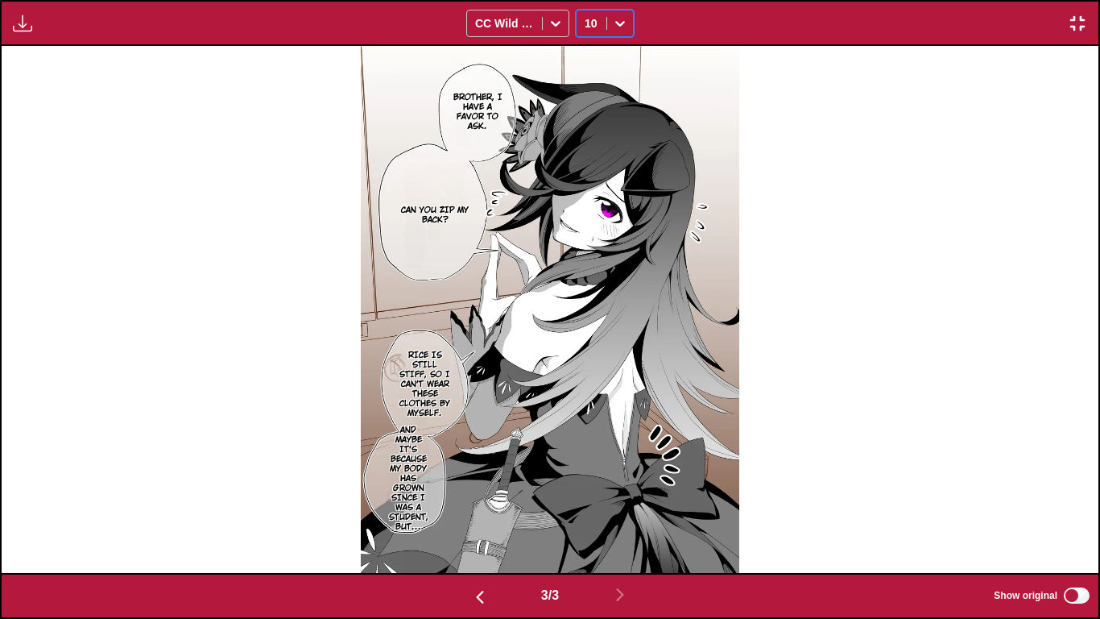
click at [475, 516] on img "button" at bounding box center [479, 596] width 19 height 19
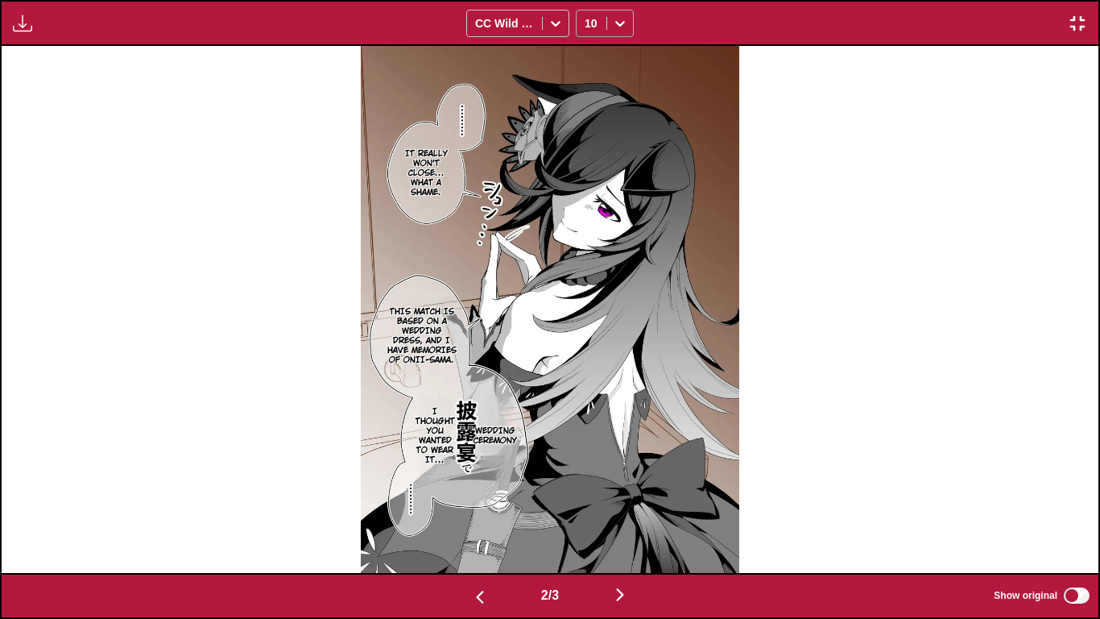
click at [607, 25] on div at bounding box center [620, 23] width 27 height 26
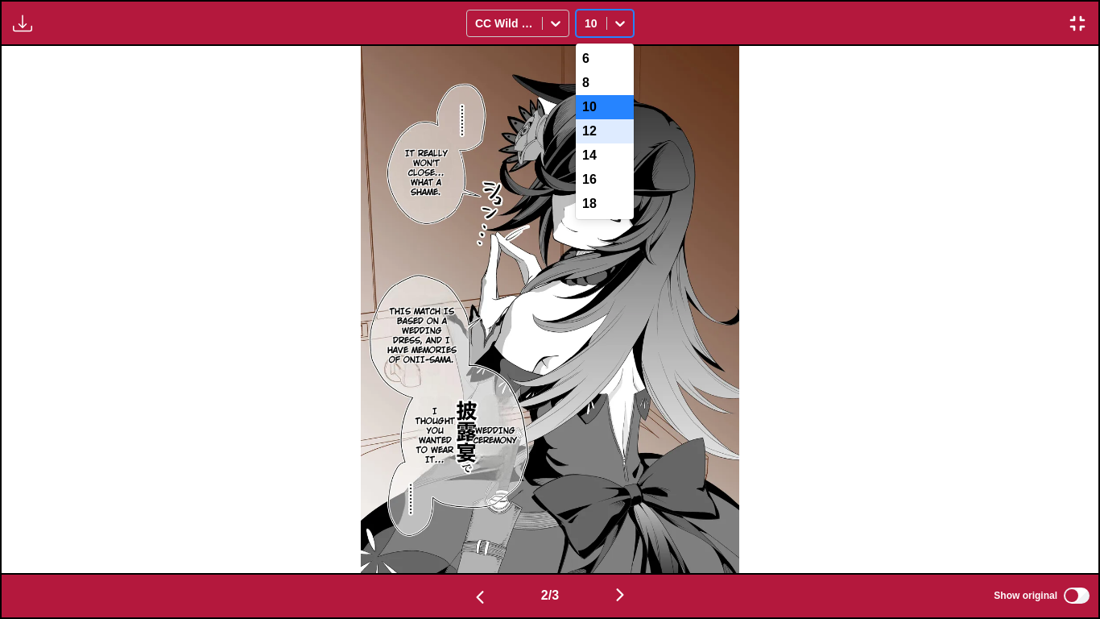
click at [587, 140] on div "12" at bounding box center [605, 131] width 58 height 24
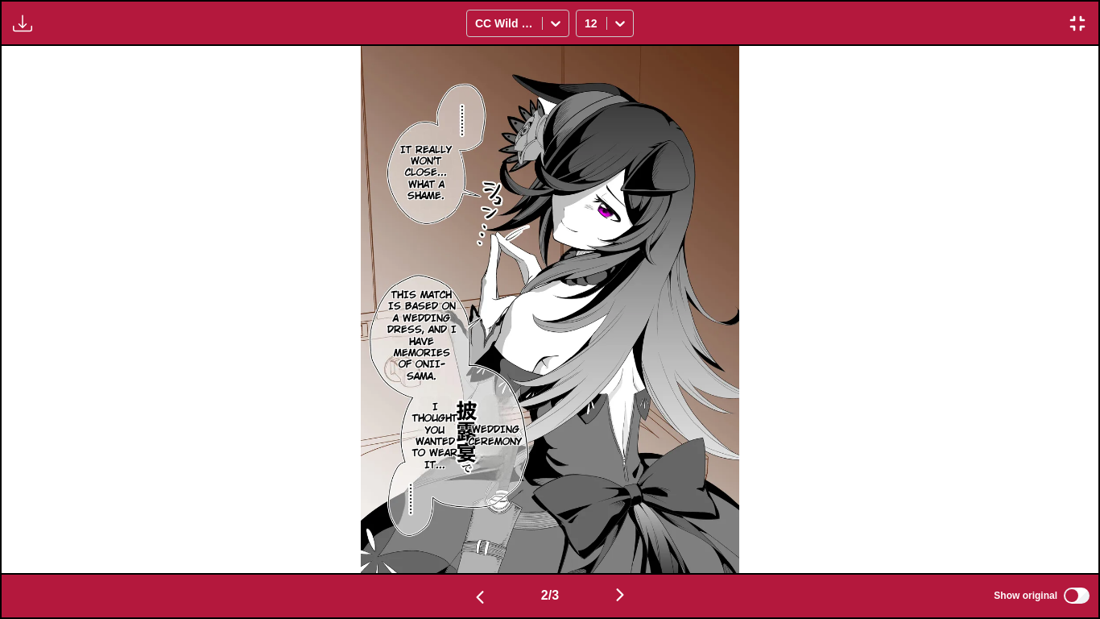
click at [475, 516] on img "button" at bounding box center [479, 596] width 19 height 19
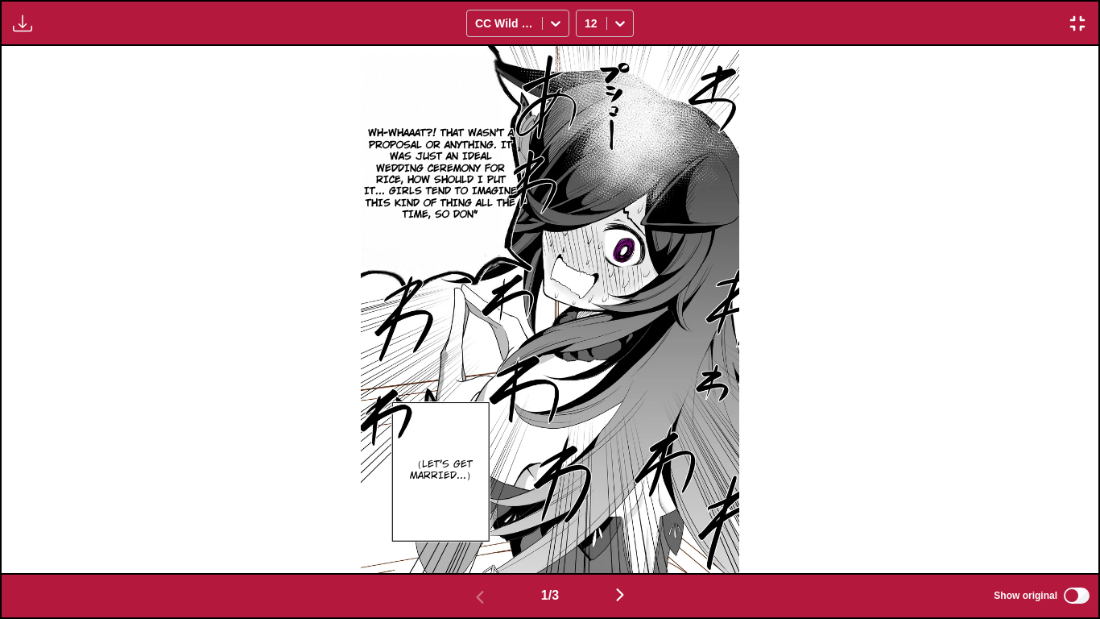
click at [622, 516] on img "button" at bounding box center [620, 594] width 19 height 19
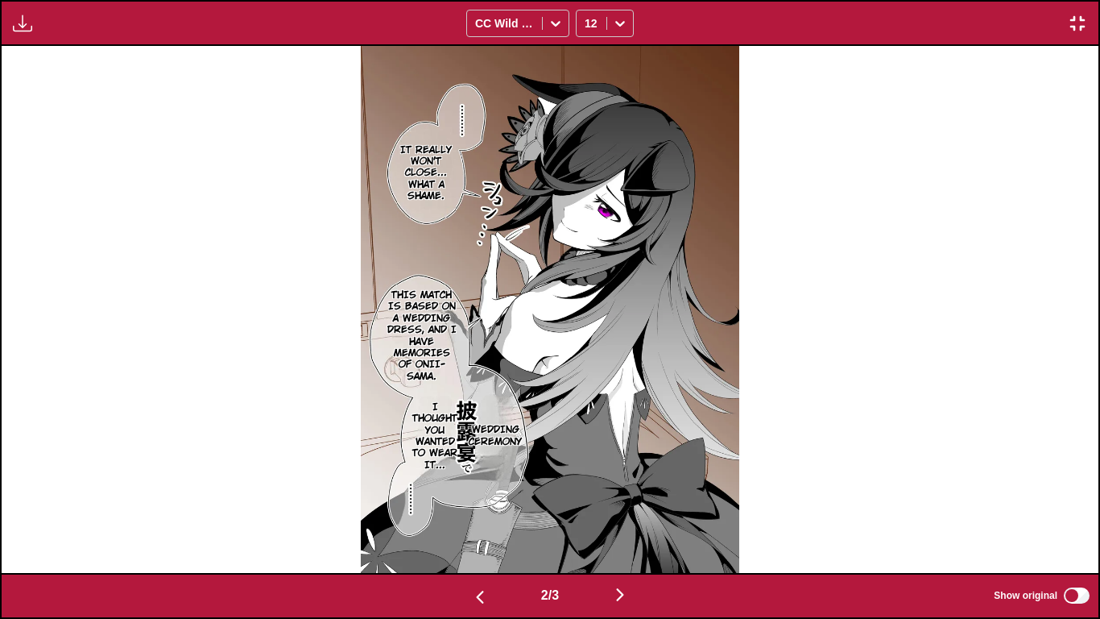
click at [622, 516] on img "button" at bounding box center [620, 594] width 19 height 19
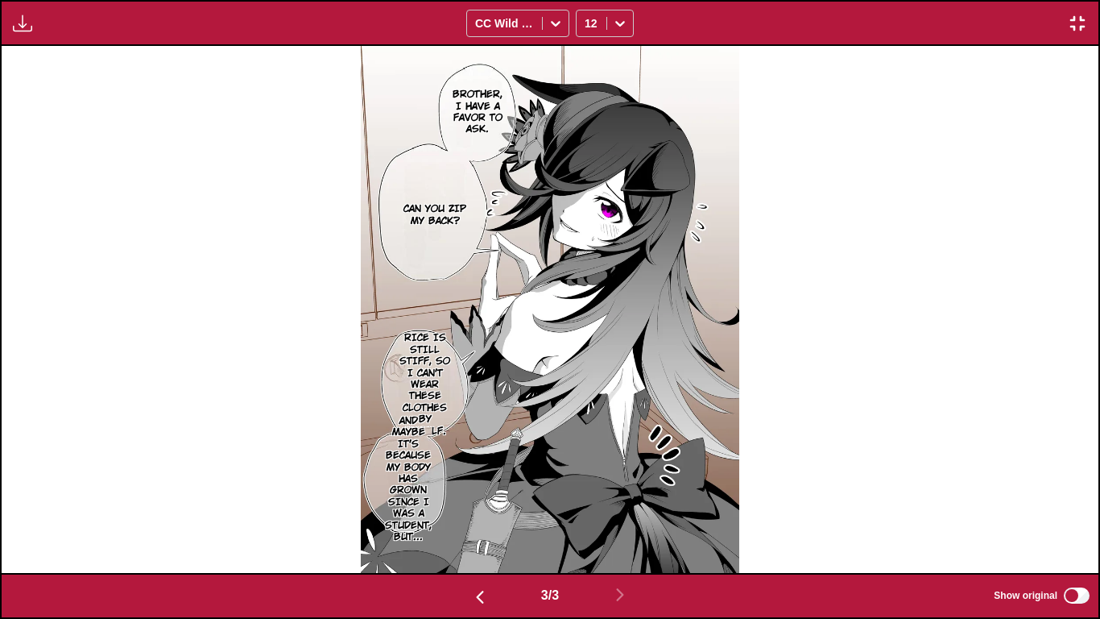
click at [470, 516] on img "button" at bounding box center [479, 596] width 19 height 19
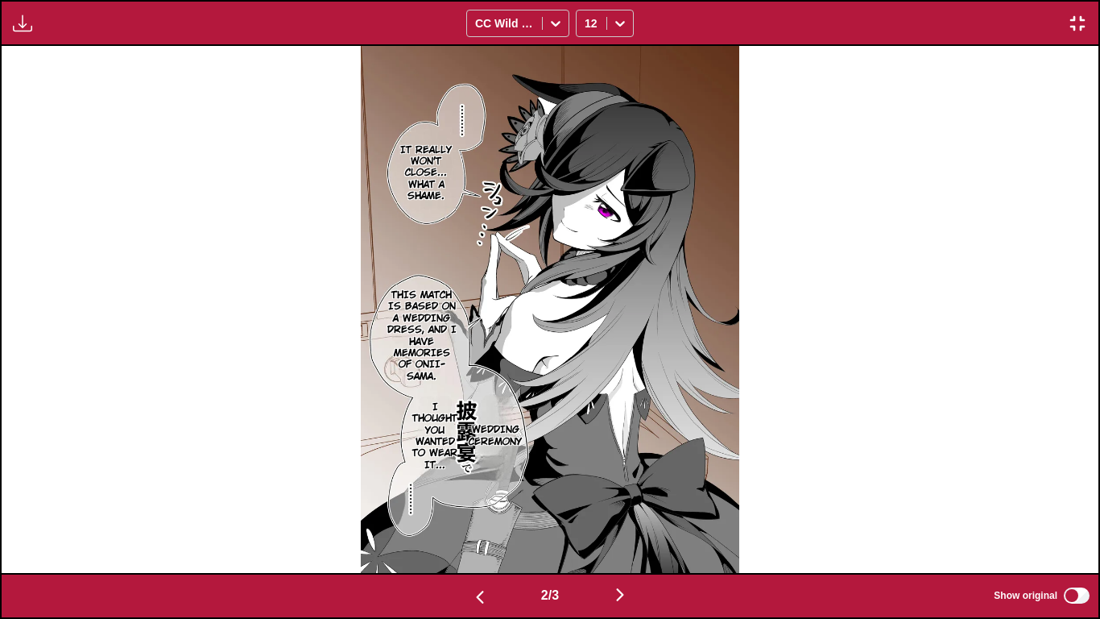
click at [630, 516] on img "button" at bounding box center [620, 594] width 19 height 19
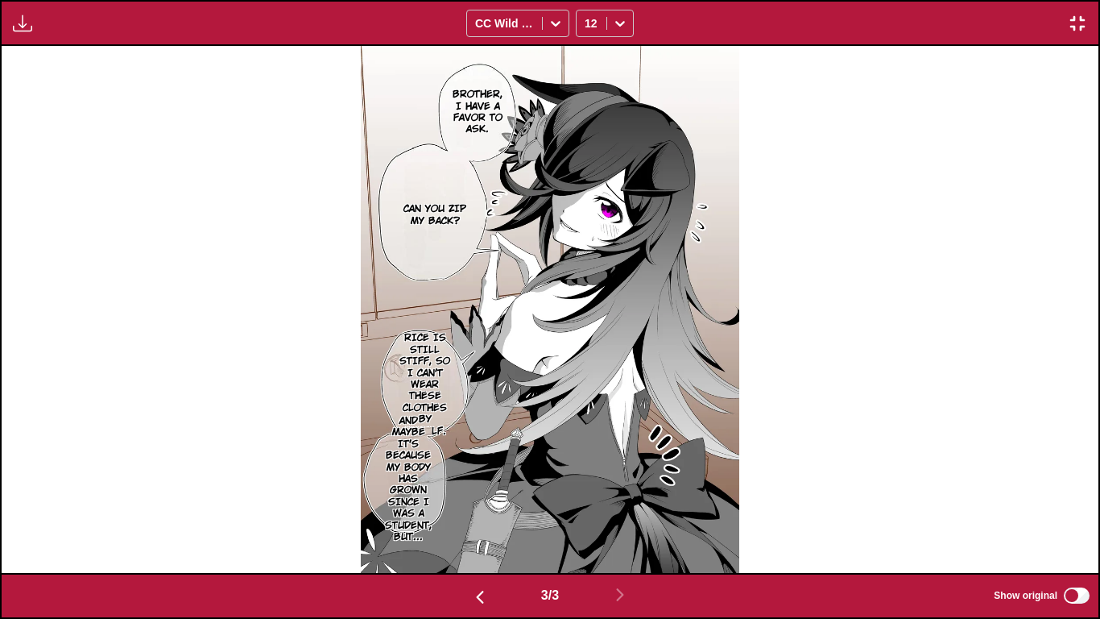
click at [478, 516] on img "button" at bounding box center [479, 596] width 19 height 19
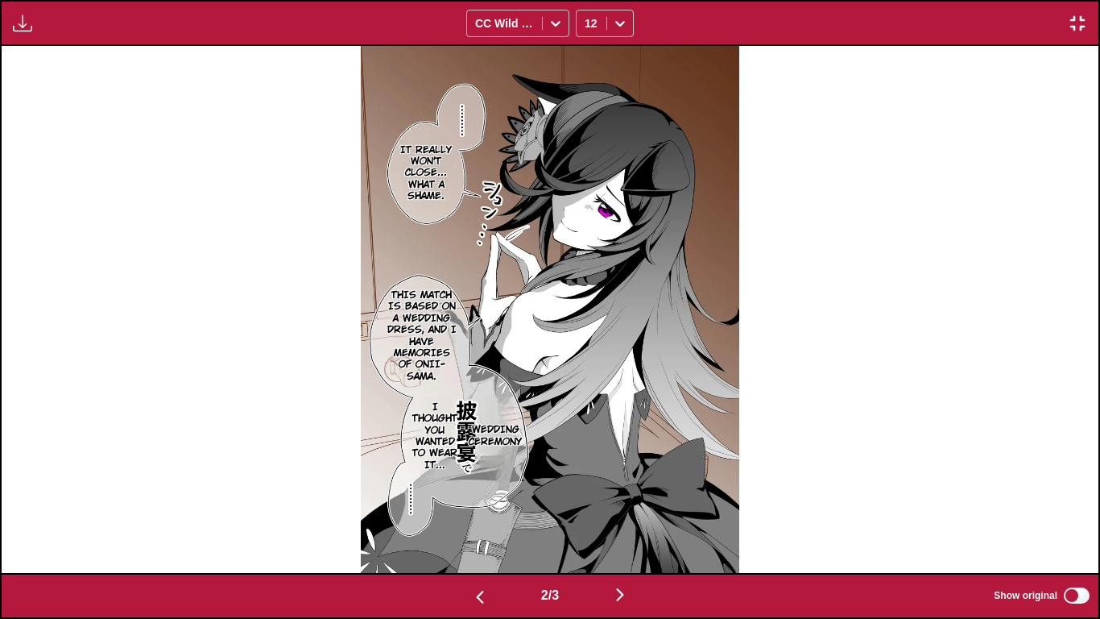
click at [478, 516] on img "button" at bounding box center [479, 596] width 19 height 19
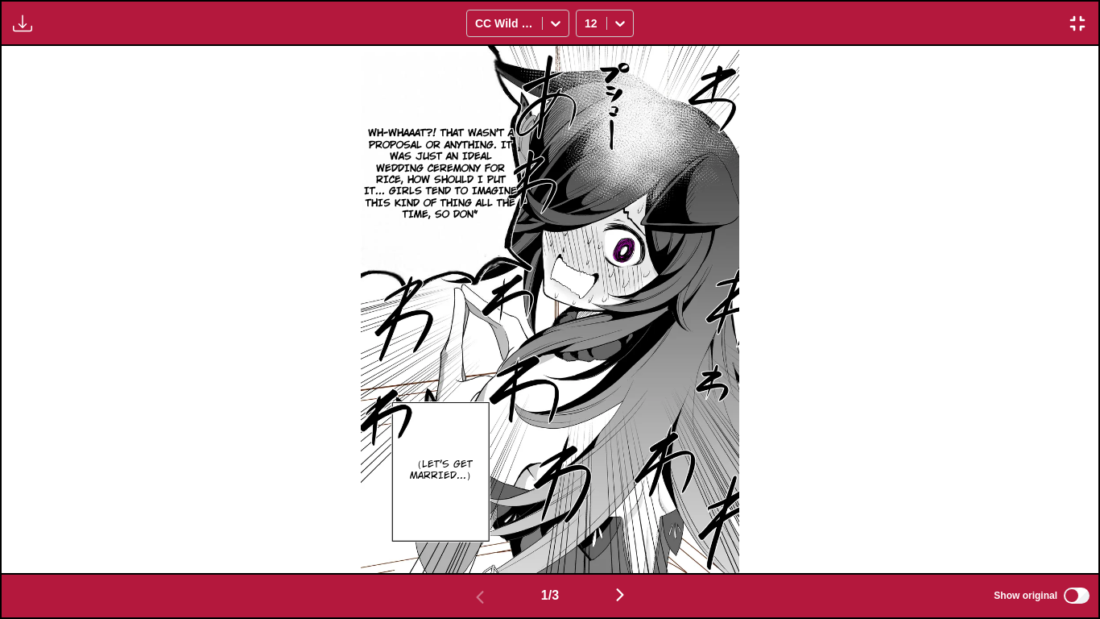
click at [616, 516] on img "button" at bounding box center [620, 594] width 19 height 19
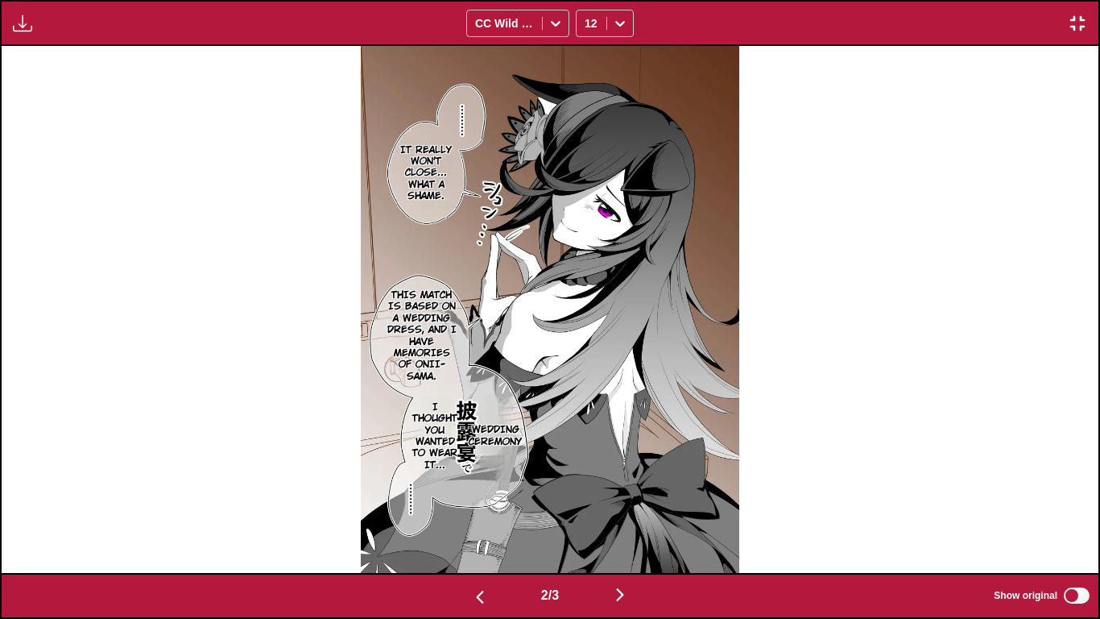
click at [616, 516] on img "button" at bounding box center [620, 594] width 19 height 19
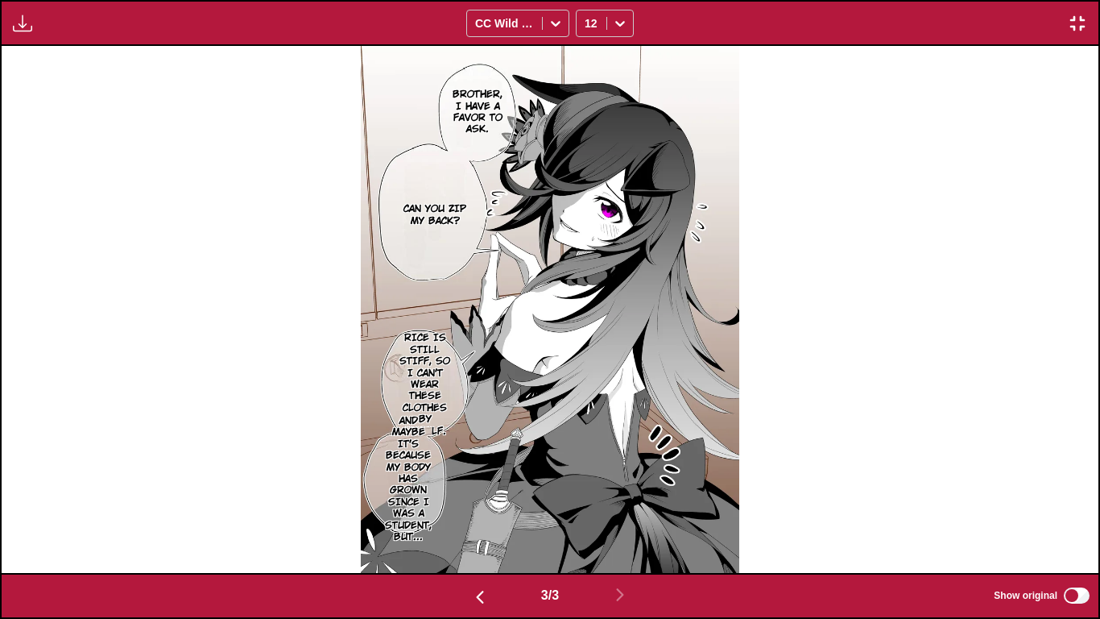
click at [472, 516] on img "button" at bounding box center [479, 596] width 19 height 19
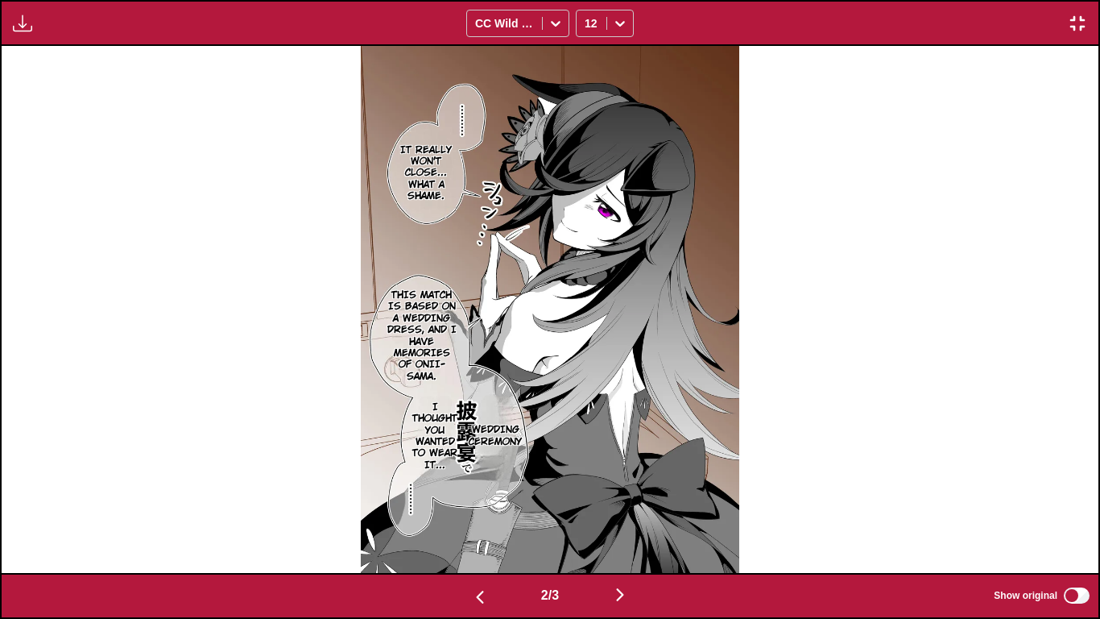
click at [1075, 25] on img "button" at bounding box center [1077, 23] width 19 height 19
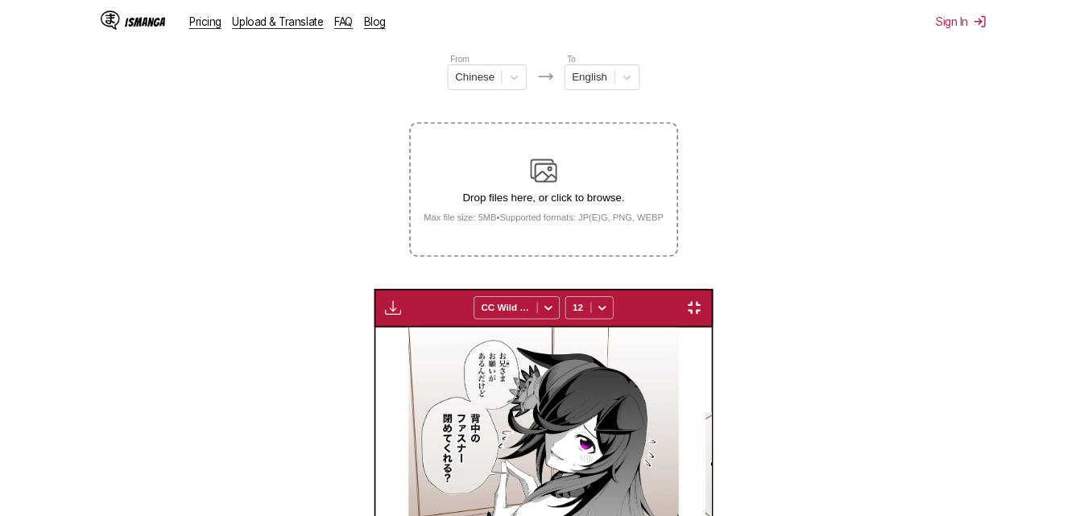
scroll to position [0, 326]
